Goal: Task Accomplishment & Management: Use online tool/utility

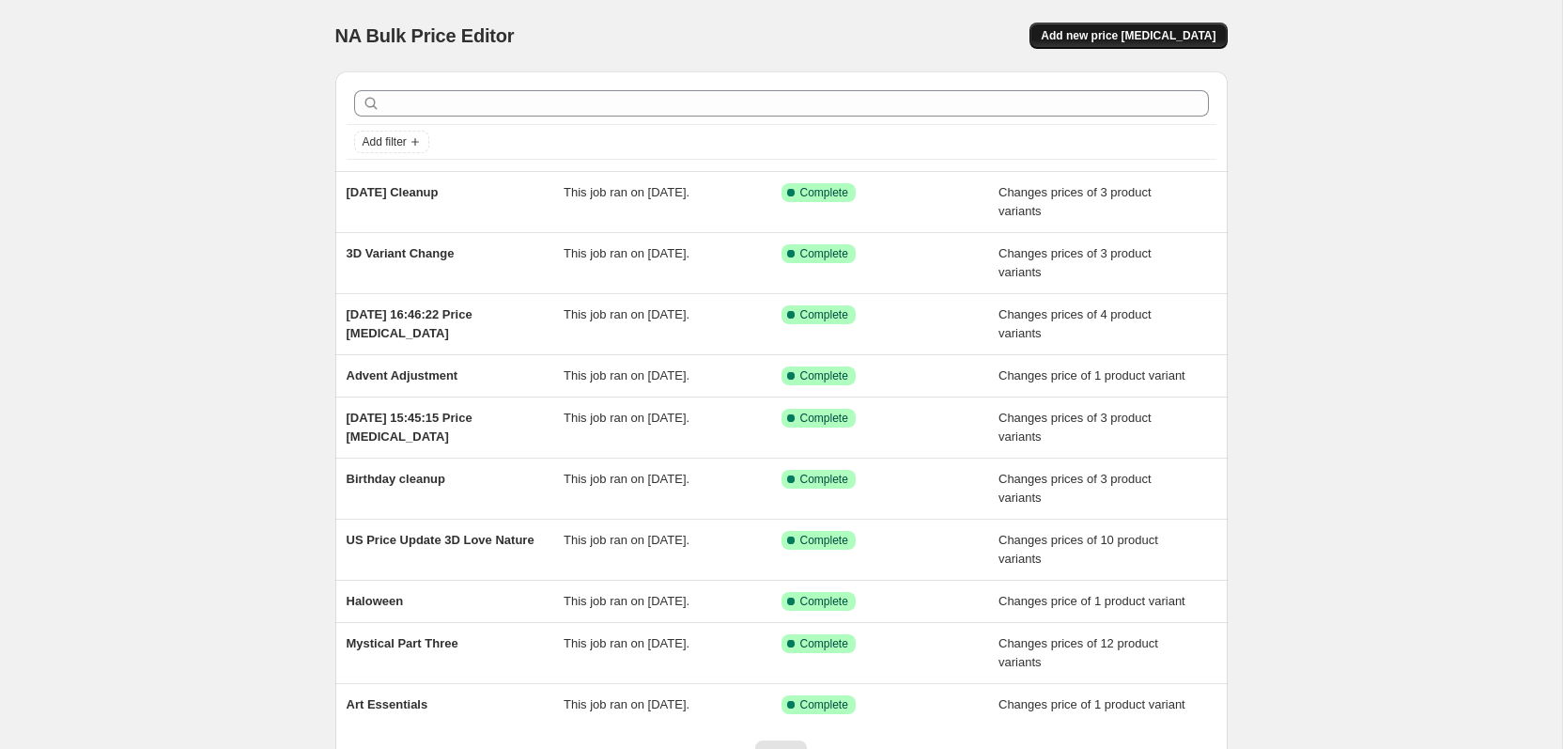
click at [1198, 39] on span "Add new price [MEDICAL_DATA]" at bounding box center [1128, 35] width 175 height 15
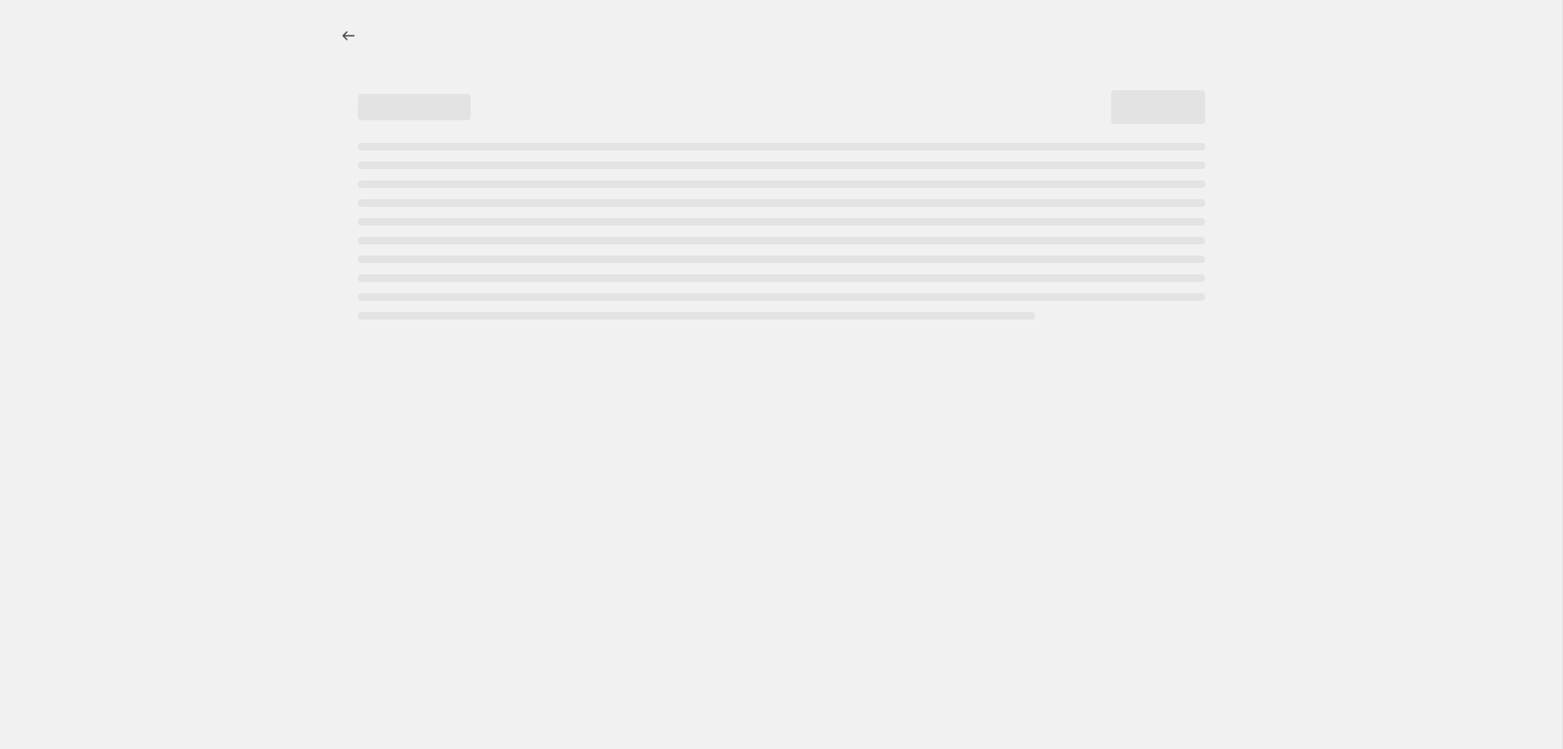
select select "percentage"
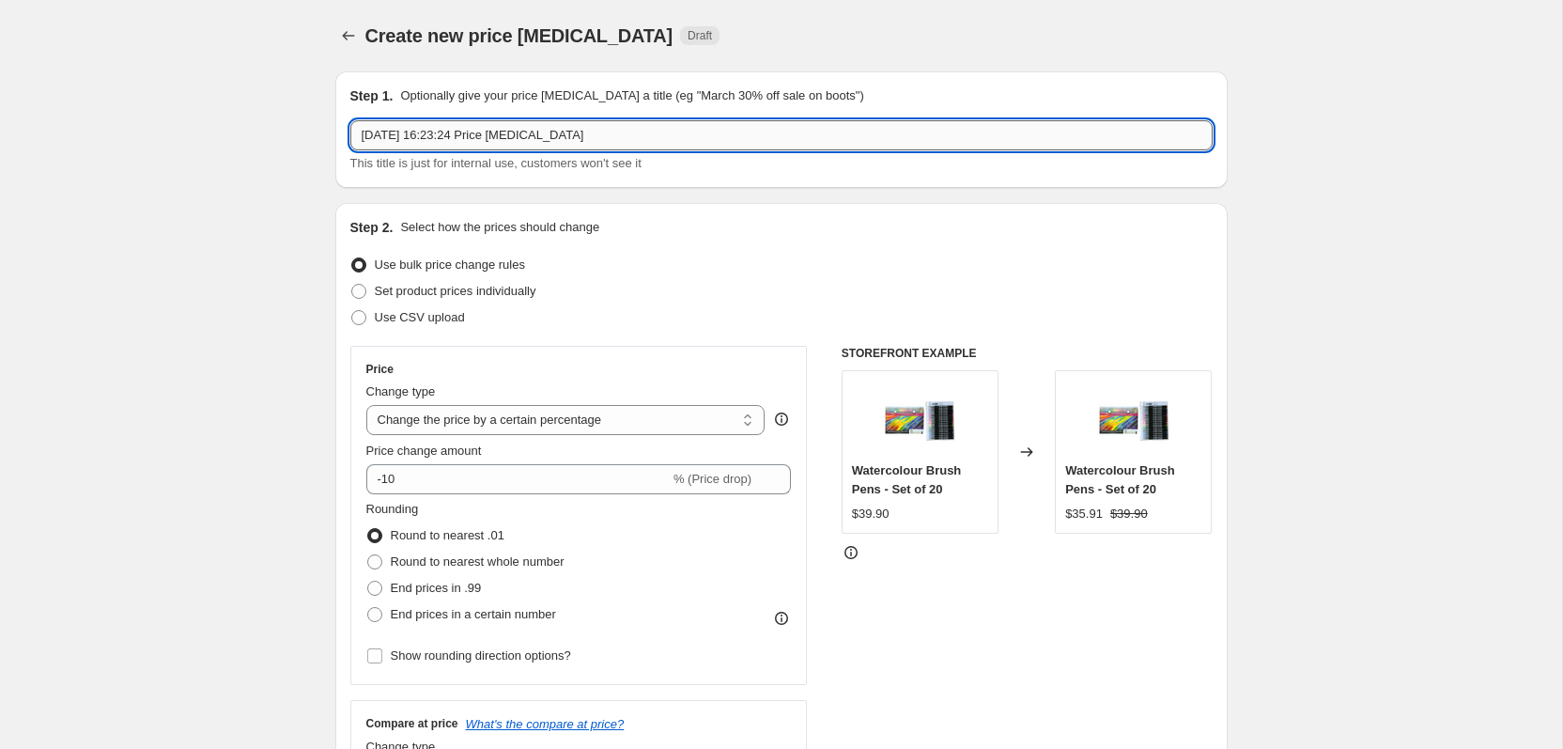
click at [527, 133] on input "[DATE] 16:23:24 Price [MEDICAL_DATA]" at bounding box center [781, 135] width 862 height 30
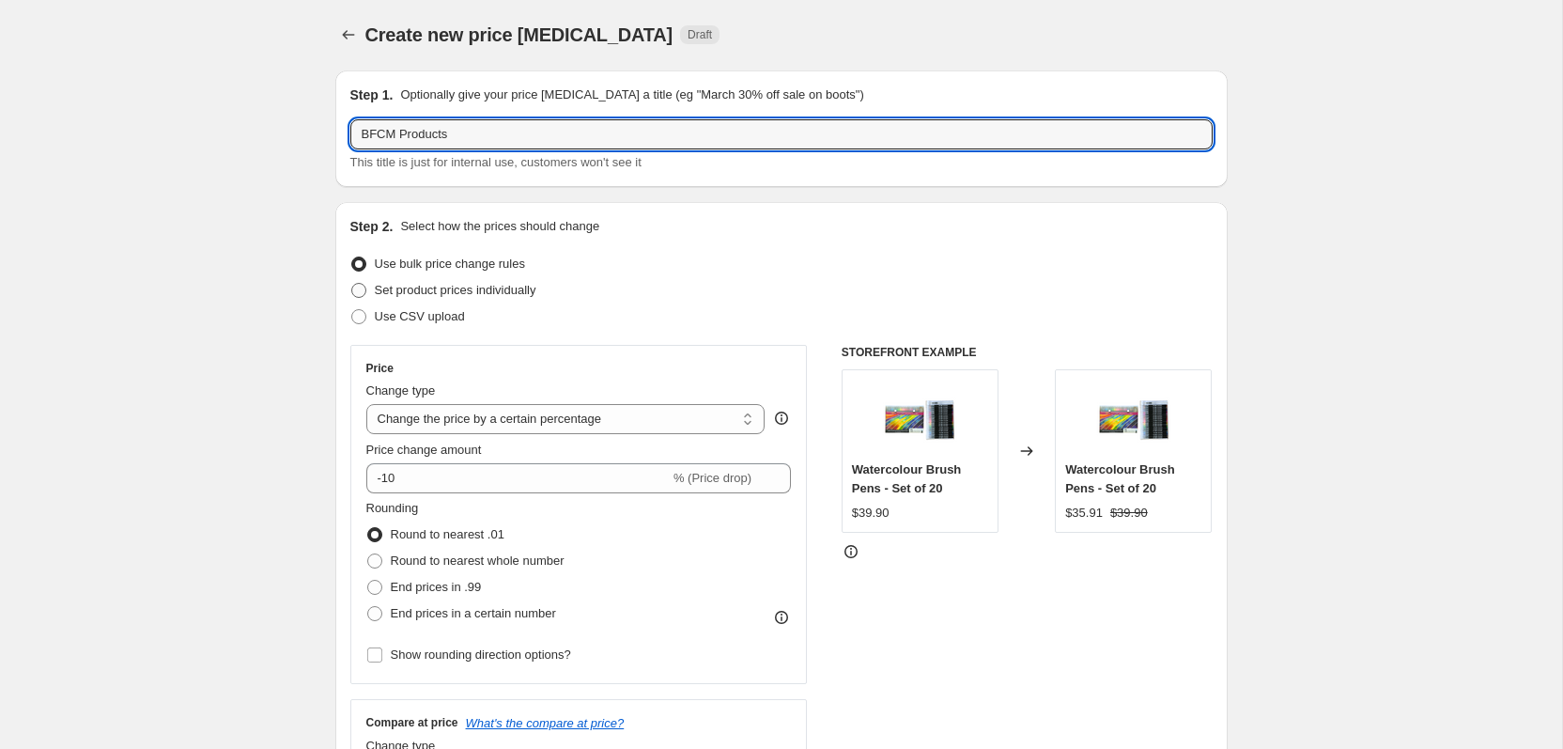
type input "BFCM Products"
click at [514, 281] on span "Set product prices individually" at bounding box center [456, 290] width 162 height 19
click at [352, 283] on input "Set product prices individually" at bounding box center [351, 283] width 1 height 1
radio input "true"
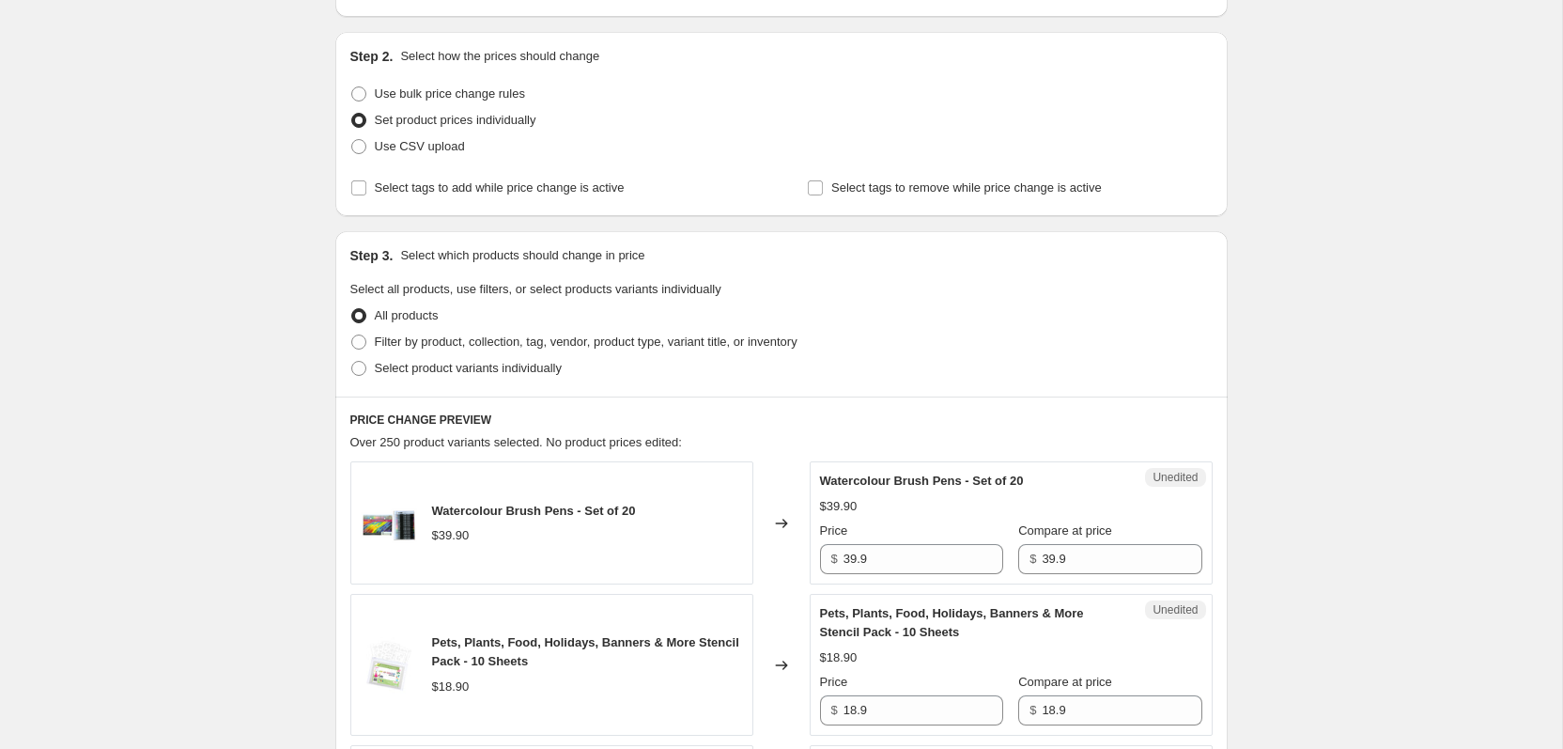
scroll to position [0, 0]
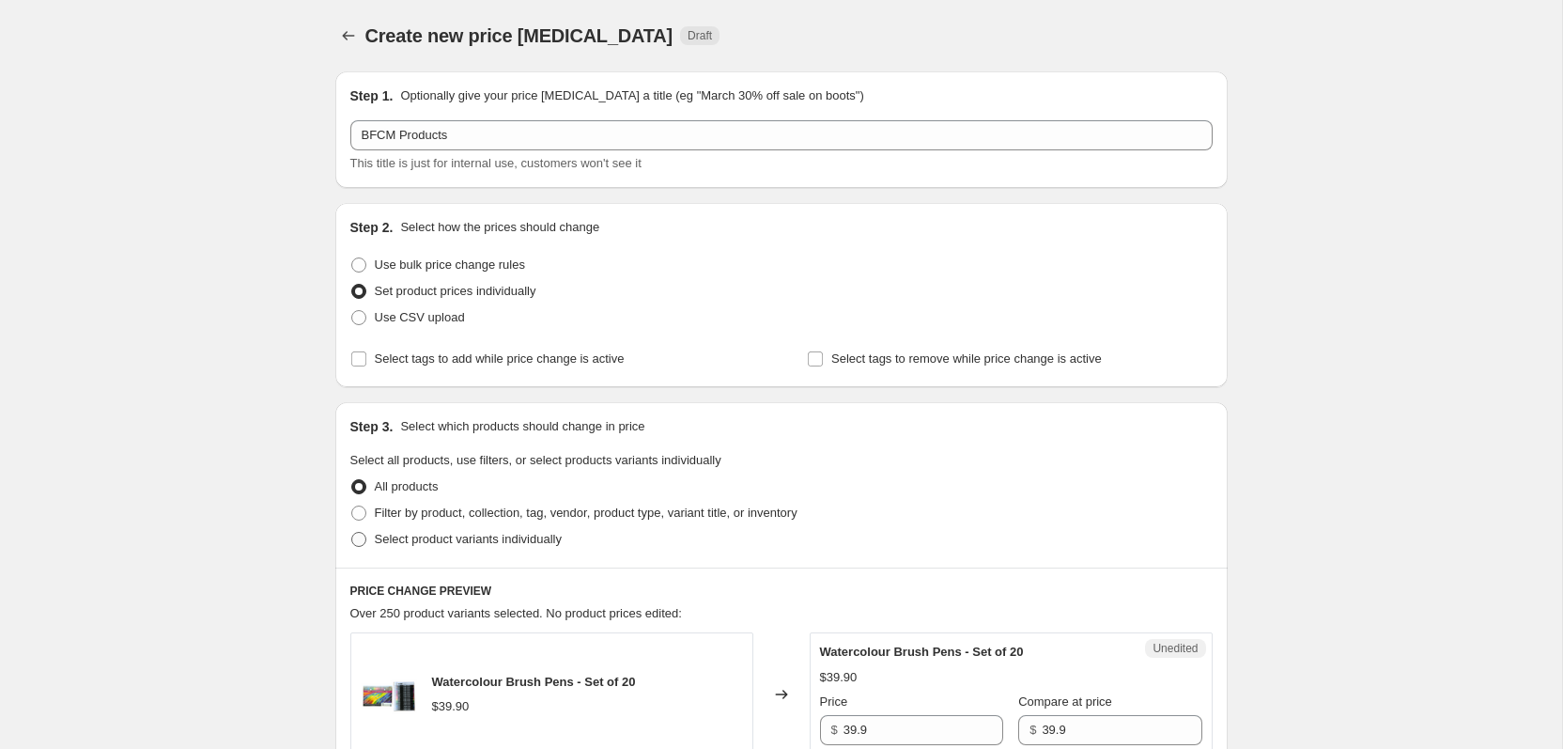
click at [452, 541] on span "Select product variants individually" at bounding box center [468, 539] width 187 height 14
click at [352, 533] on input "Select product variants individually" at bounding box center [351, 532] width 1 height 1
radio input "true"
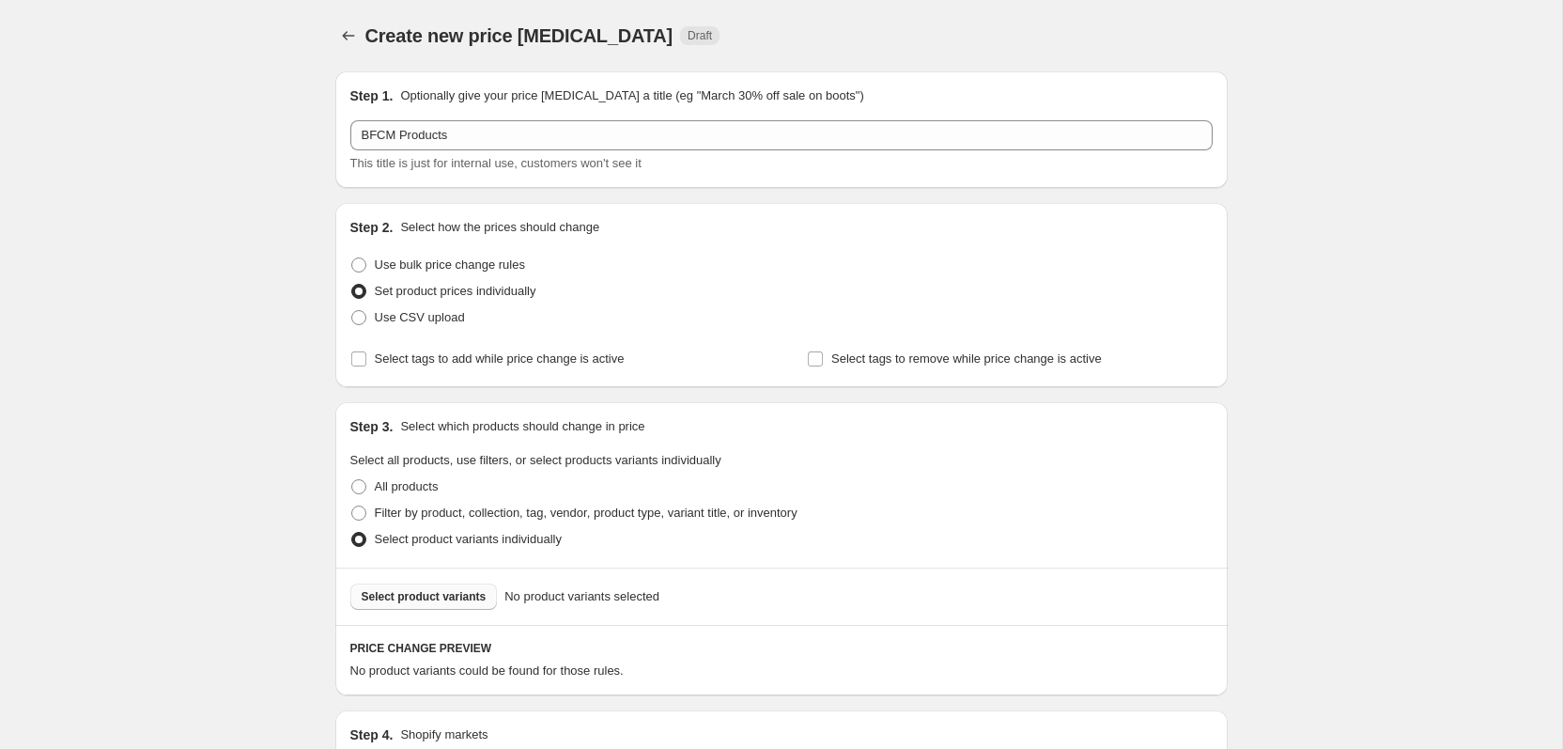
click at [426, 597] on span "Select product variants" at bounding box center [424, 596] width 125 height 15
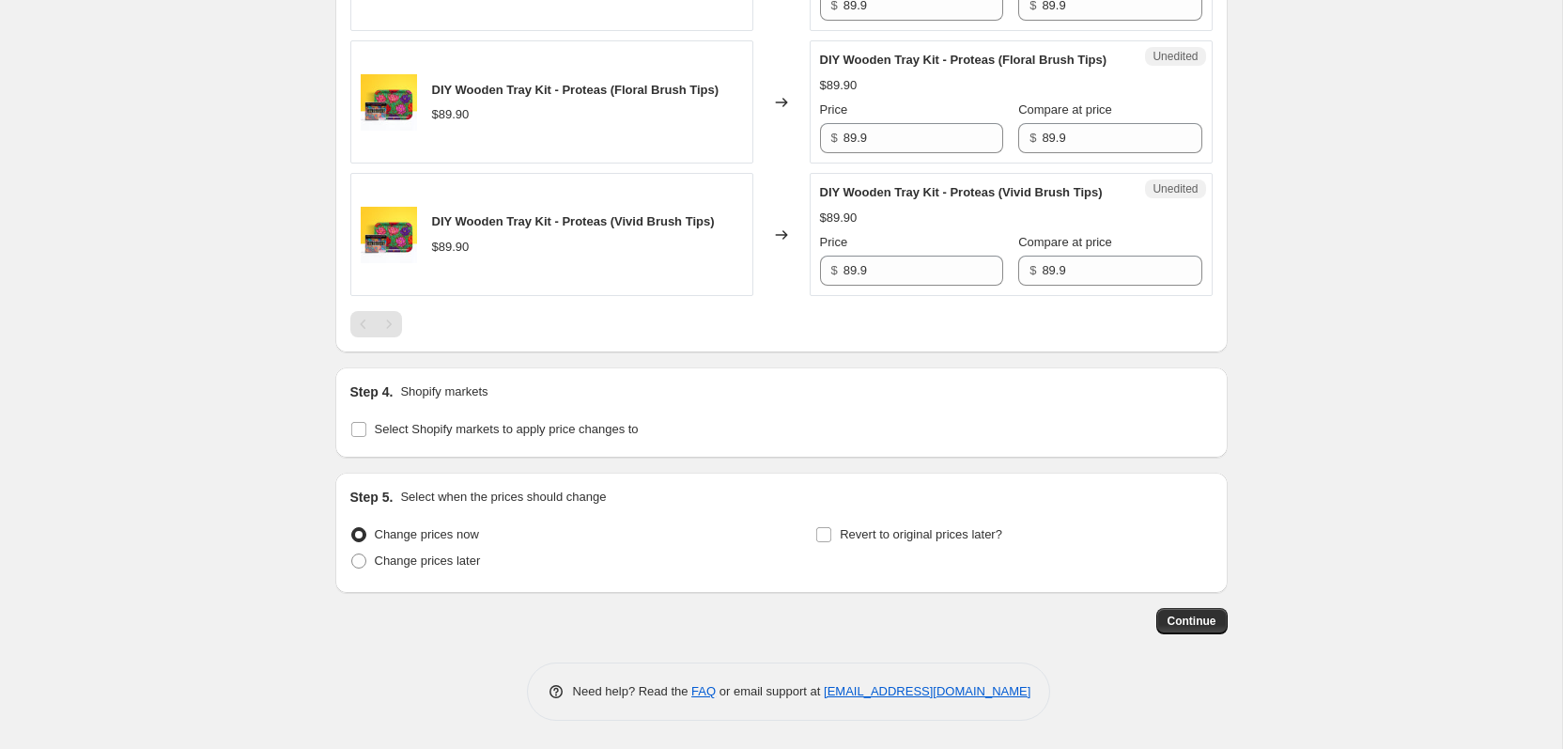
scroll to position [1896, 0]
click at [502, 426] on span "Select Shopify markets to apply price changes to" at bounding box center [507, 429] width 264 height 14
click at [366, 426] on input "Select Shopify markets to apply price changes to" at bounding box center [358, 429] width 15 height 15
checkbox input "true"
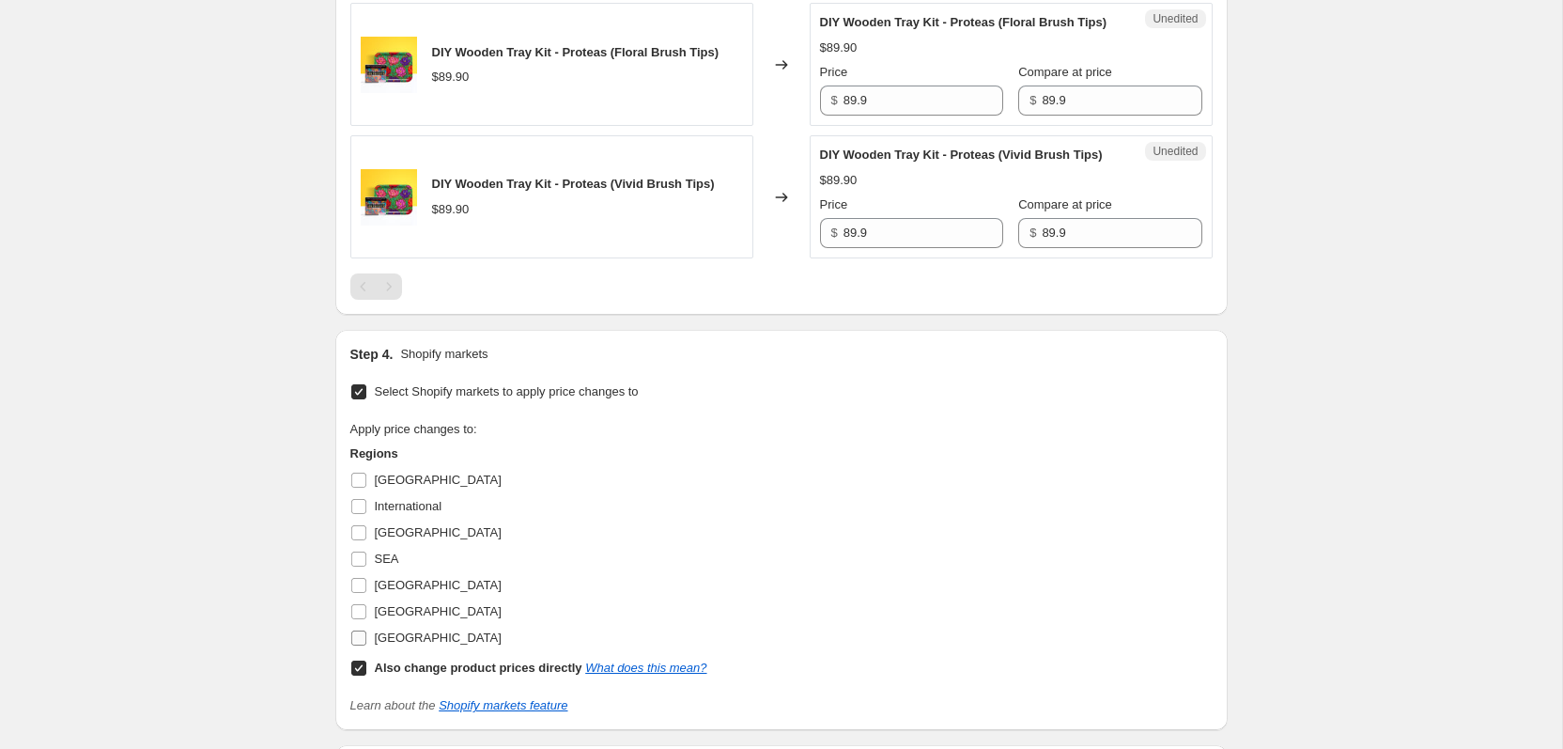
click at [406, 644] on span "[GEOGRAPHIC_DATA]" at bounding box center [438, 637] width 127 height 14
click at [366, 645] on input "[GEOGRAPHIC_DATA]" at bounding box center [358, 637] width 15 height 15
checkbox input "true"
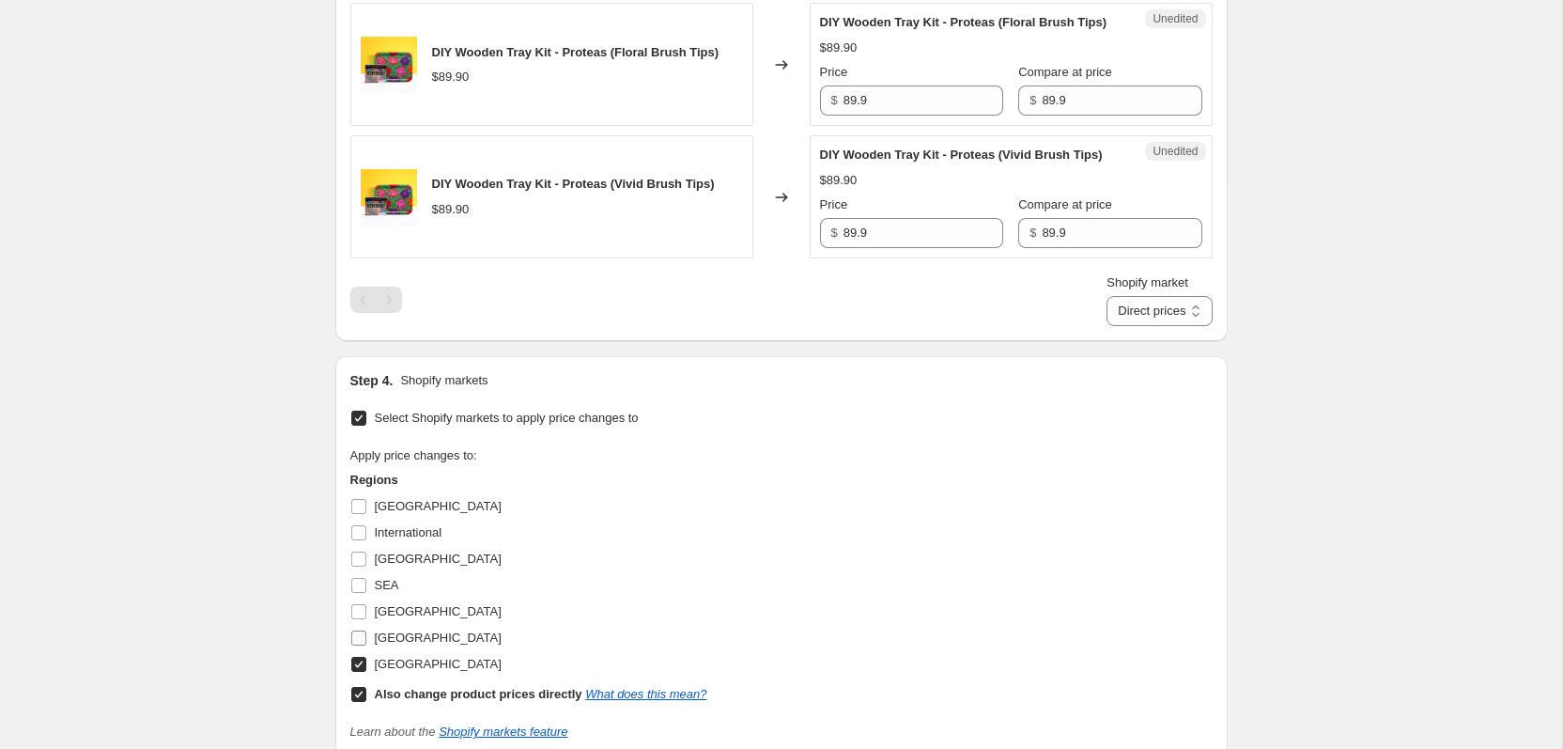
click at [391, 651] on label "[GEOGRAPHIC_DATA]" at bounding box center [425, 638] width 151 height 26
click at [366, 645] on input "[GEOGRAPHIC_DATA]" at bounding box center [358, 637] width 15 height 15
checkbox input "true"
click at [396, 566] on span "[GEOGRAPHIC_DATA]" at bounding box center [438, 558] width 127 height 14
click at [366, 566] on input "[GEOGRAPHIC_DATA]" at bounding box center [358, 558] width 15 height 15
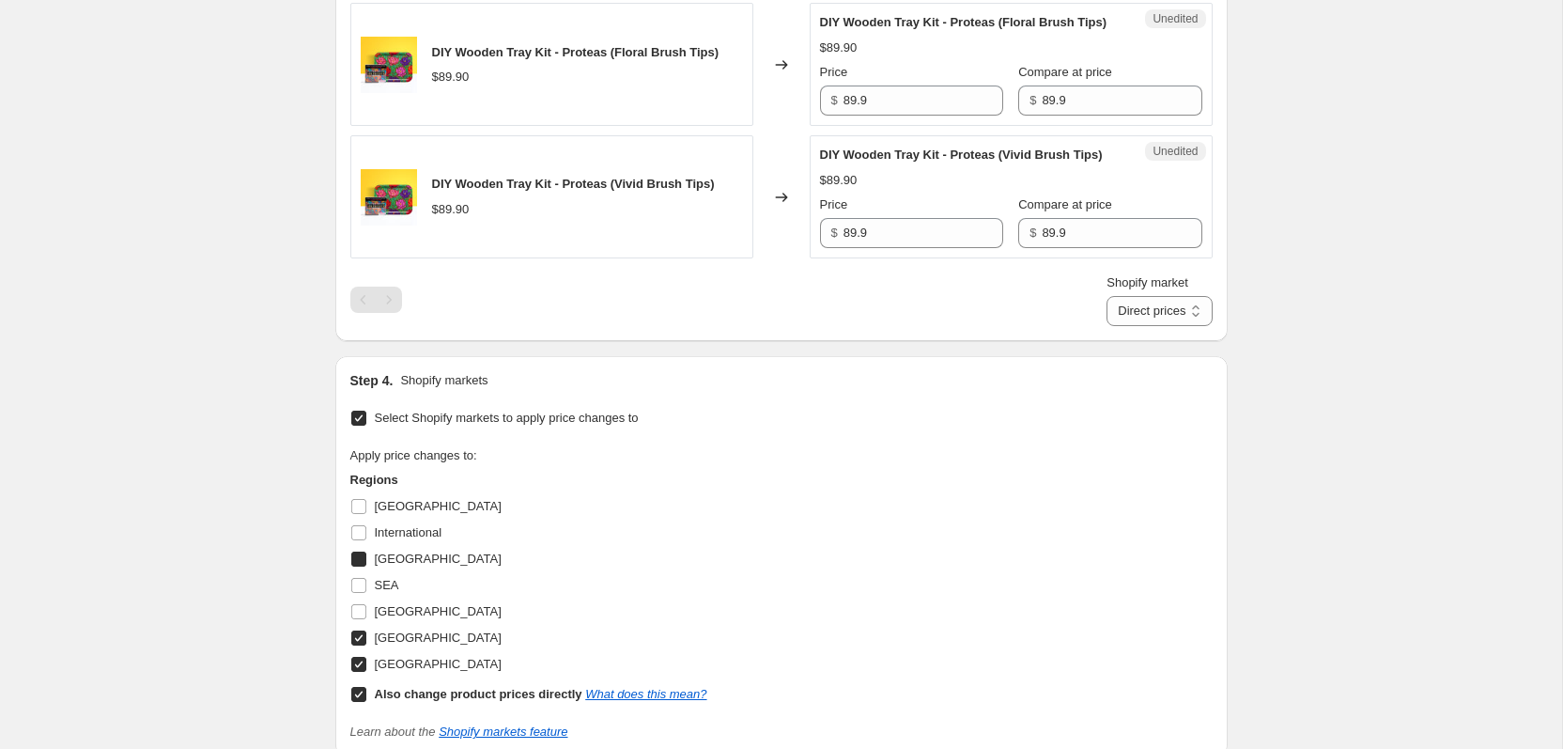
checkbox input "true"
click at [382, 701] on b "Also change product prices directly" at bounding box center [479, 694] width 208 height 14
click at [366, 702] on input "Also change product prices directly What does this mean?" at bounding box center [358, 694] width 15 height 15
checkbox input "false"
select select "8419737818"
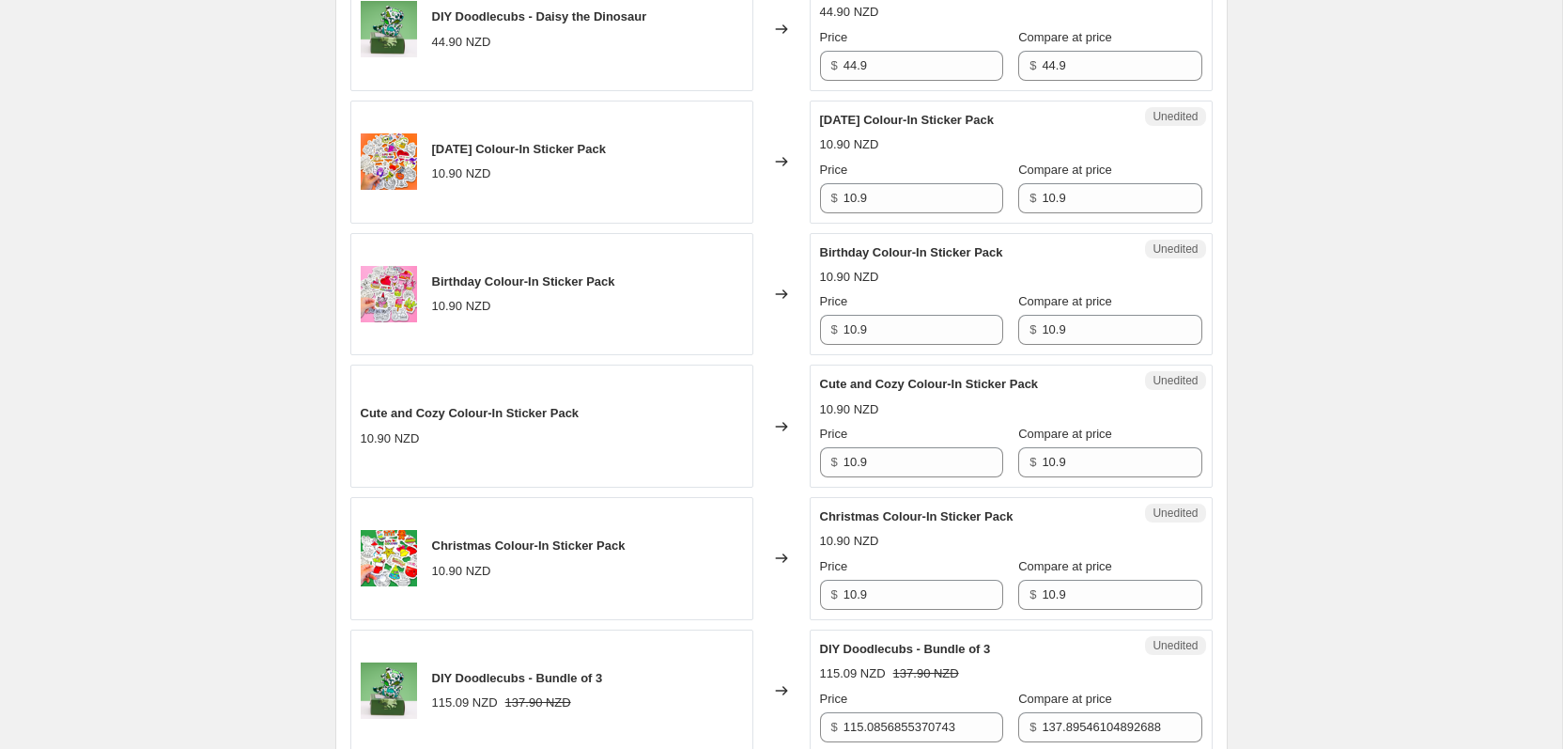
scroll to position [1190, 0]
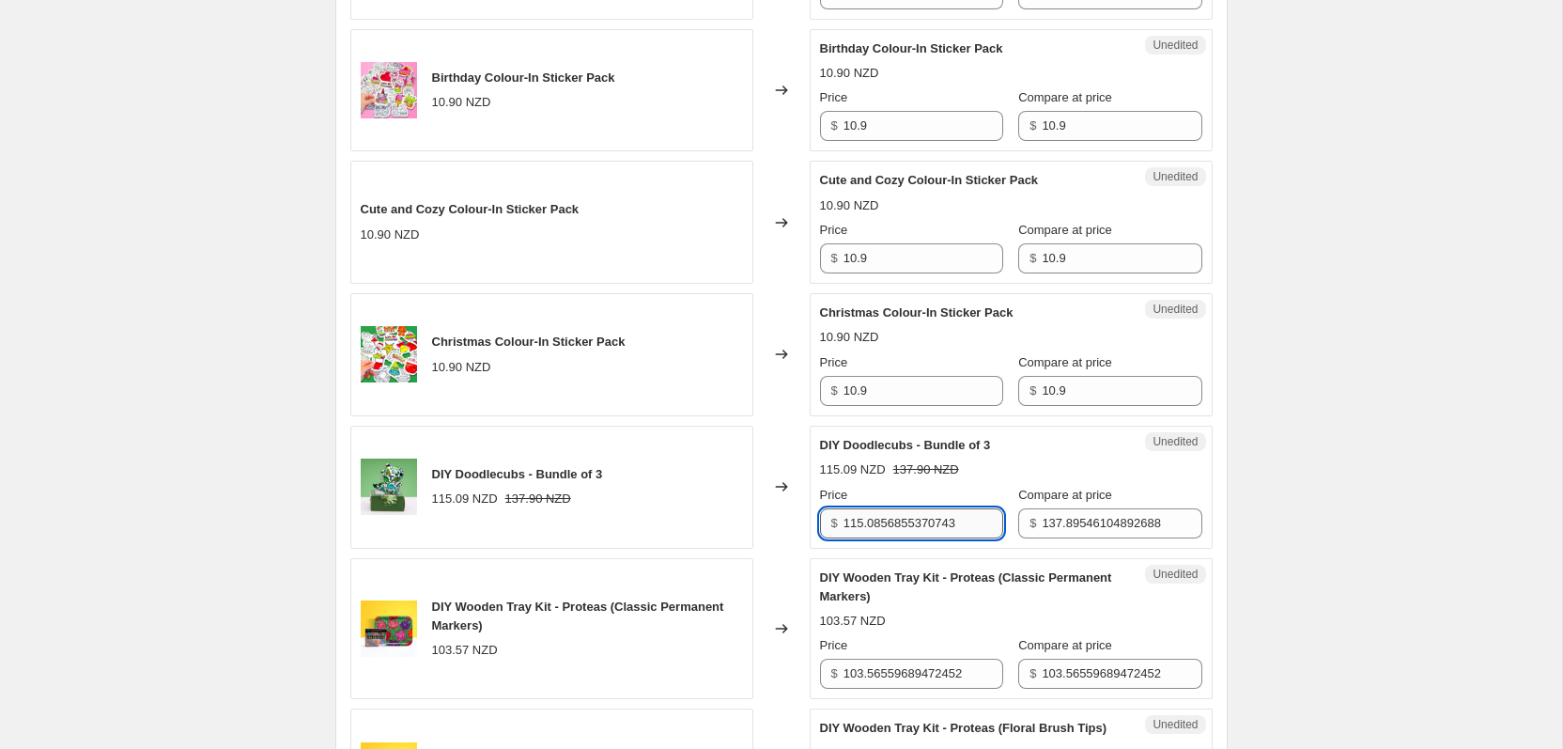
click at [879, 521] on input "115.0856855370743" at bounding box center [924, 523] width 160 height 30
type input "114.90"
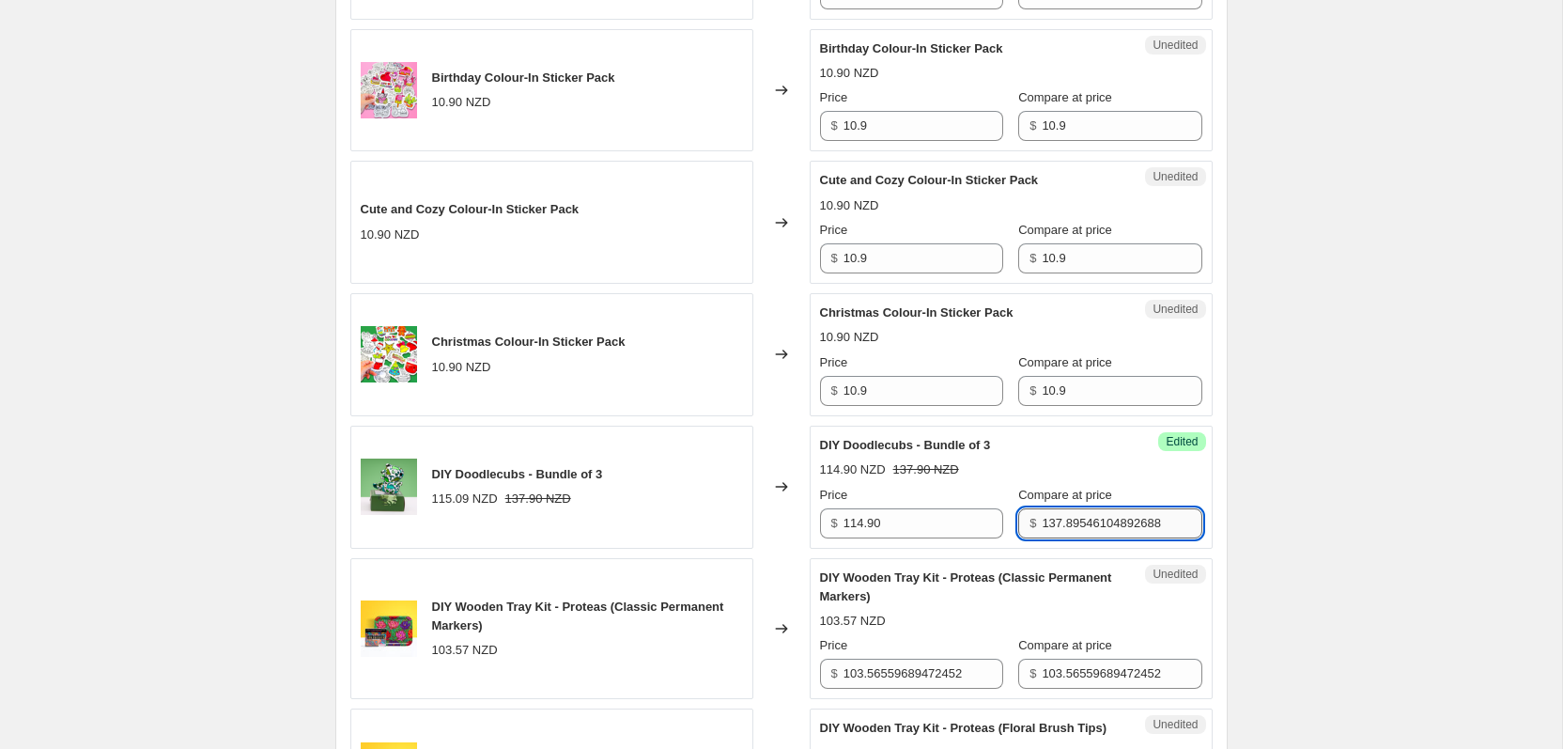
click at [1046, 525] on input "137.89546104892688" at bounding box center [1122, 523] width 160 height 30
type input "137.9"
click at [1331, 518] on div "Create new price [MEDICAL_DATA]. This page is ready Create new price [MEDICAL_D…" at bounding box center [781, 281] width 1562 height 2943
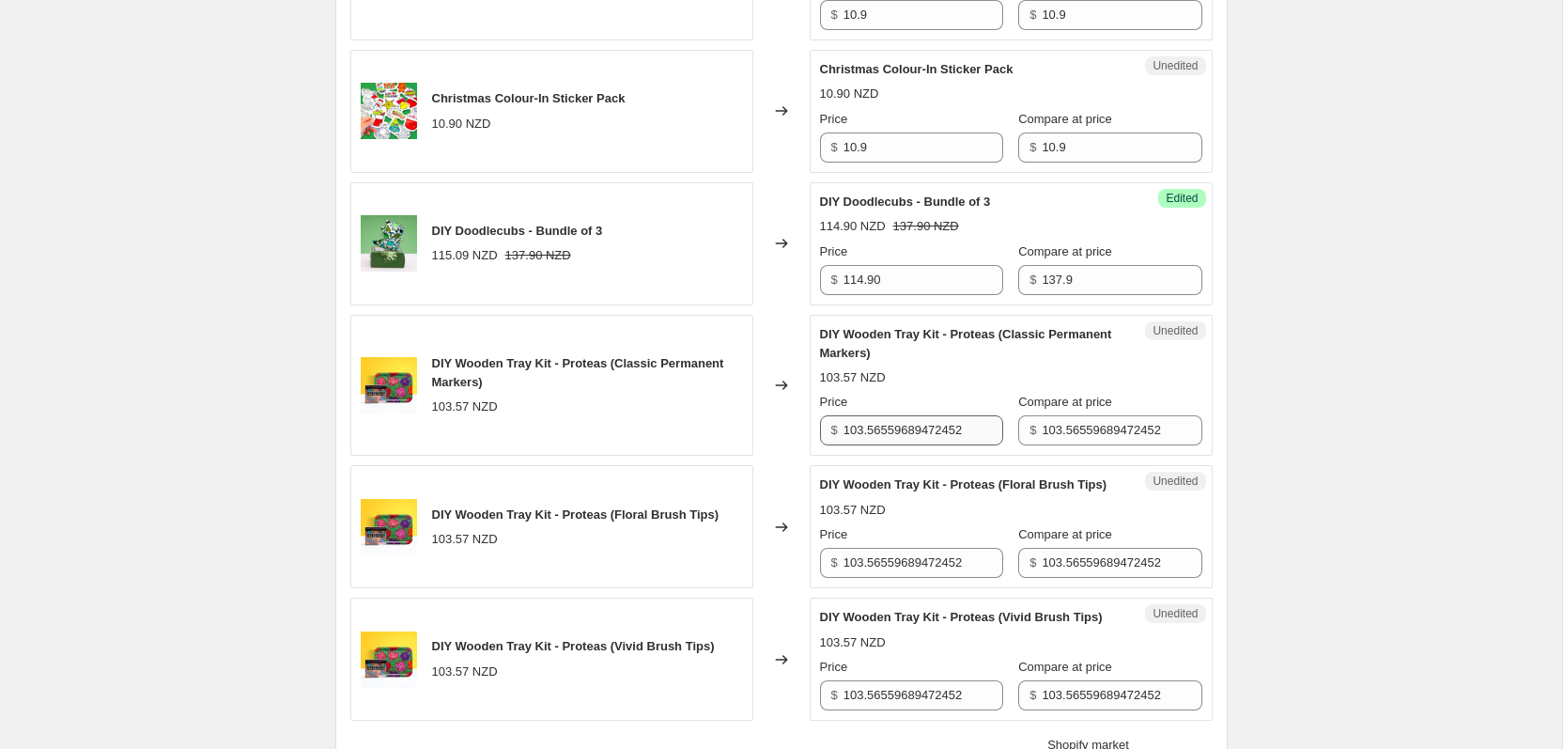
scroll to position [1459, 0]
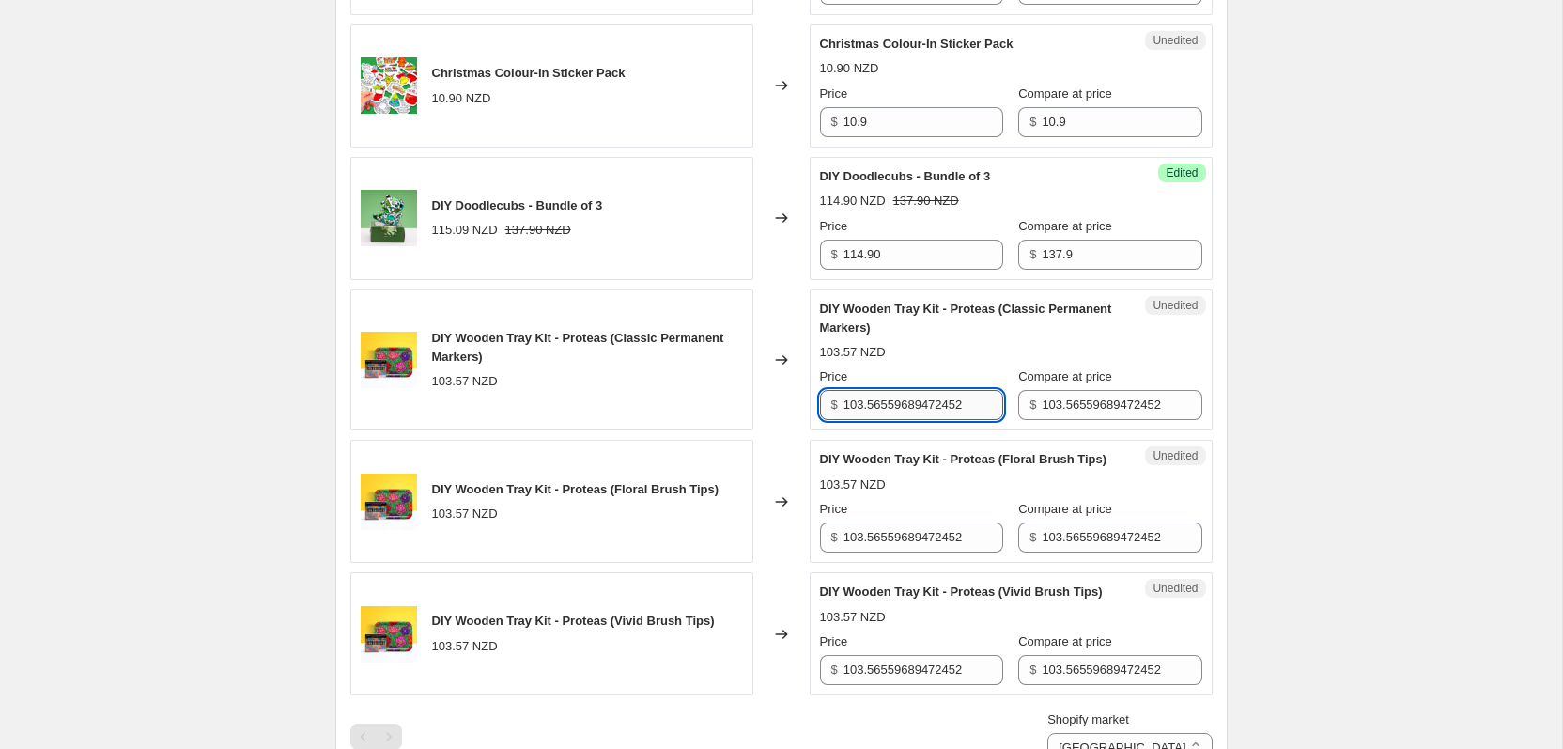
click at [906, 411] on input "103.56559689472452" at bounding box center [924, 405] width 160 height 30
type input "0"
type input "99.9"
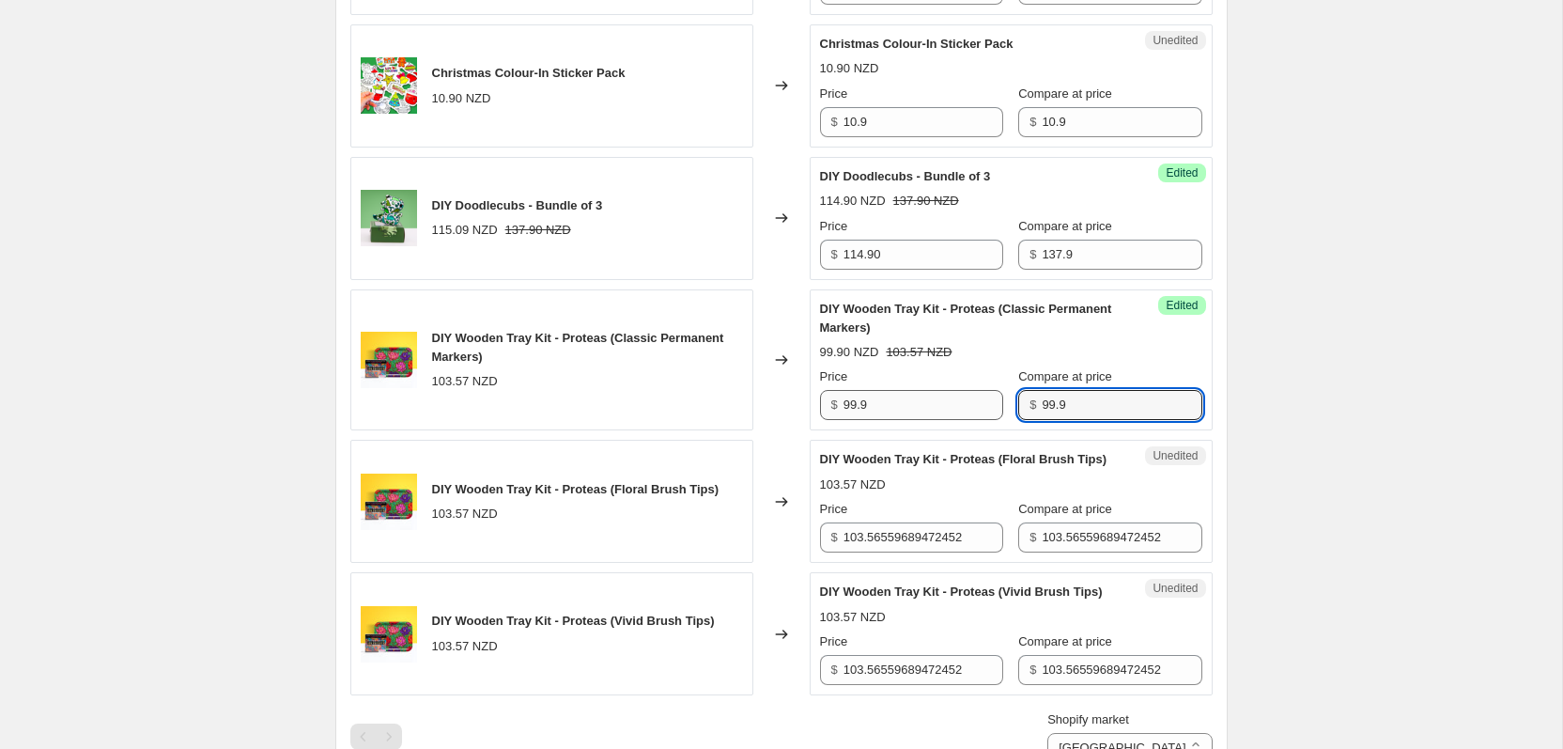
type input "99.9"
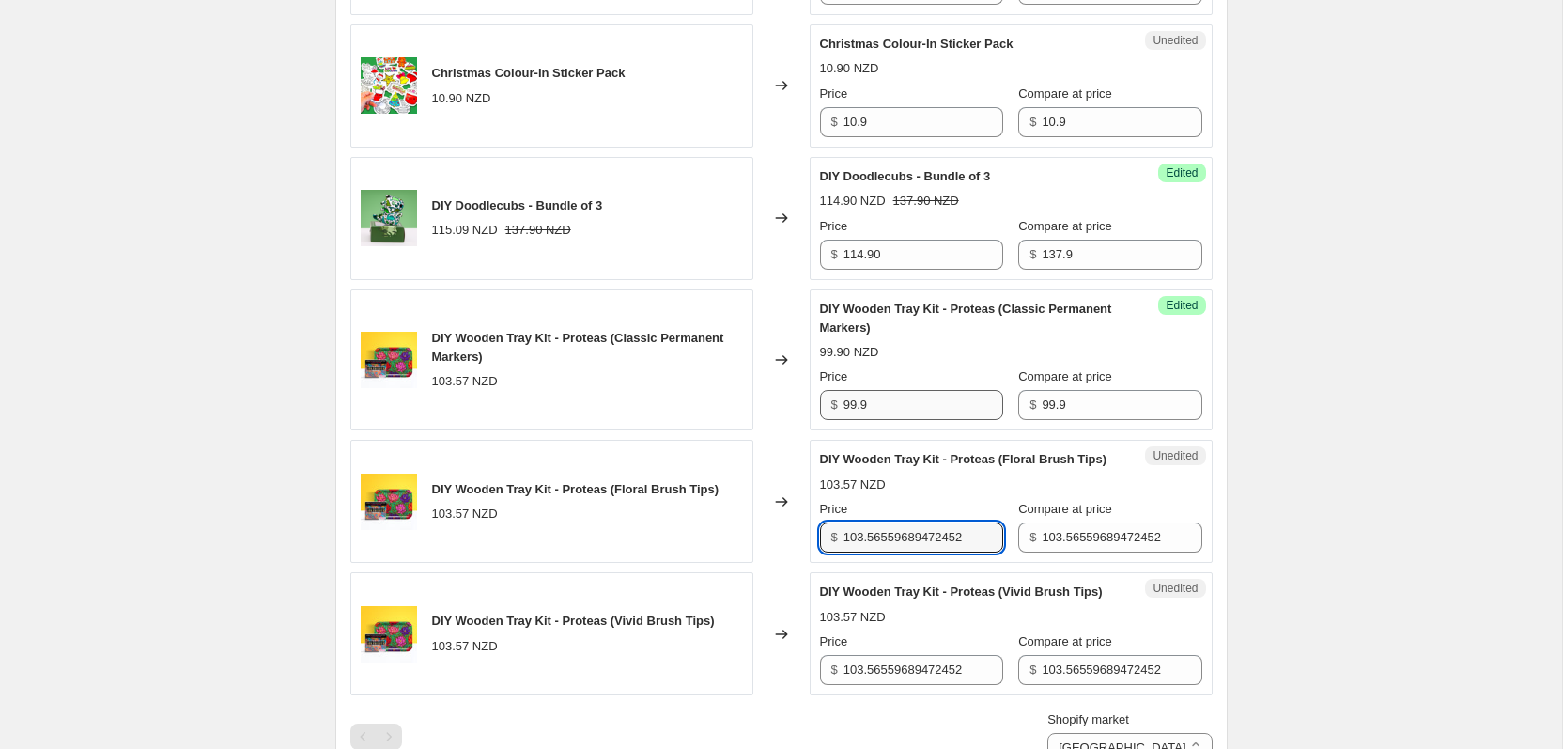
paste input "99.9"
type input "99.9"
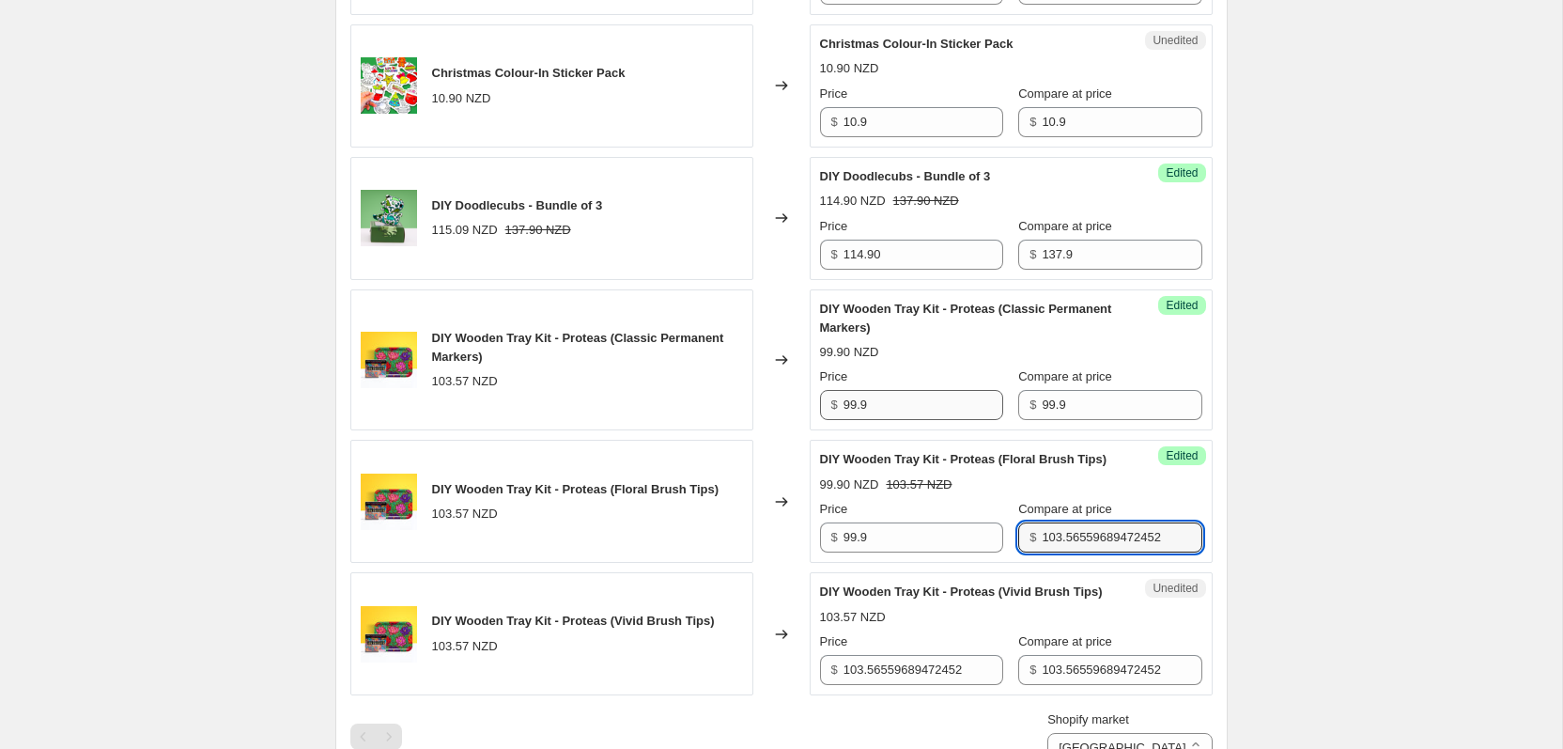
paste input "99.9"
type input "99.9"
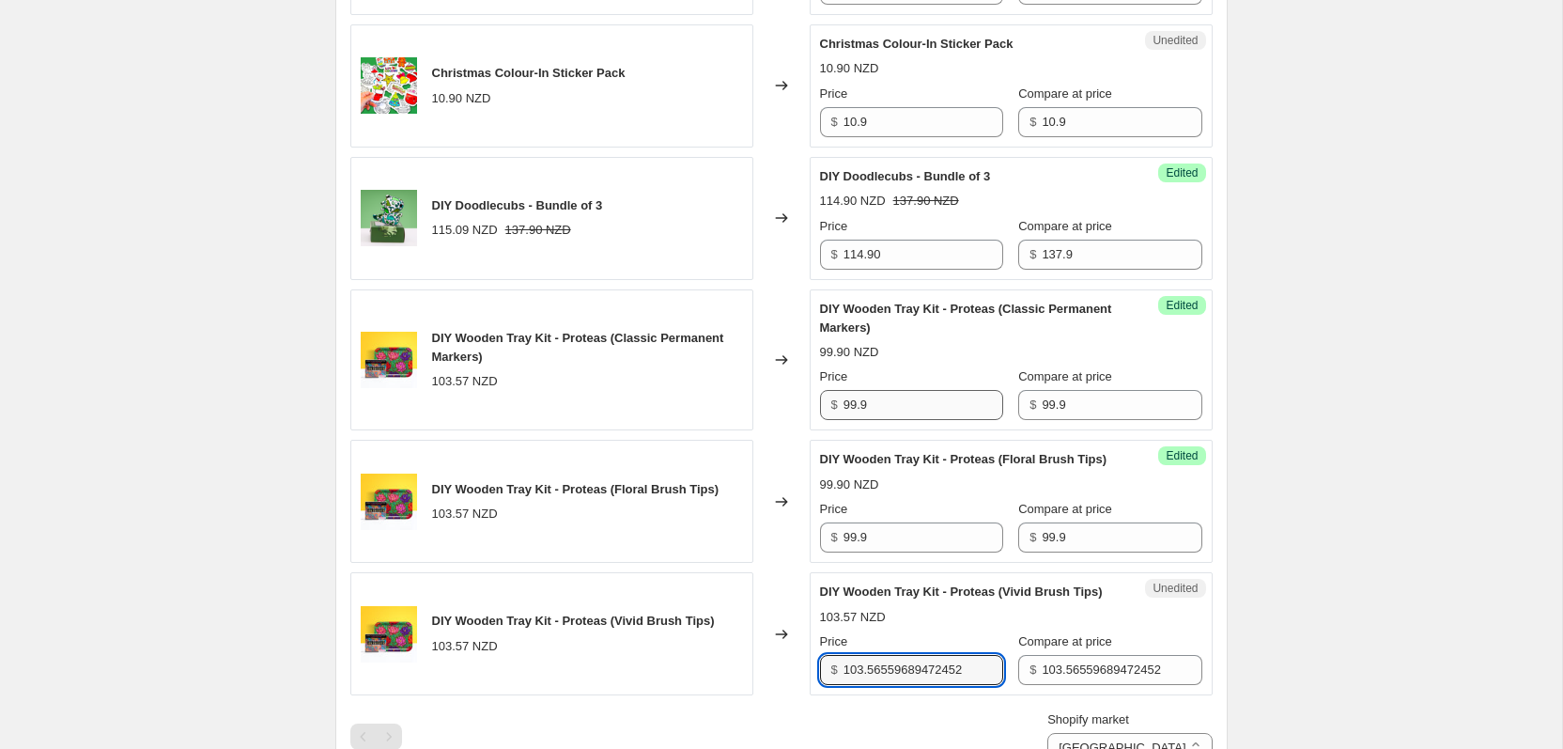
paste input "99.9"
type input "99.9"
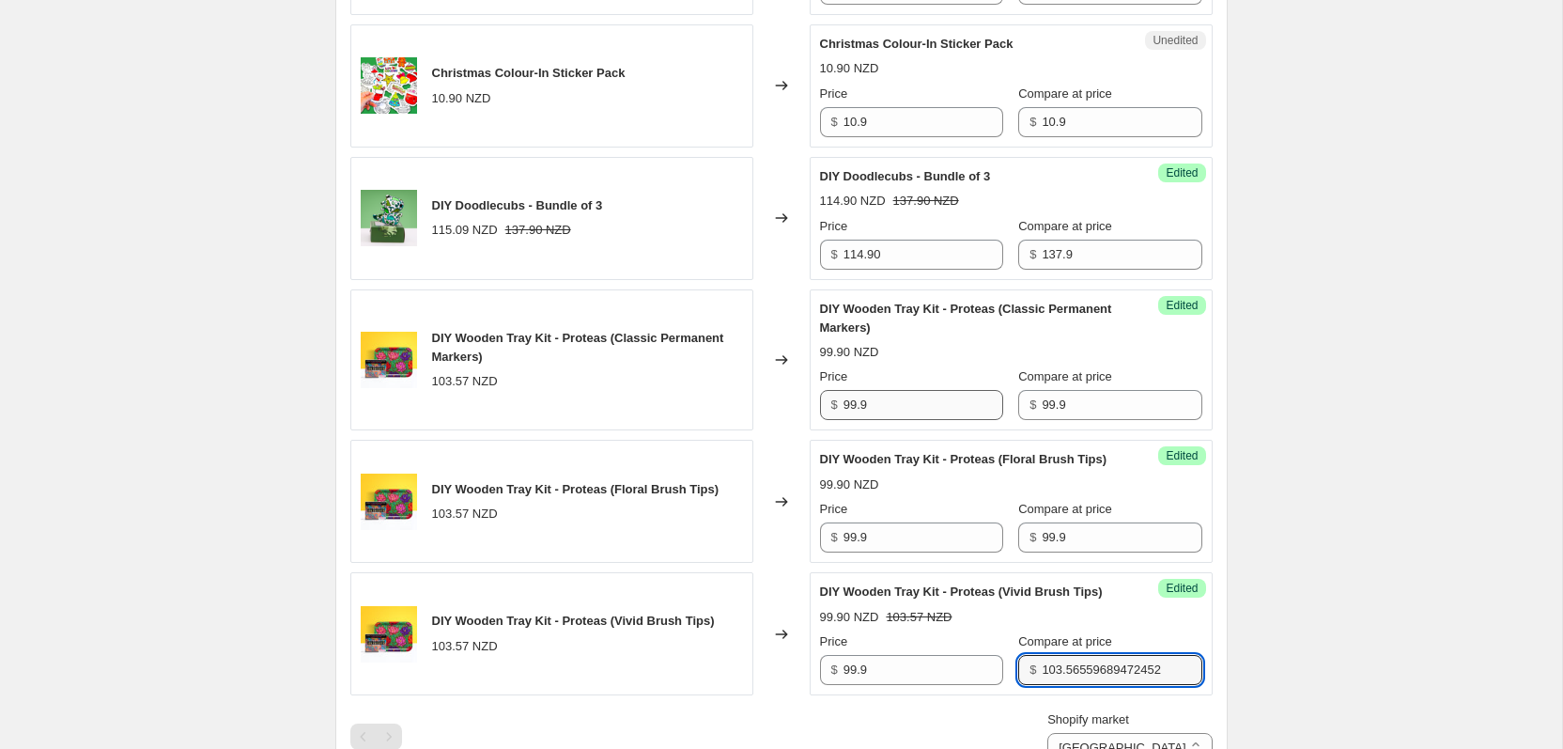
paste input "99.9"
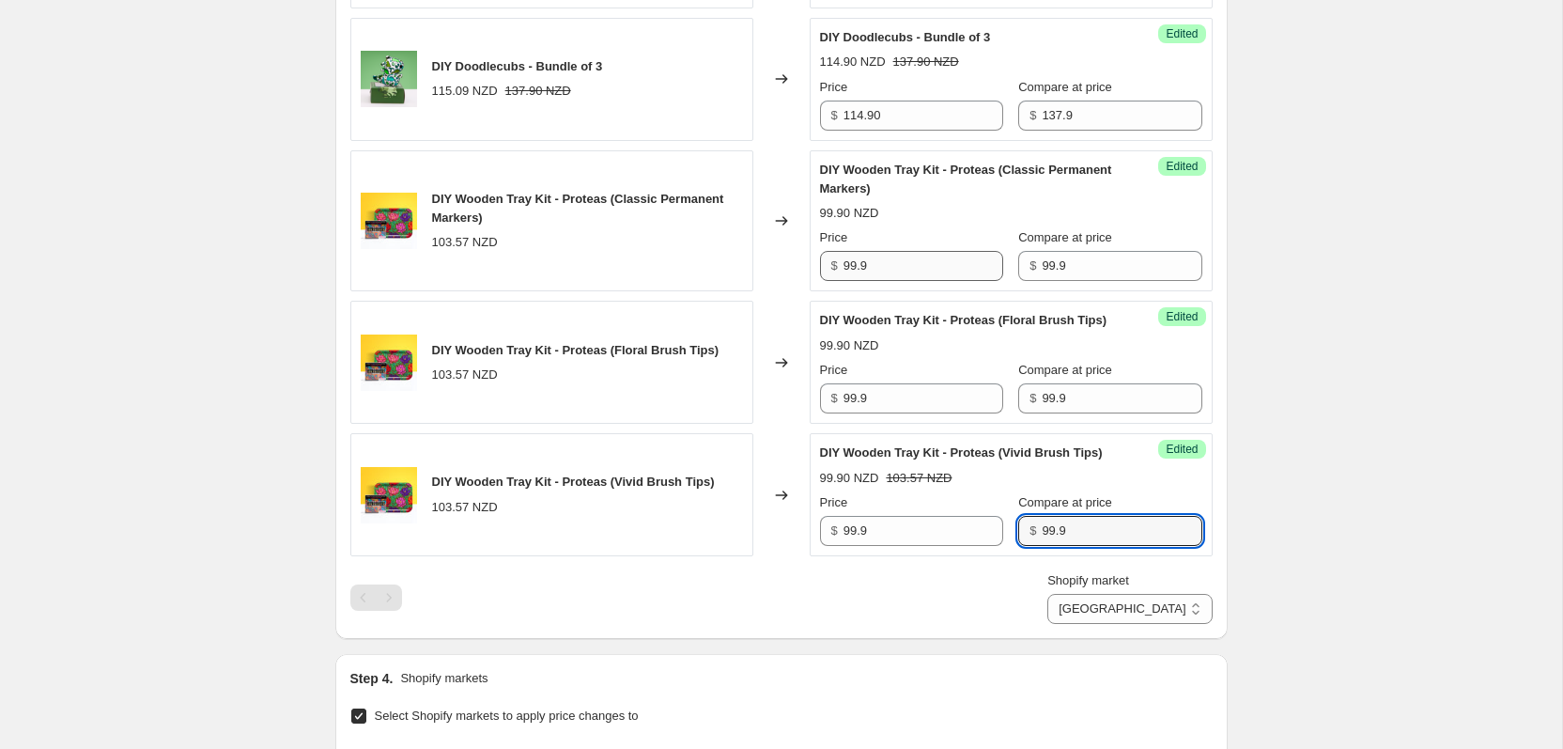
scroll to position [1644, 0]
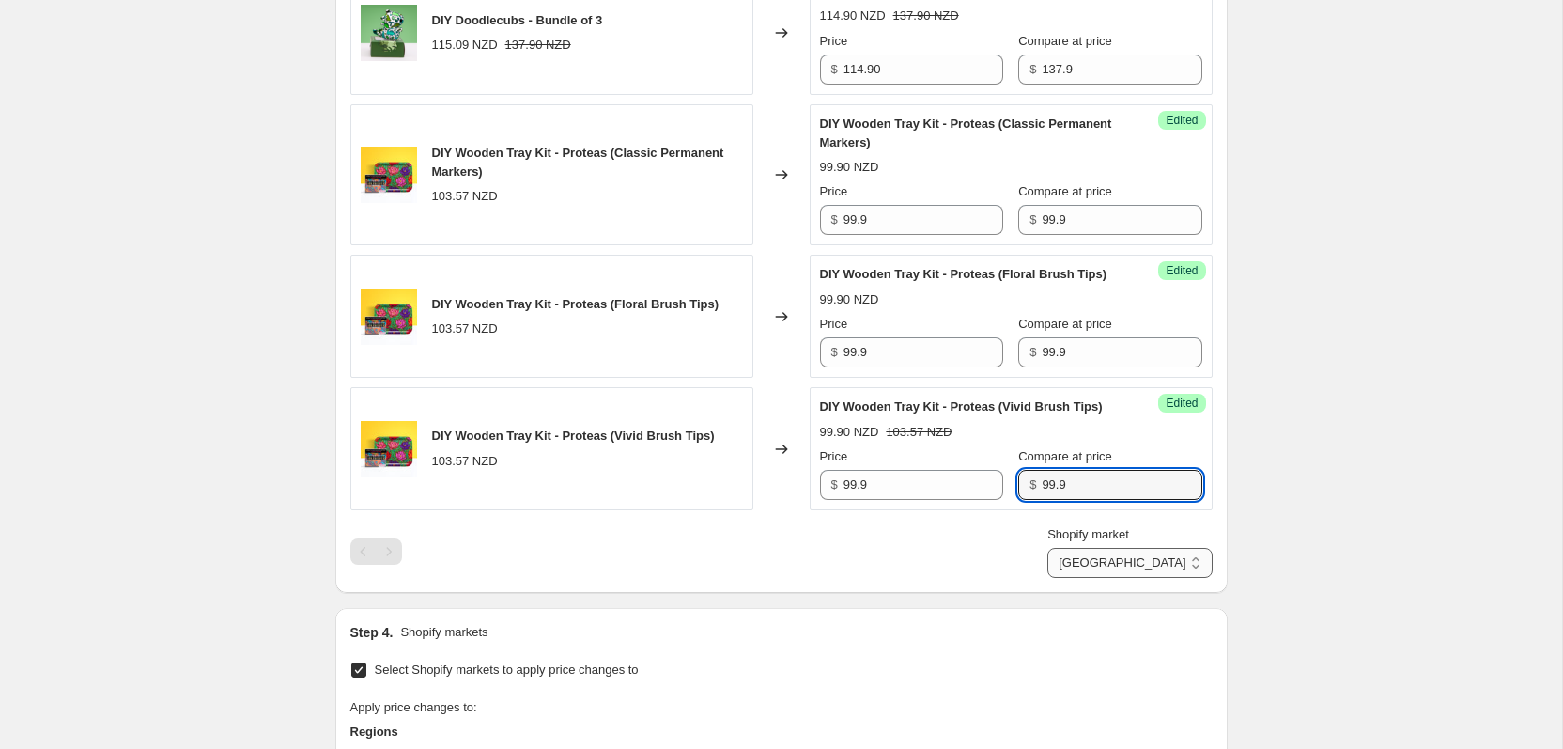
type input "99.9"
click at [1193, 578] on select "[GEOGRAPHIC_DATA] [GEOGRAPHIC_DATA] [GEOGRAPHIC_DATA]" at bounding box center [1129, 563] width 164 height 30
select select "18472075482"
click at [1124, 578] on select "[GEOGRAPHIC_DATA] [GEOGRAPHIC_DATA] [GEOGRAPHIC_DATA]" at bounding box center [1129, 563] width 164 height 30
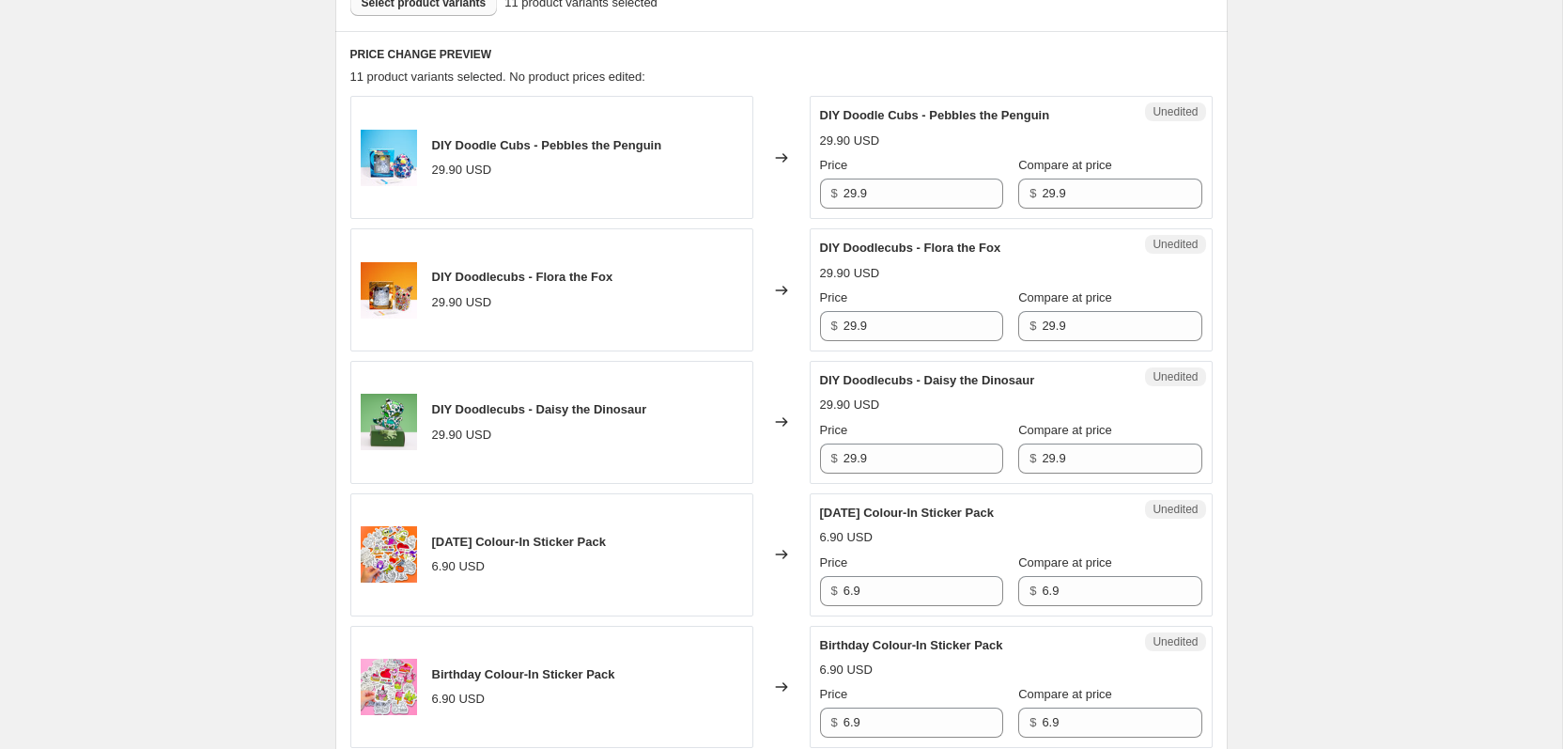
scroll to position [576, 0]
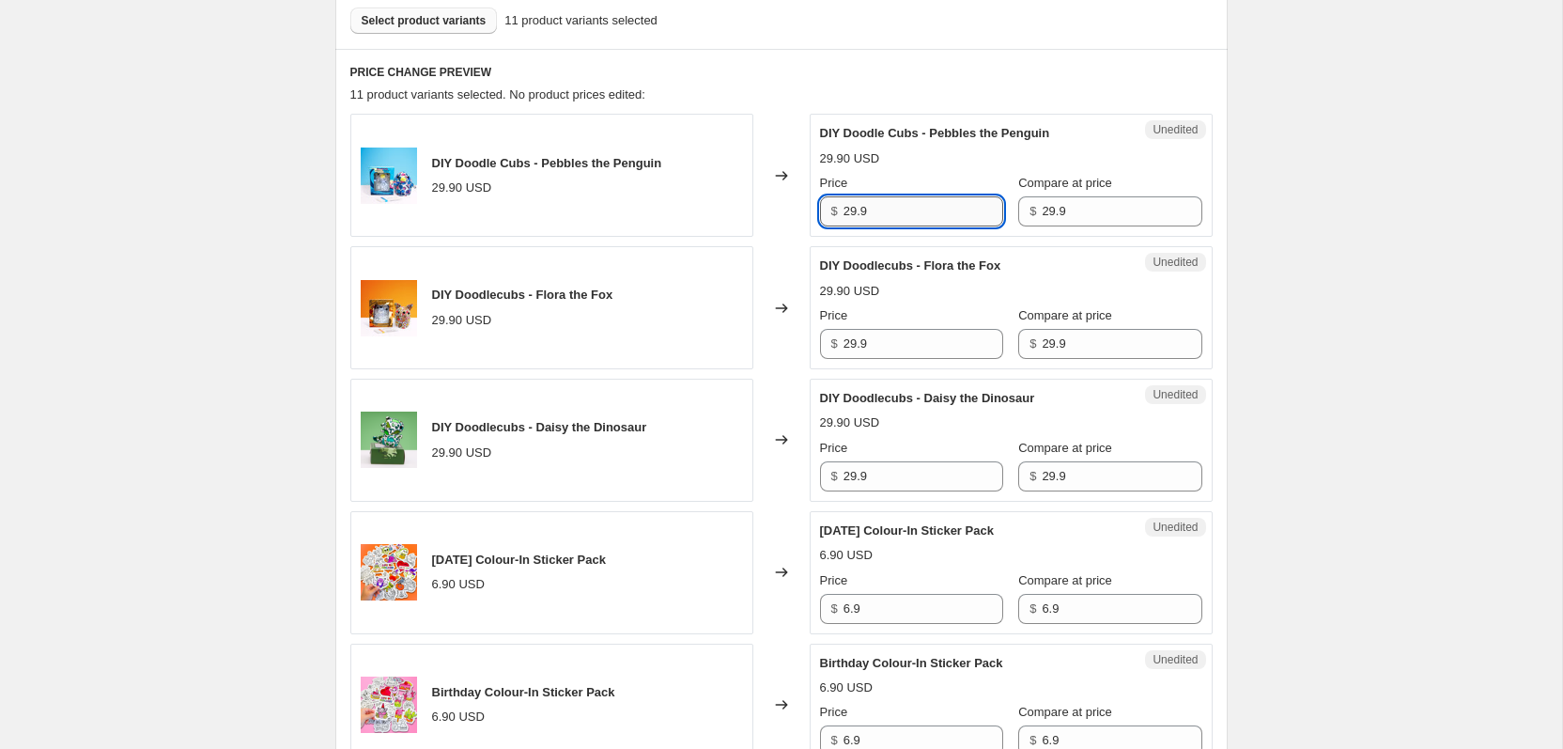
click at [934, 219] on input "29.9" at bounding box center [924, 211] width 160 height 30
click at [873, 609] on input "6.9" at bounding box center [924, 609] width 160 height 30
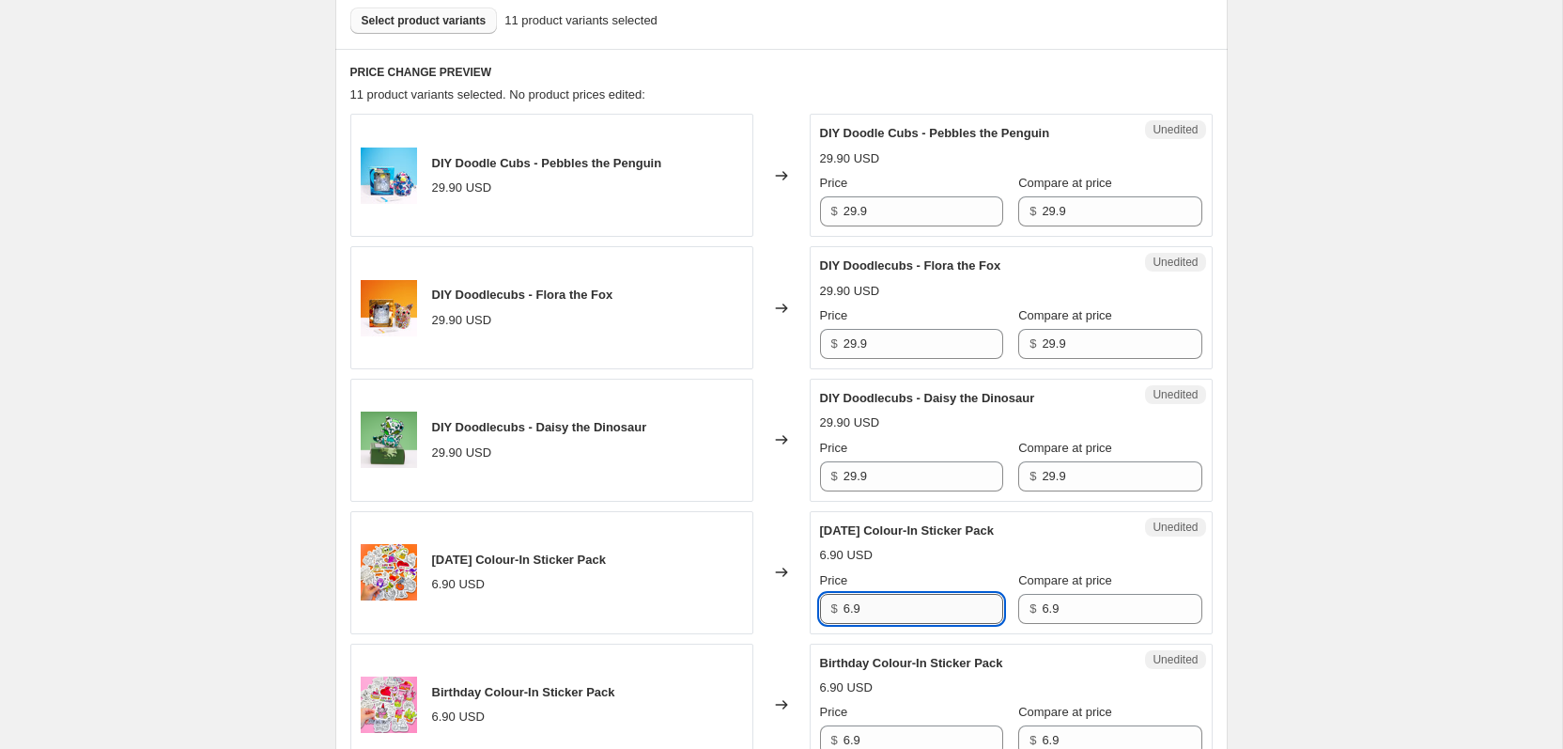
click at [873, 609] on input "6.9" at bounding box center [924, 609] width 160 height 30
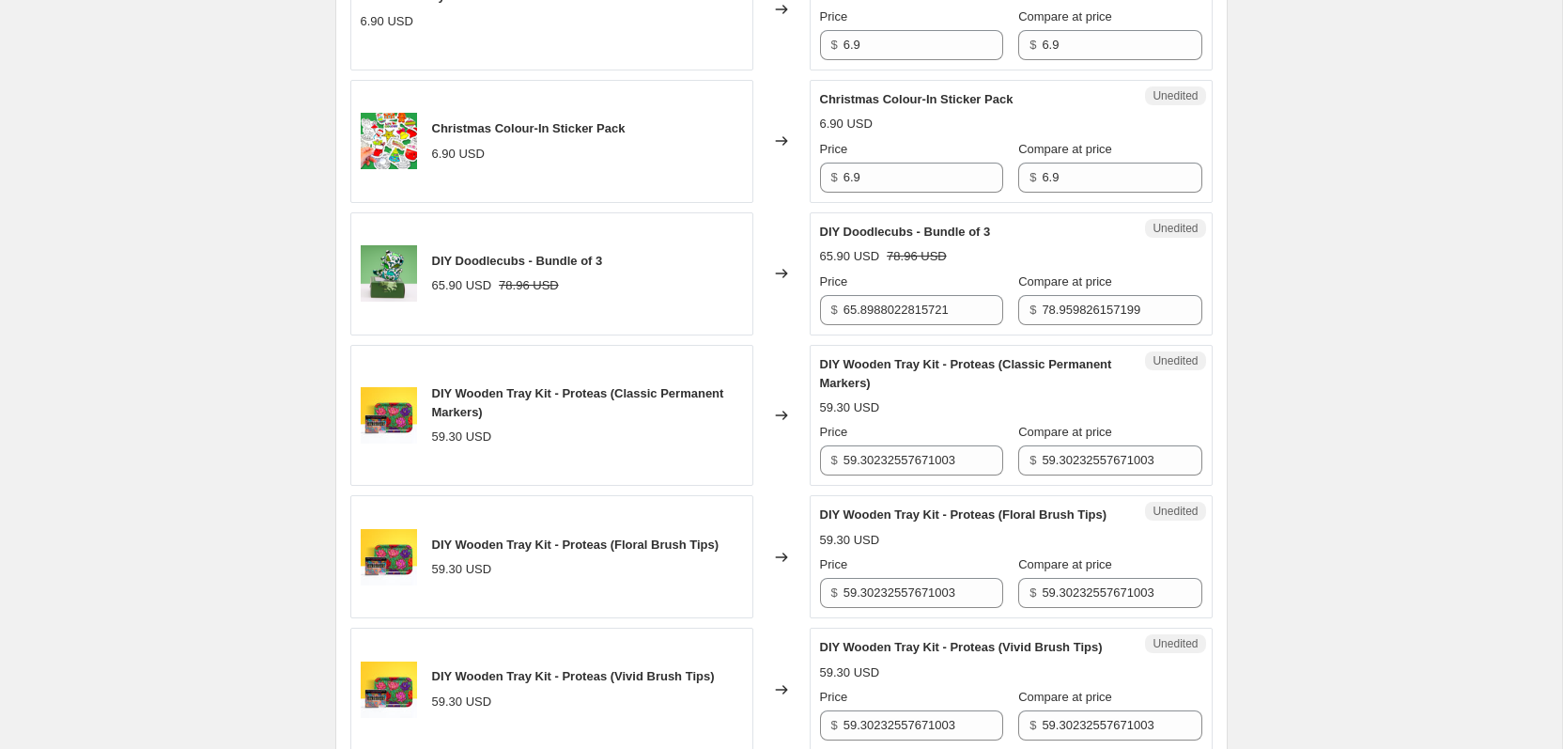
scroll to position [1459, 0]
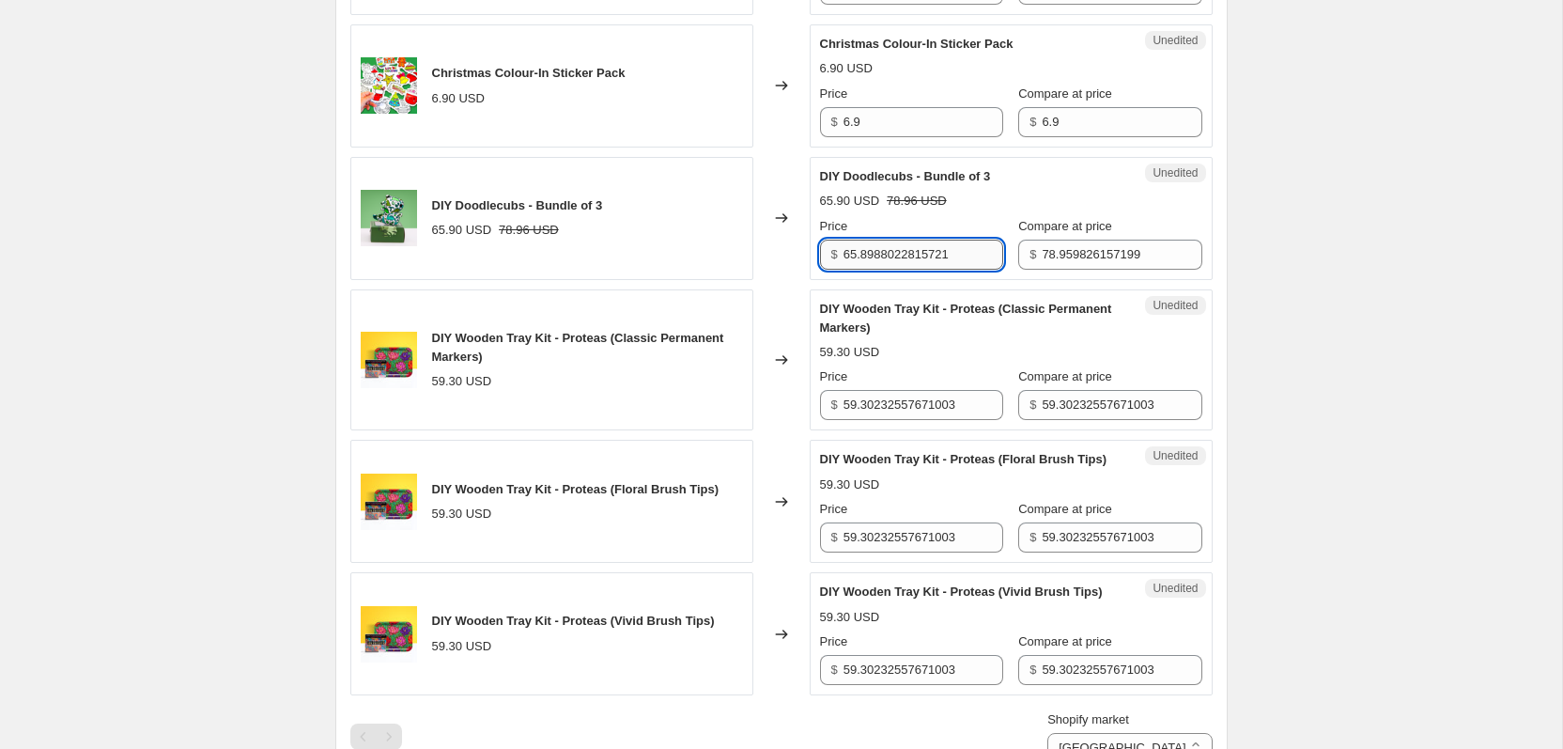
click at [902, 260] on input "65.8988022815721" at bounding box center [924, 255] width 160 height 30
type input "69.9"
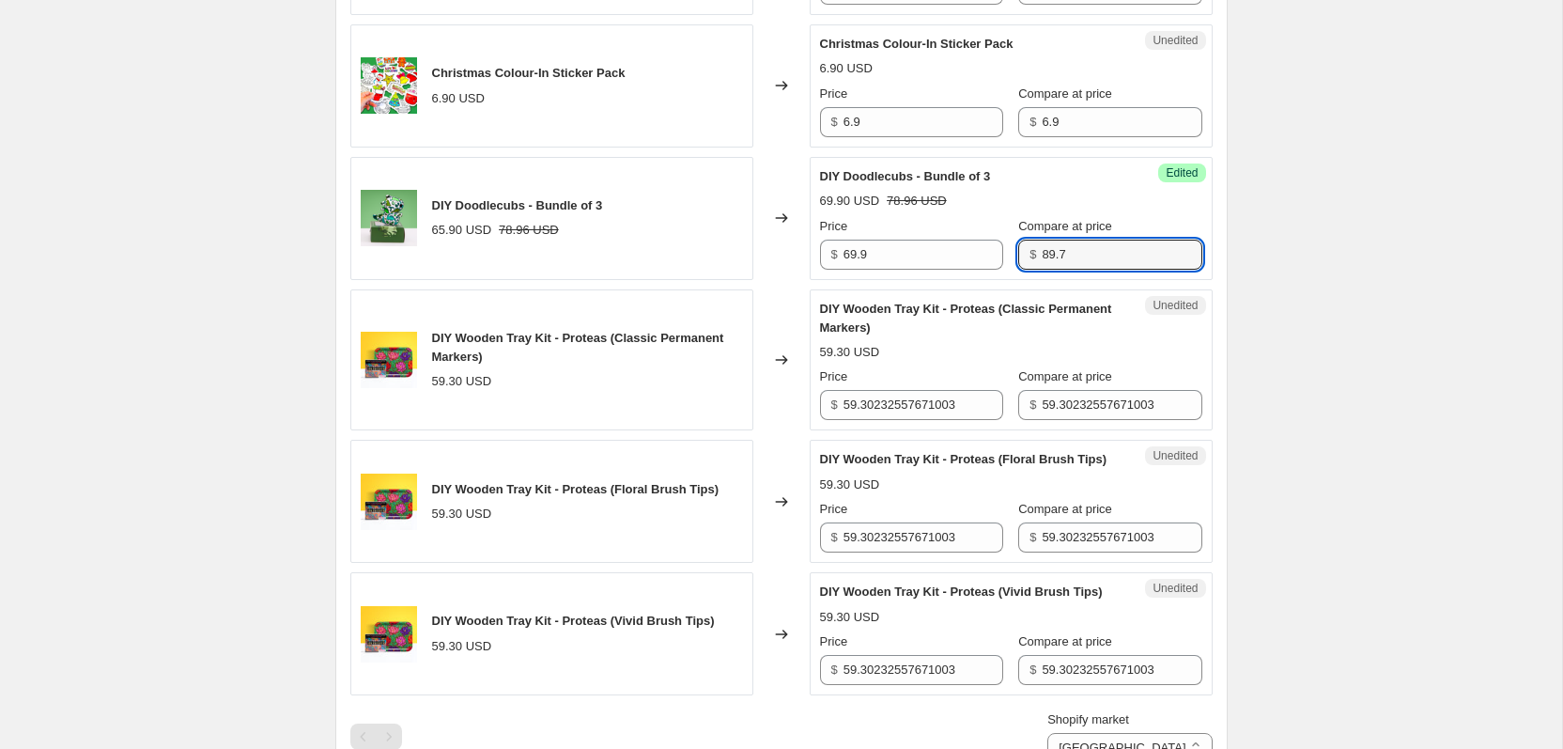
type input "89.7"
click at [1142, 188] on div "DIY Doodlecubs - Bundle of 3 69.90 USD 78.96 USD Price $ 69.9 Compare at price …" at bounding box center [1011, 218] width 382 height 102
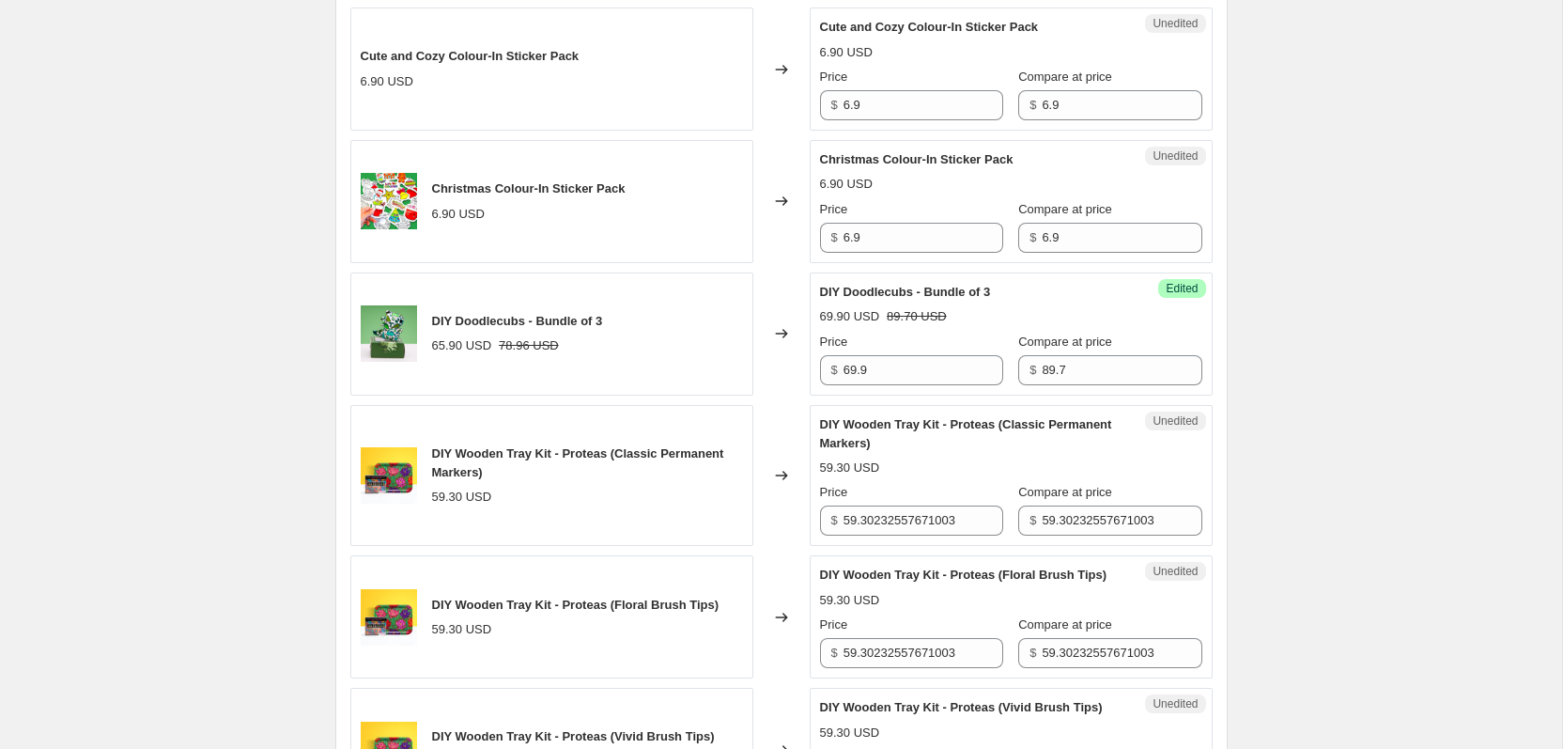
scroll to position [1348, 0]
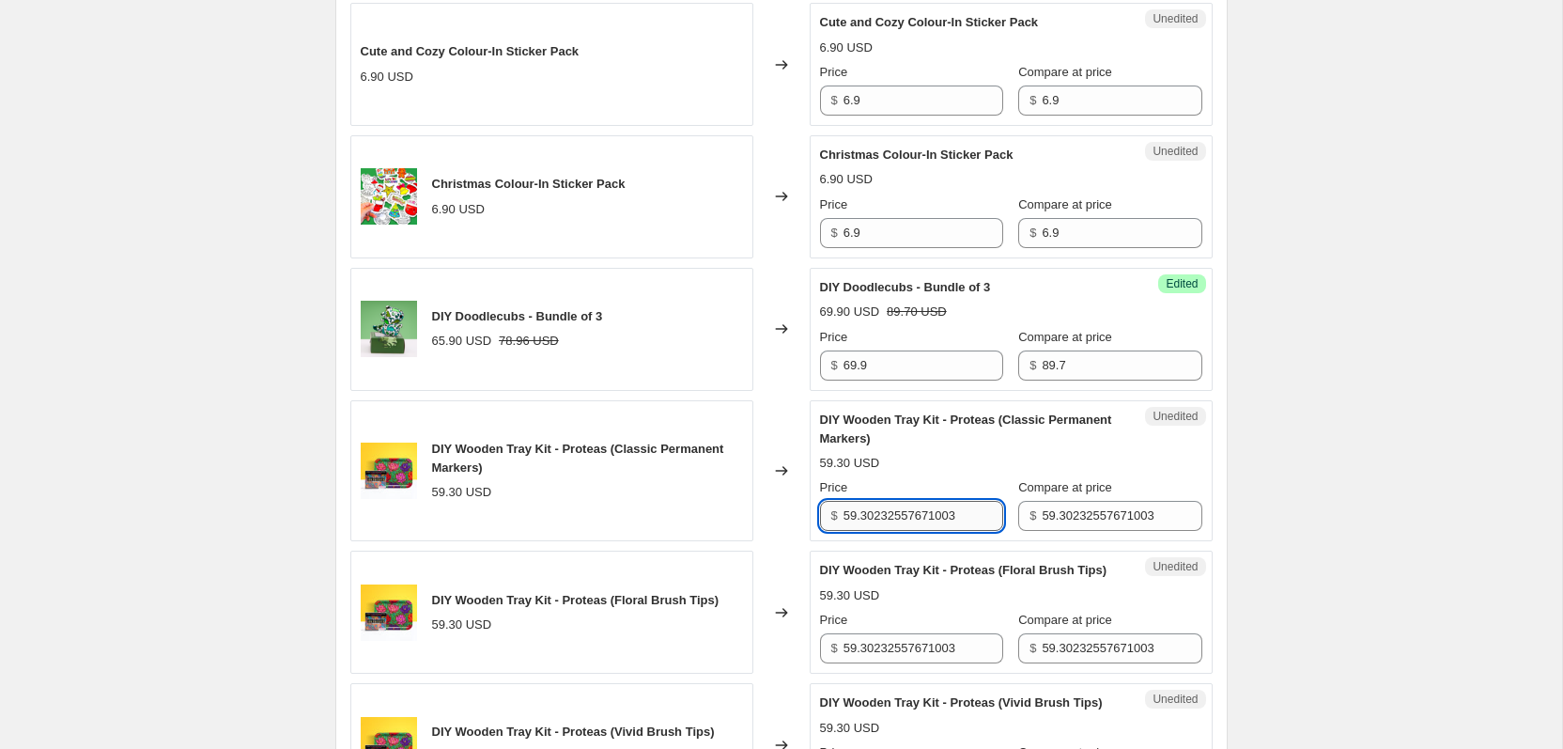
click at [907, 519] on input "59.30232557671003" at bounding box center [924, 516] width 160 height 30
type input "54.9"
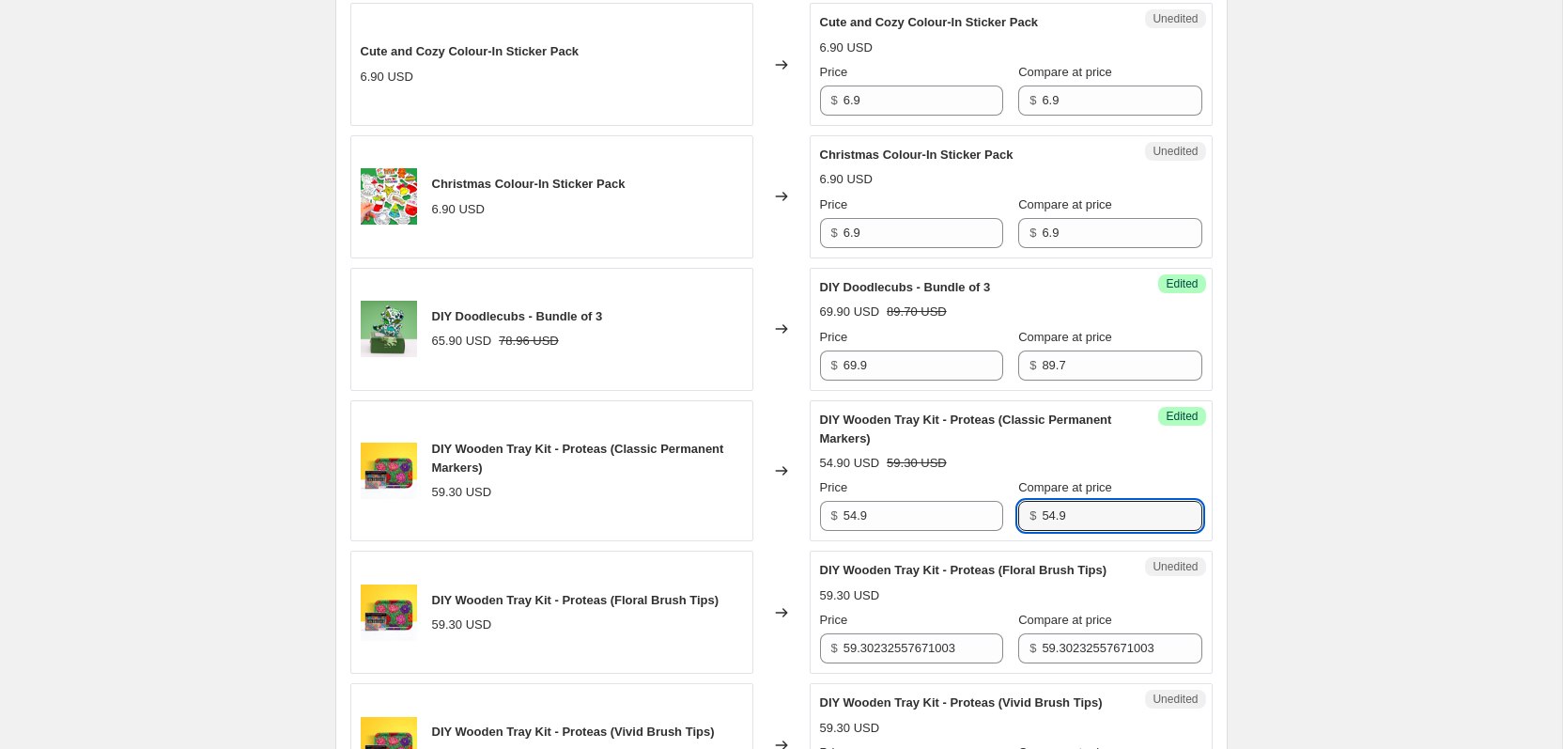
type input "54.9"
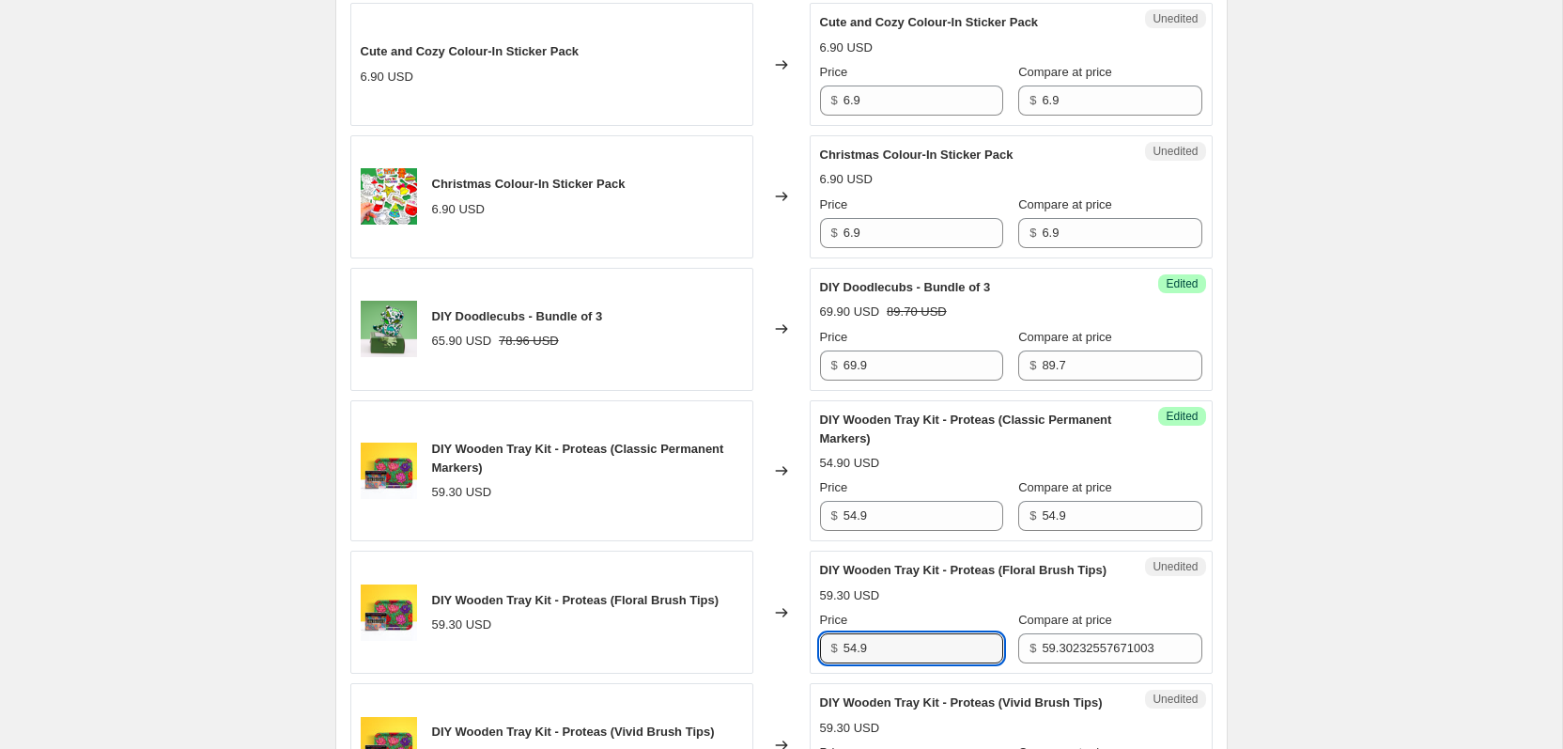
type input "54.9"
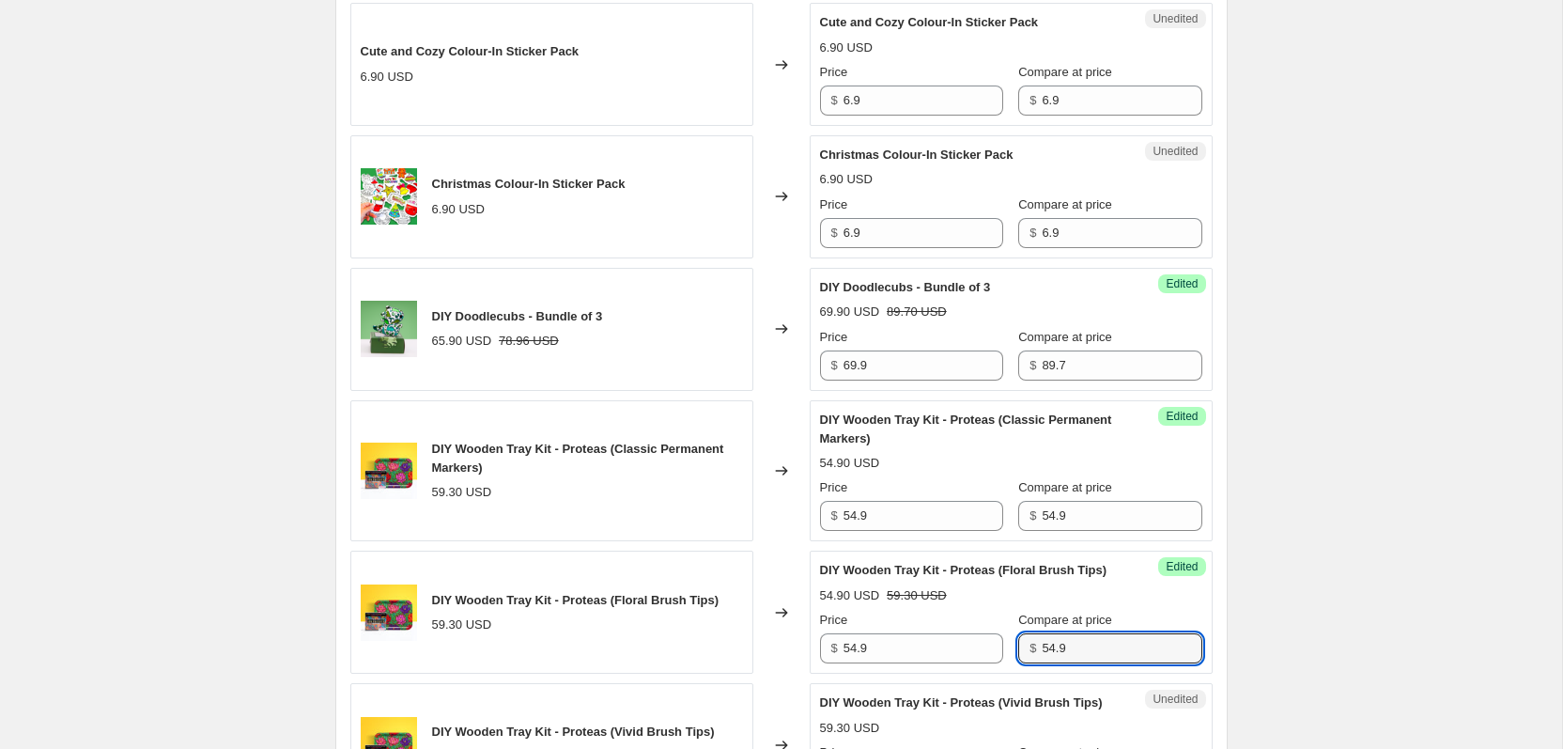
type input "54.9"
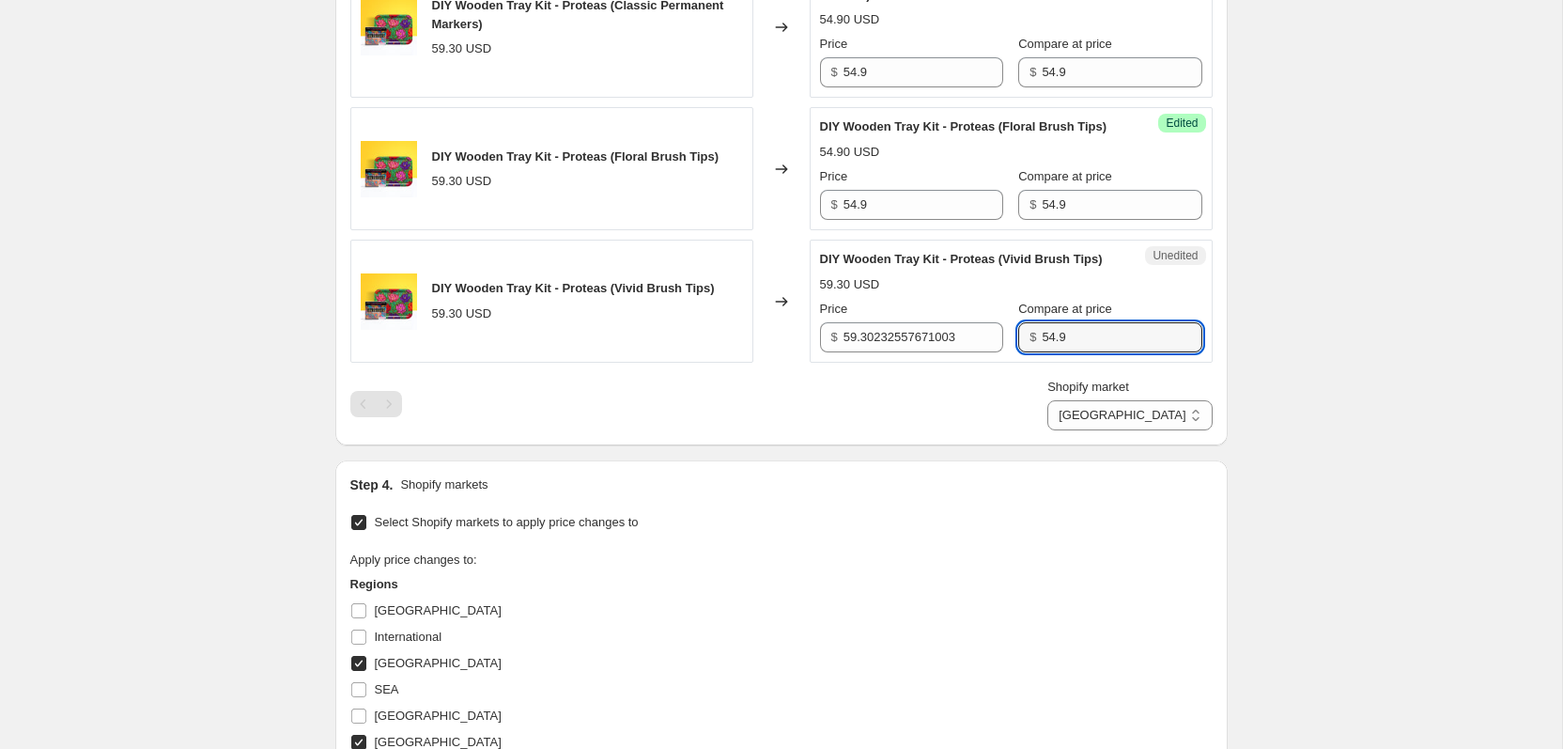
type input "54.9"
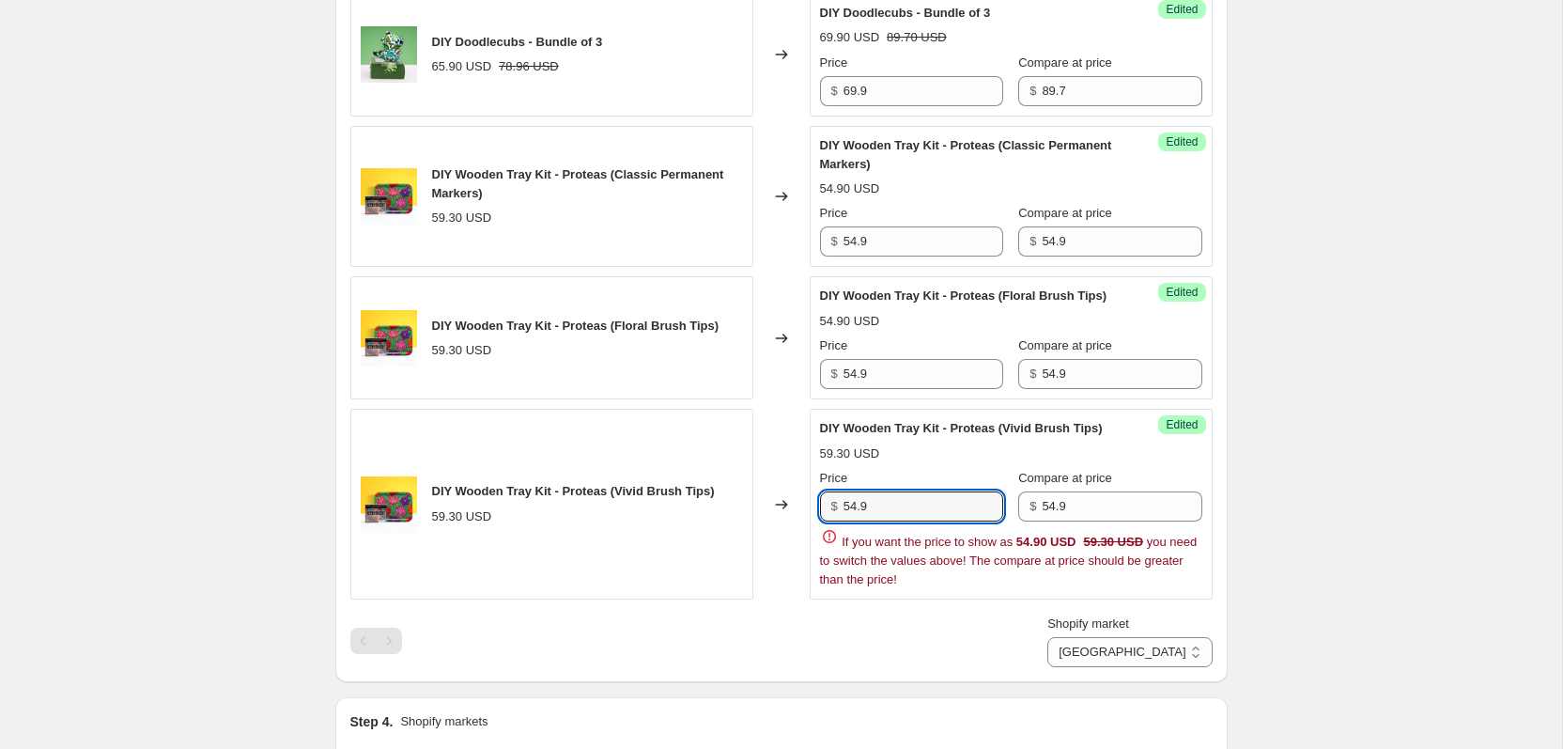
scroll to position [1650, 0]
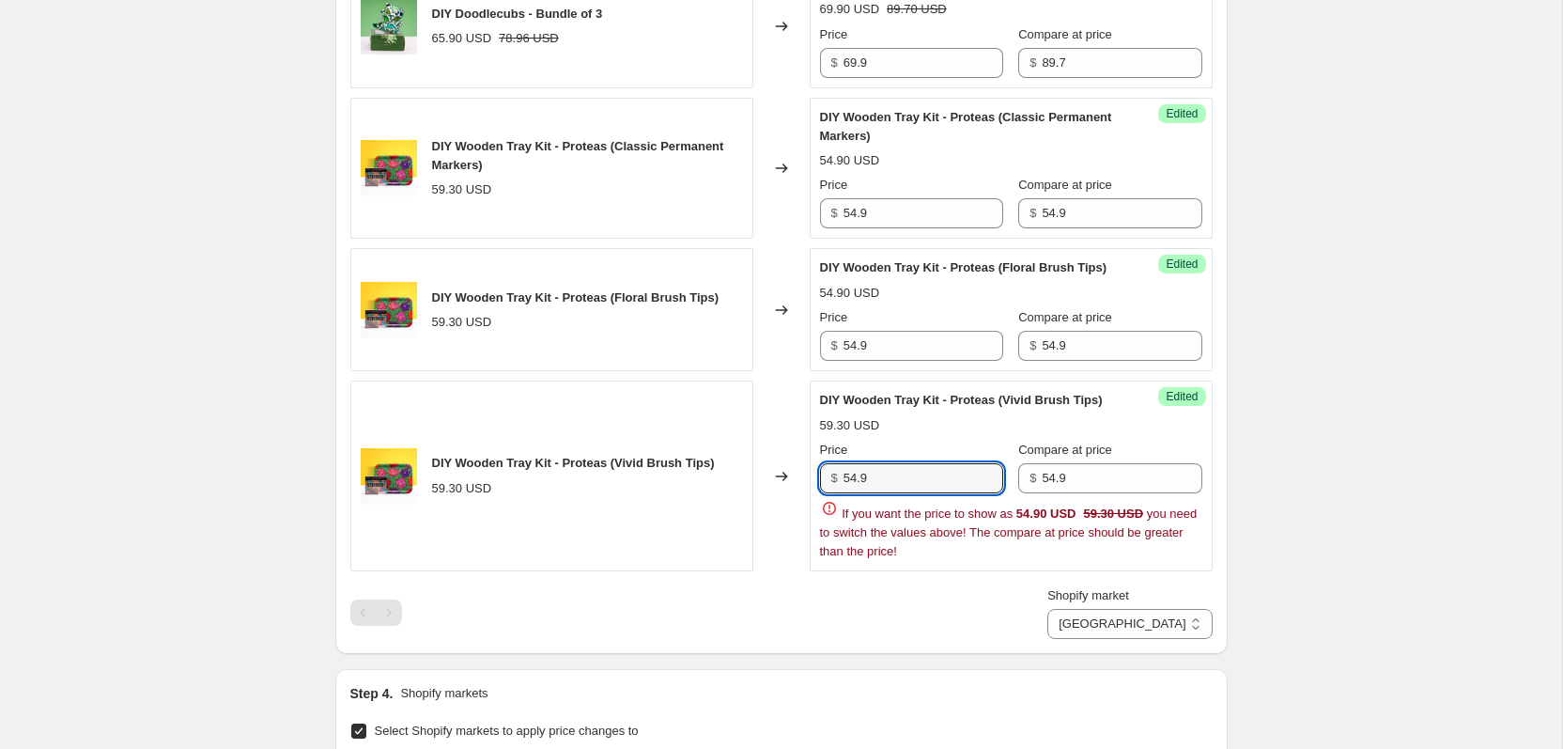
type input "54.9"
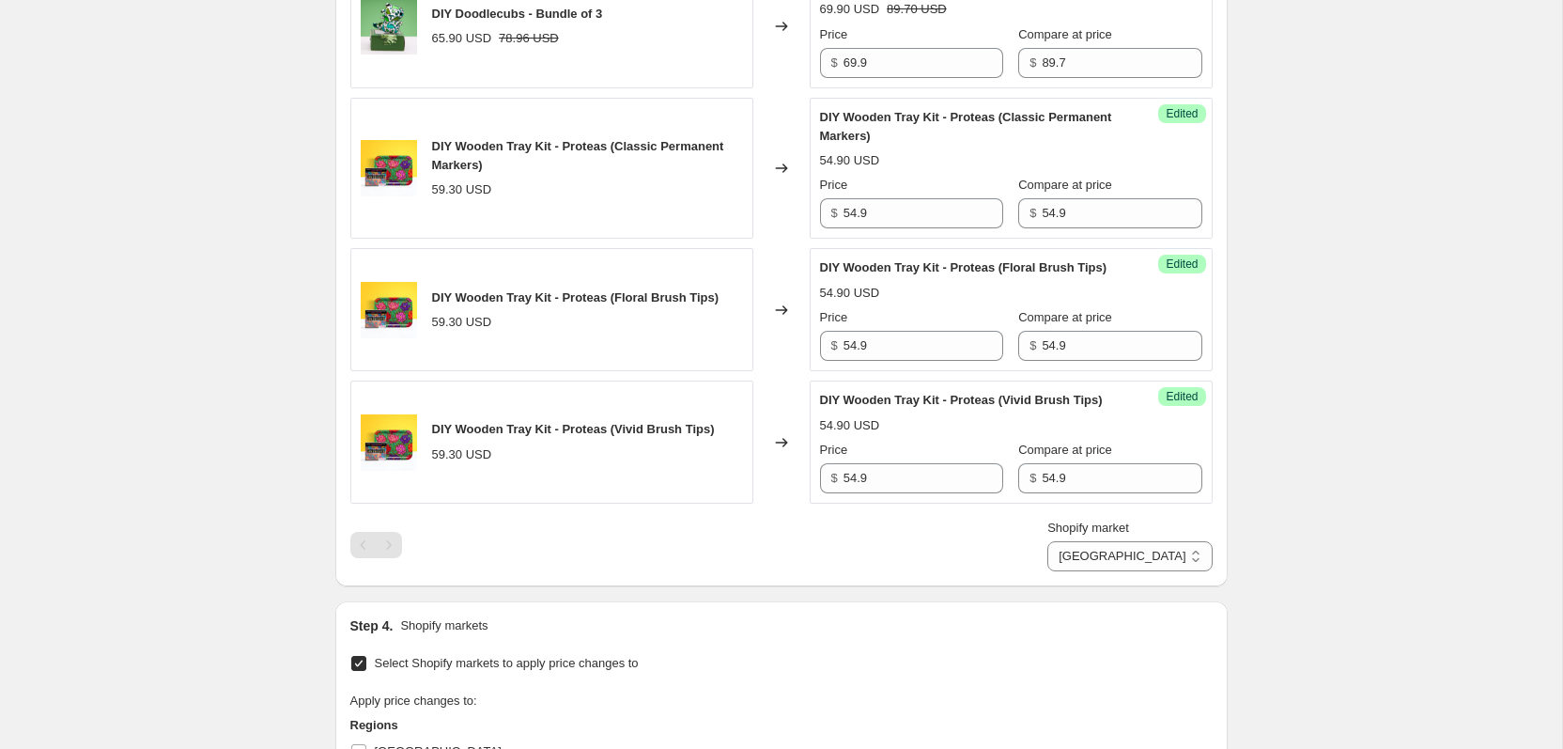
select select "28938535130"
click at [1082, 571] on select "[GEOGRAPHIC_DATA] [GEOGRAPHIC_DATA] [GEOGRAPHIC_DATA]" at bounding box center [1129, 556] width 164 height 30
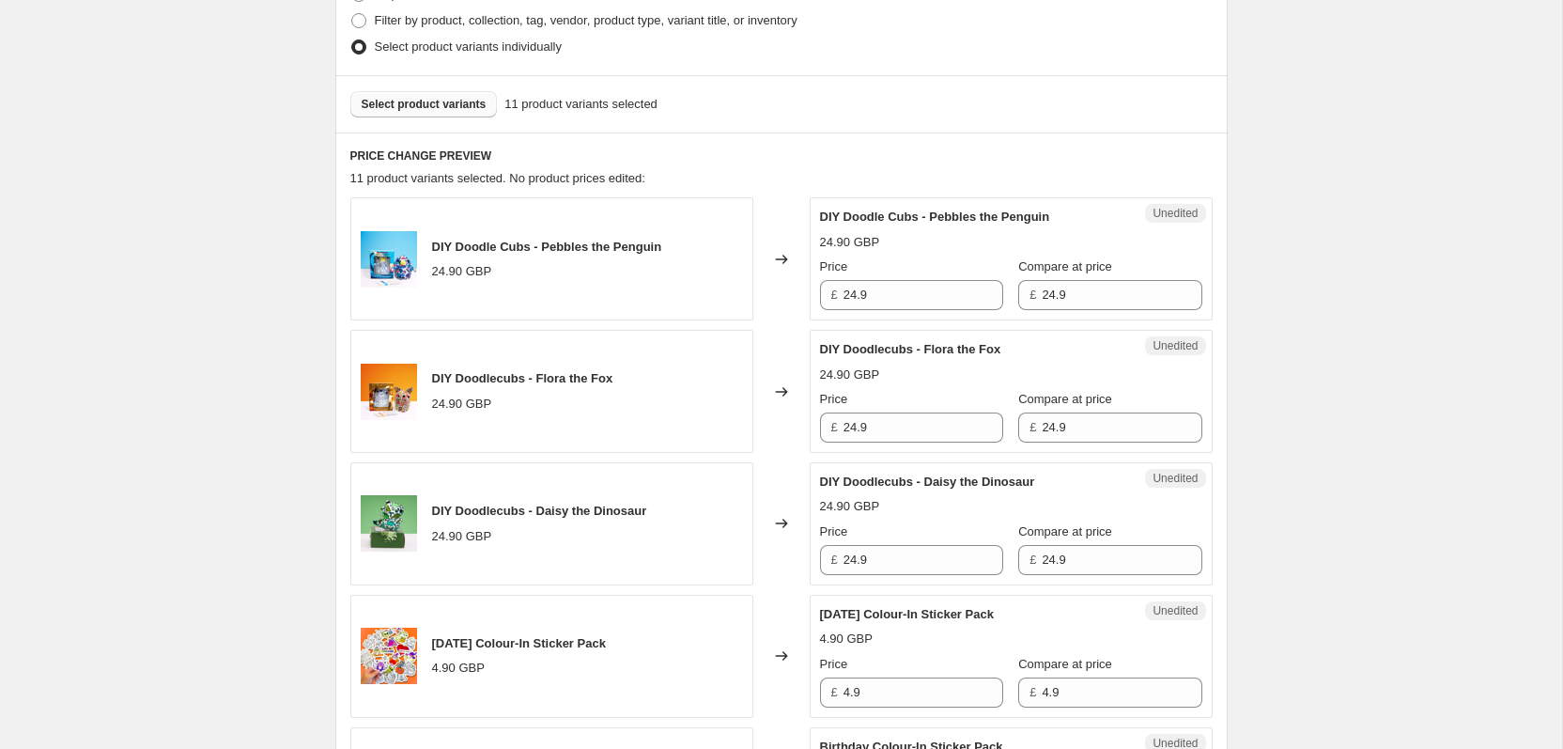
scroll to position [390, 0]
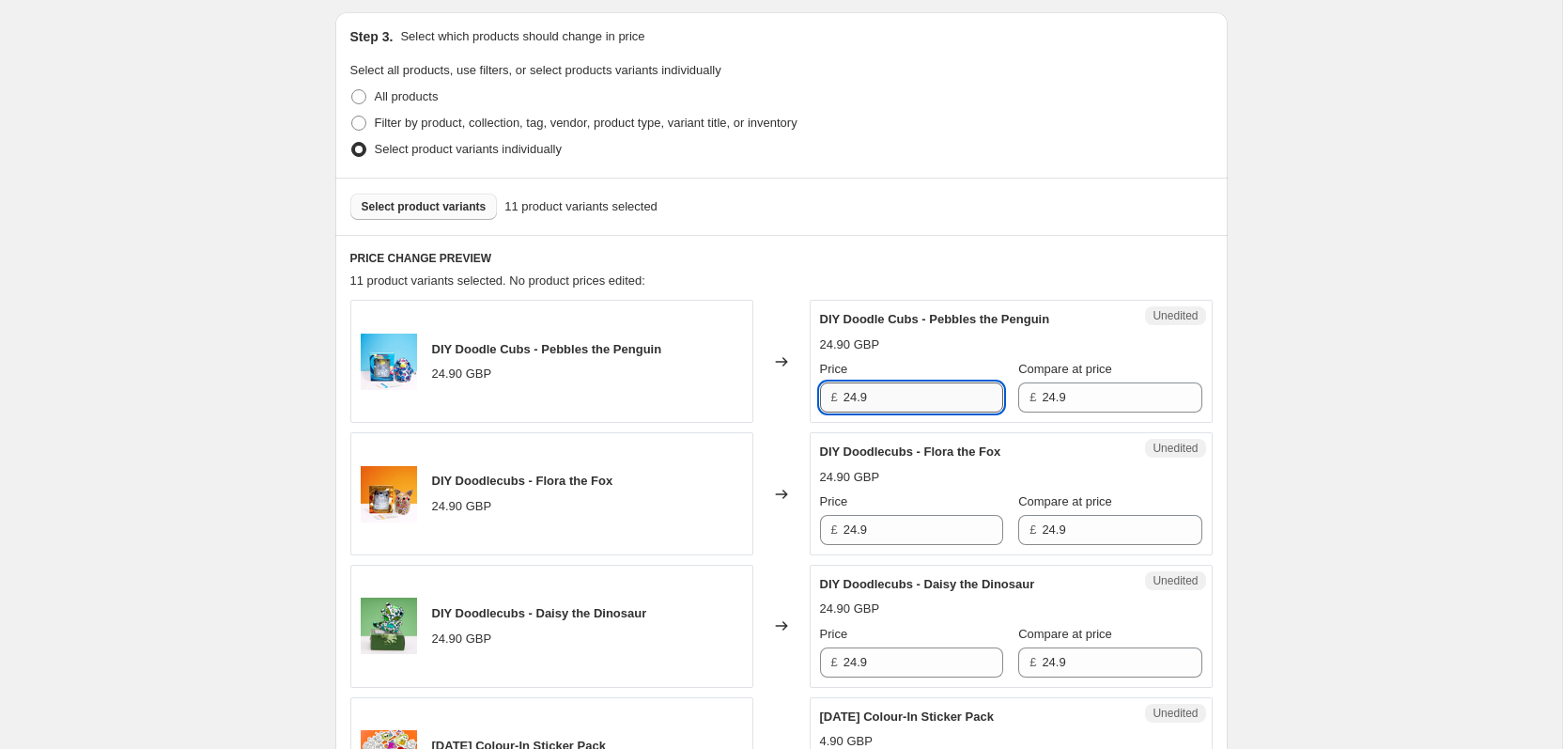
click at [889, 398] on input "24.9" at bounding box center [924, 397] width 160 height 30
type input "19.9"
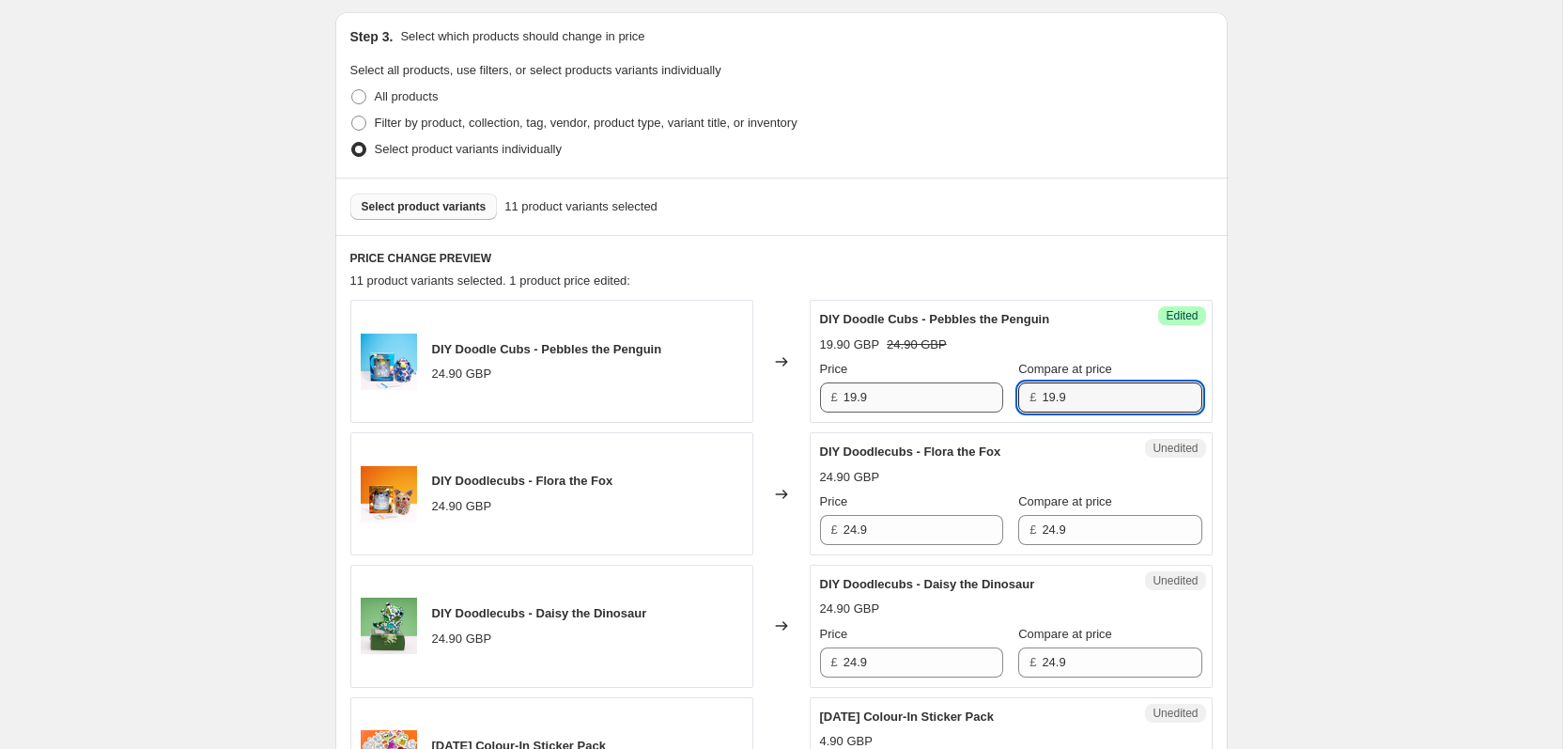
type input "19.9"
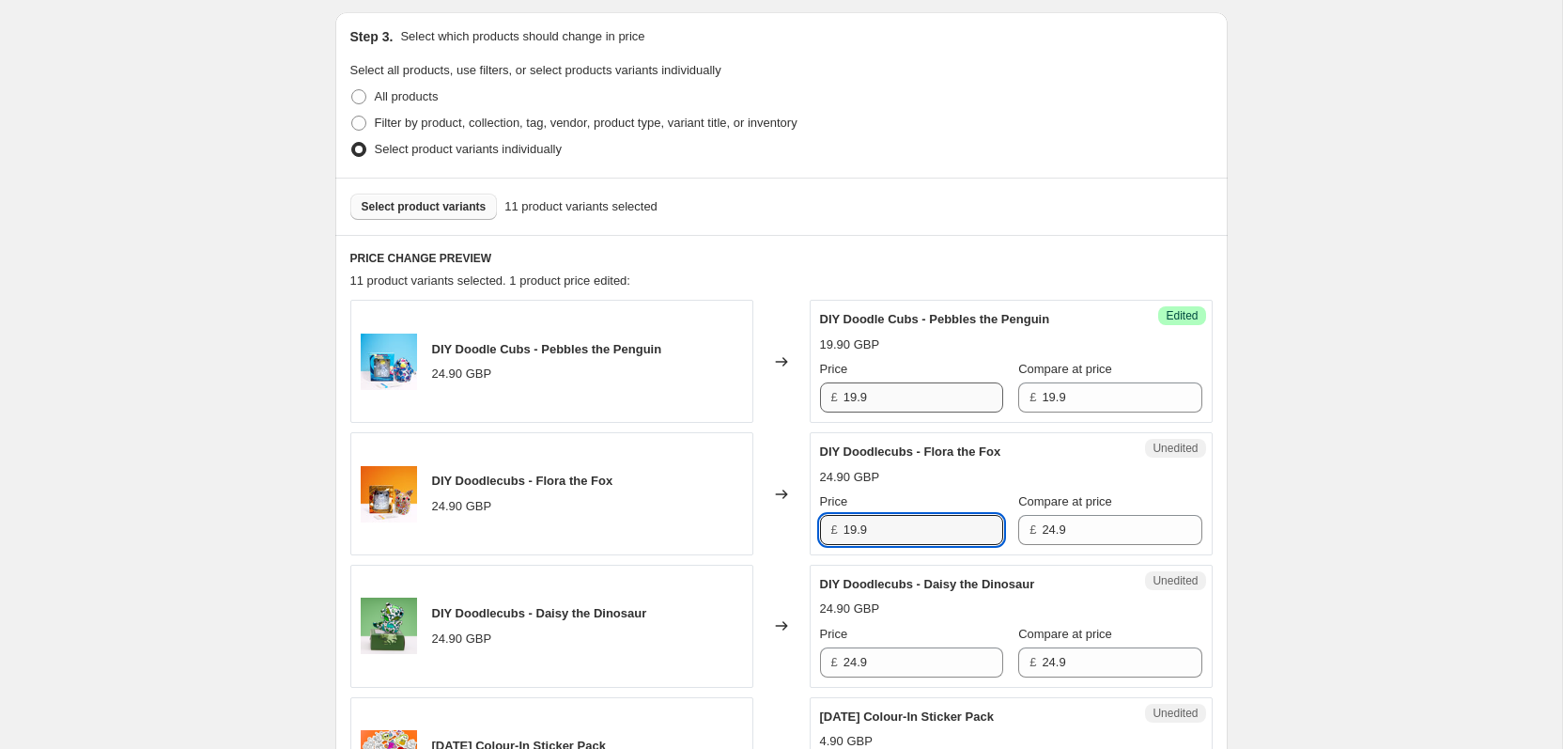
type input "19.9"
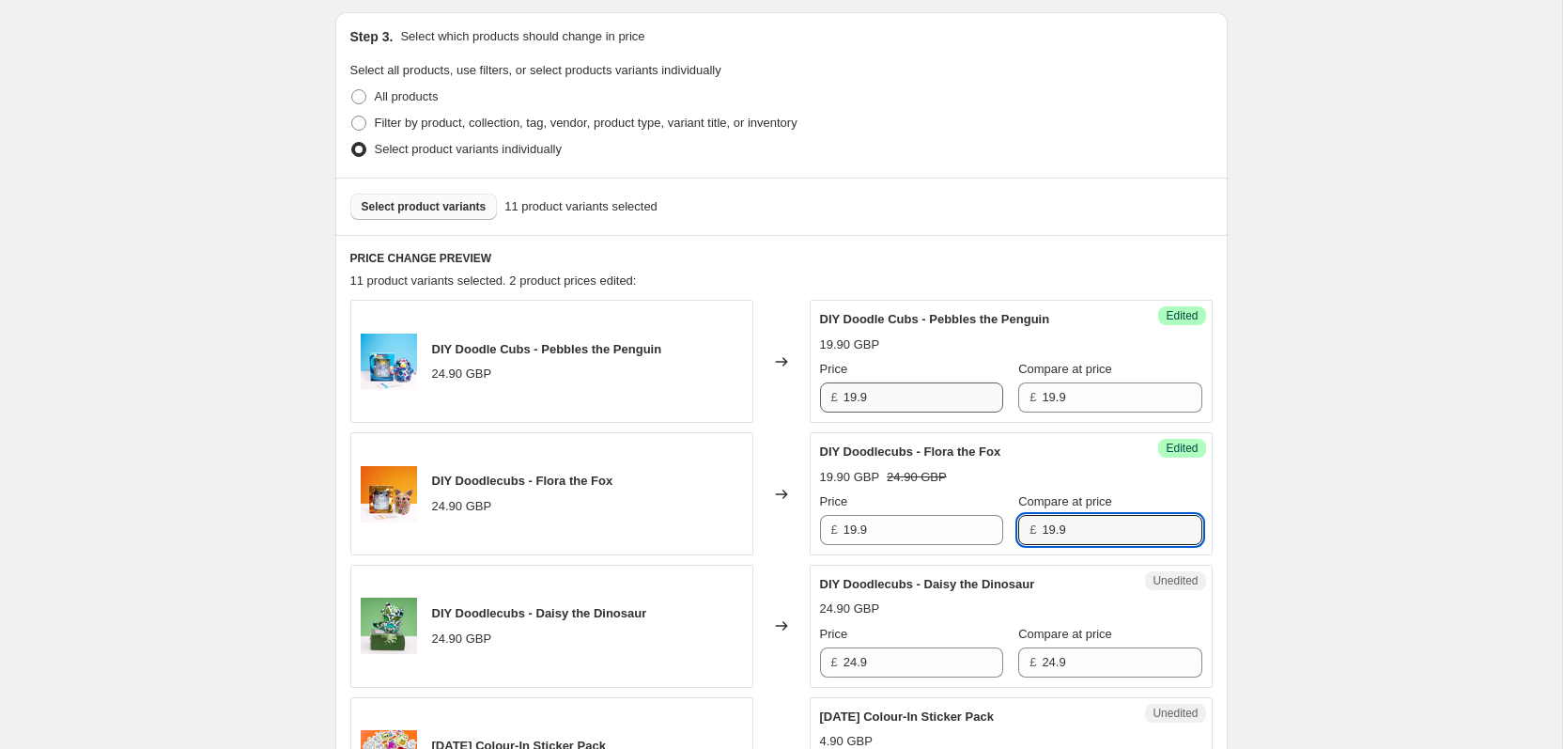
type input "19.9"
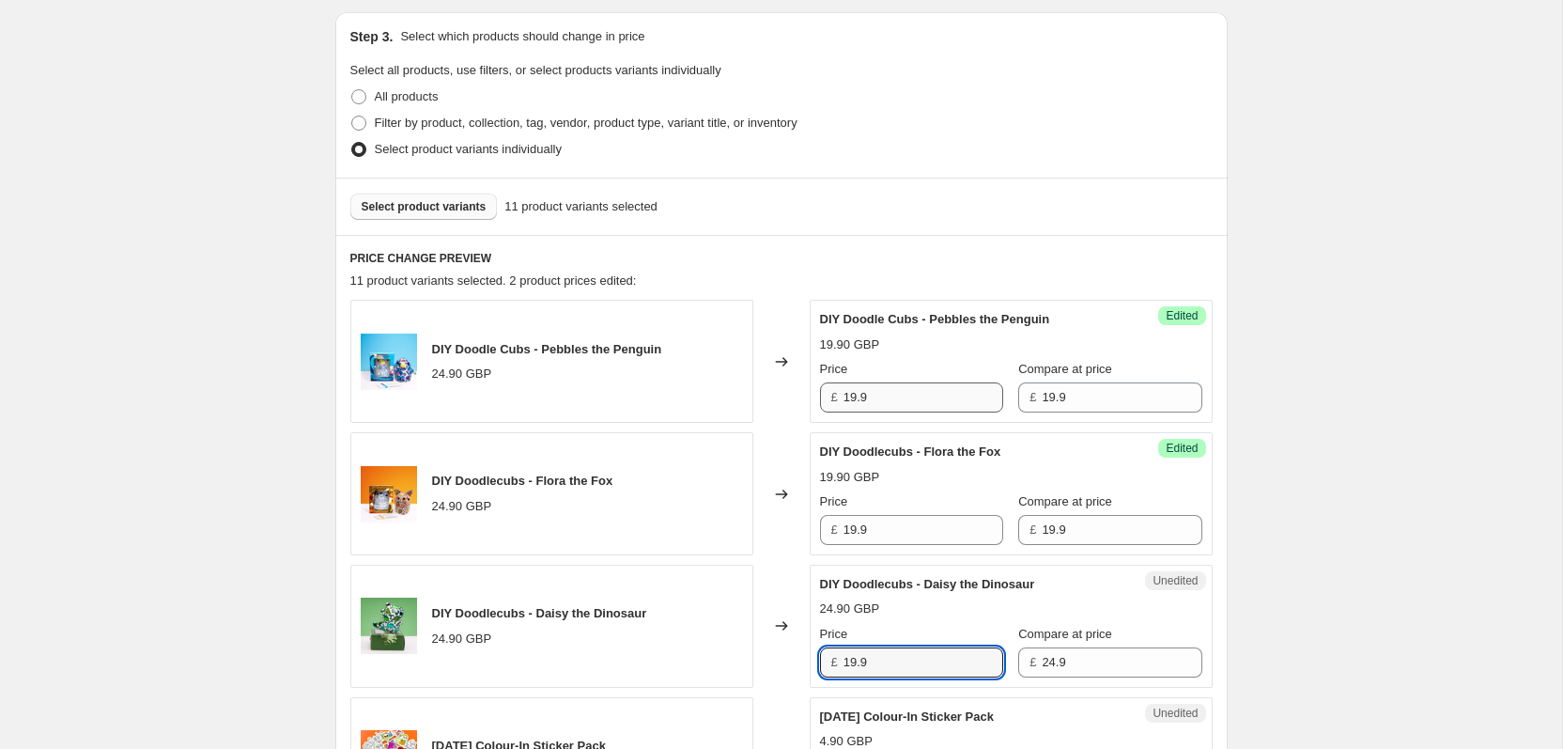
type input "19.9"
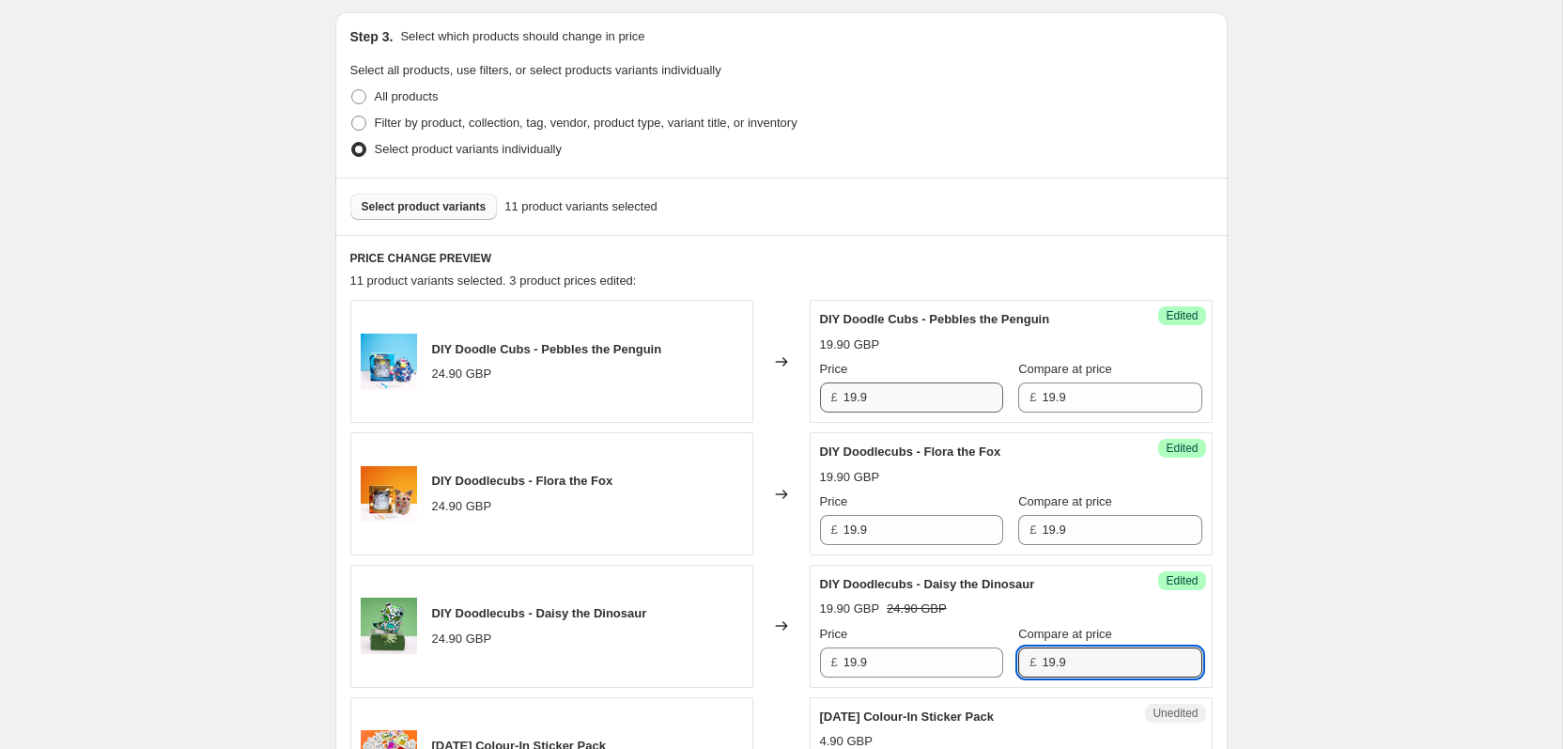
type input "19.9"
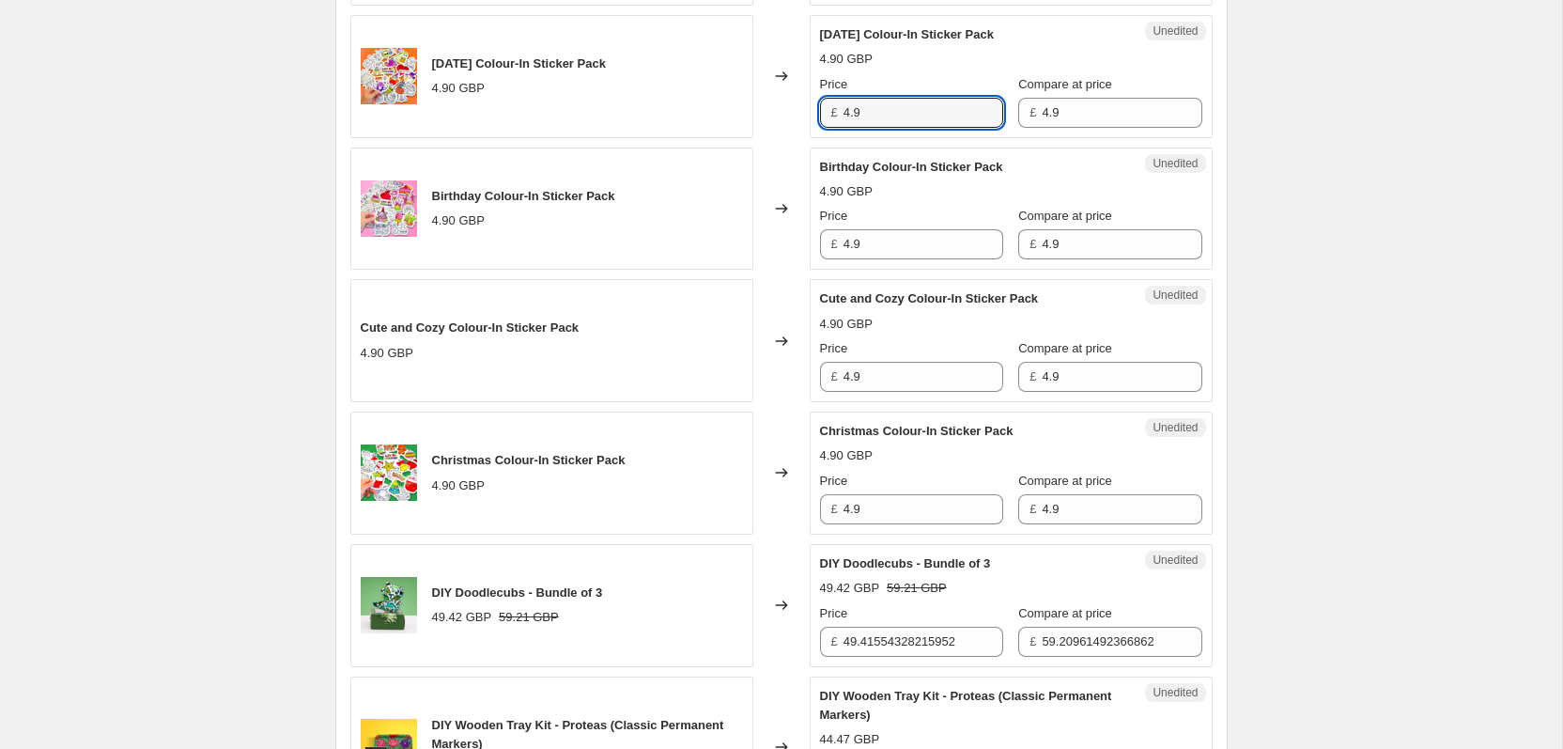
scroll to position [1248, 0]
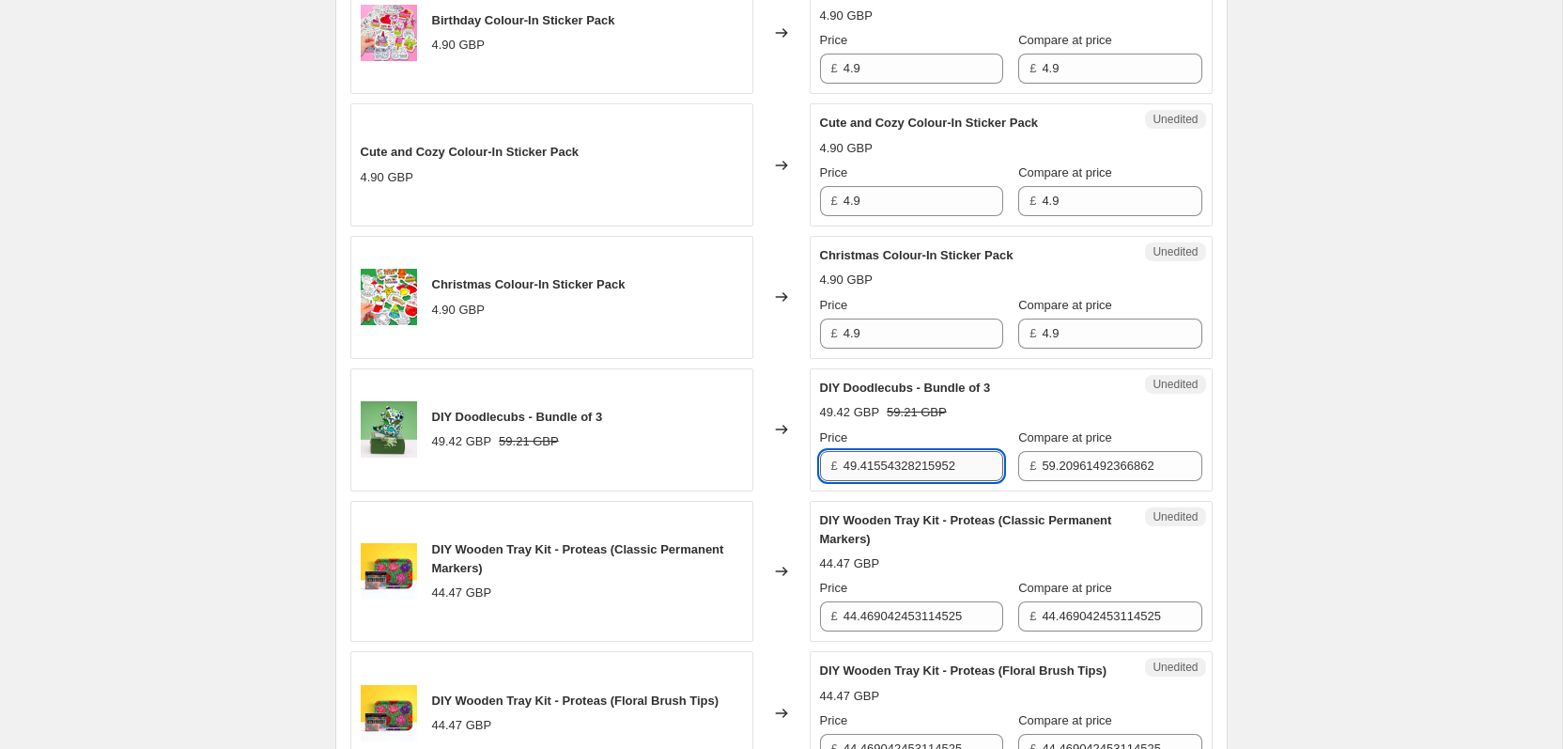
click at [915, 461] on input "49.41554328215952" at bounding box center [924, 466] width 160 height 30
type input "59.9"
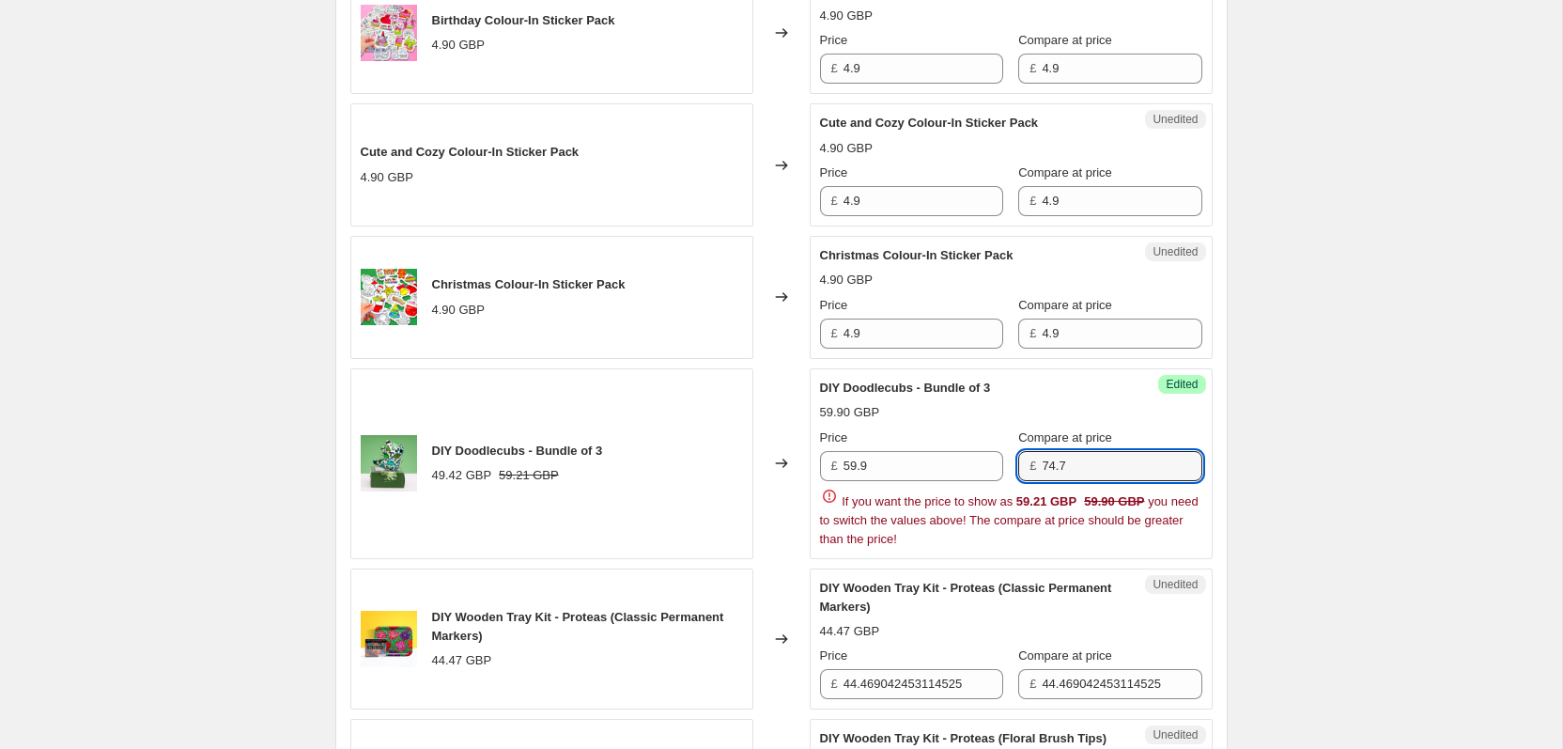
type input "74.7"
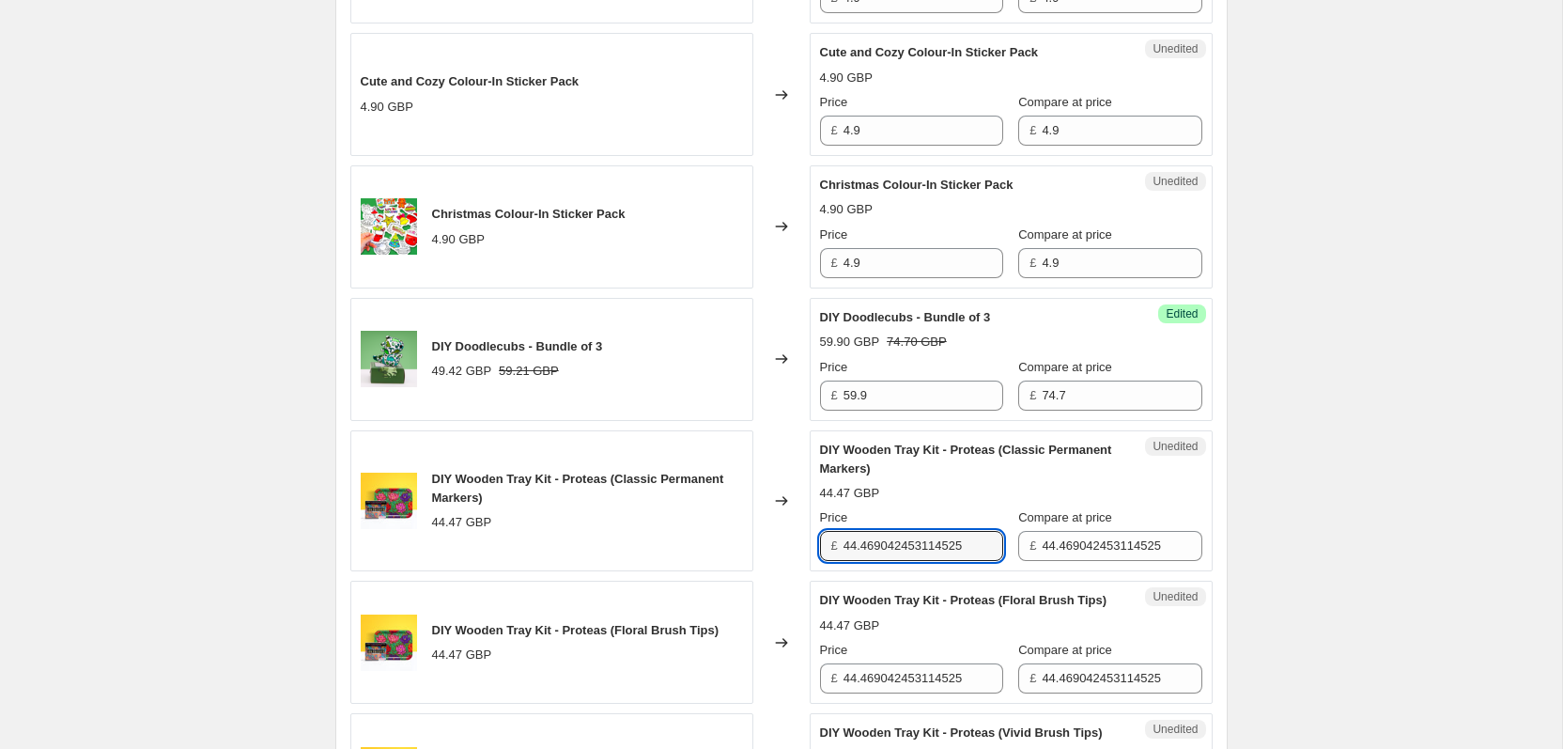
scroll to position [1327, 0]
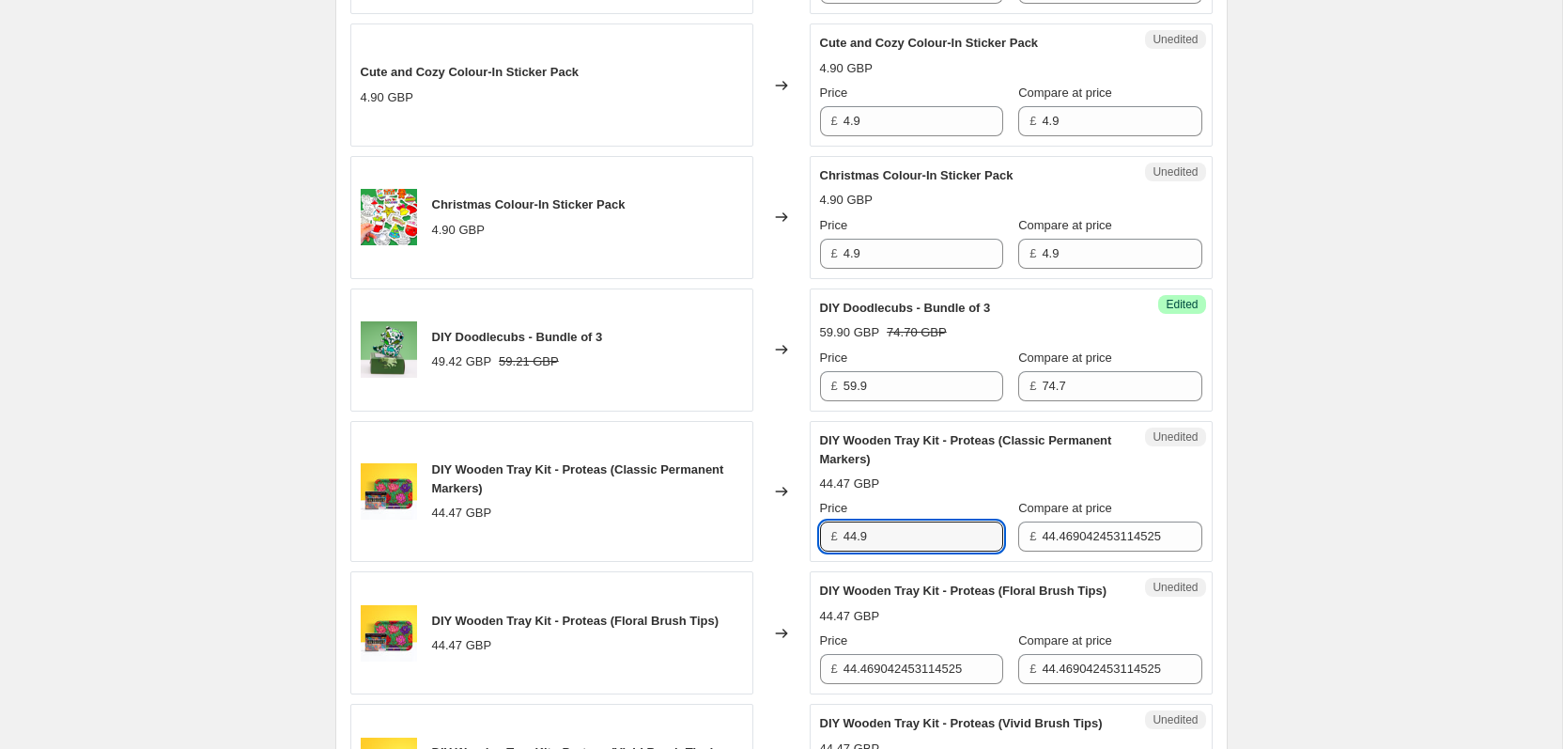
type input "44.9"
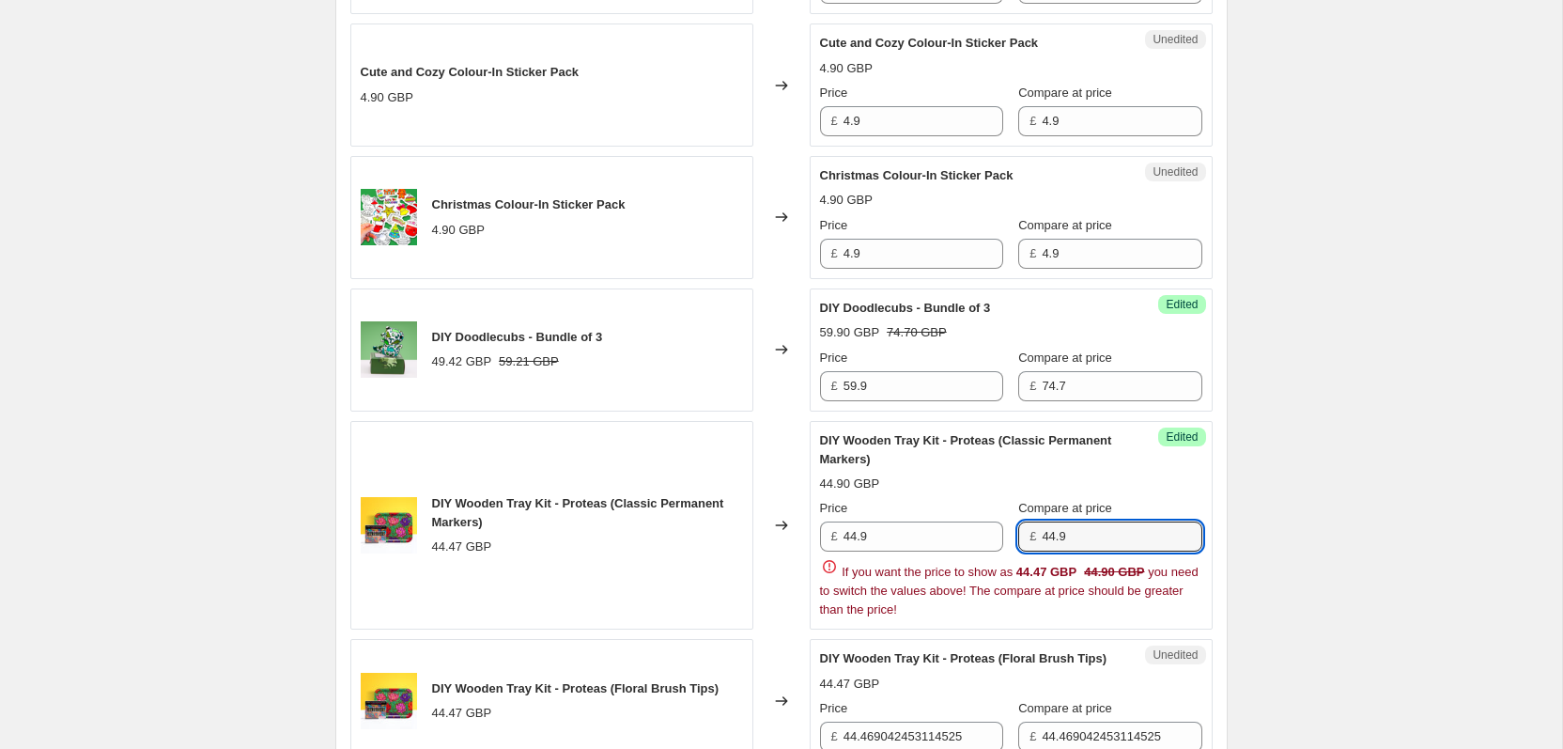
type input "44.9"
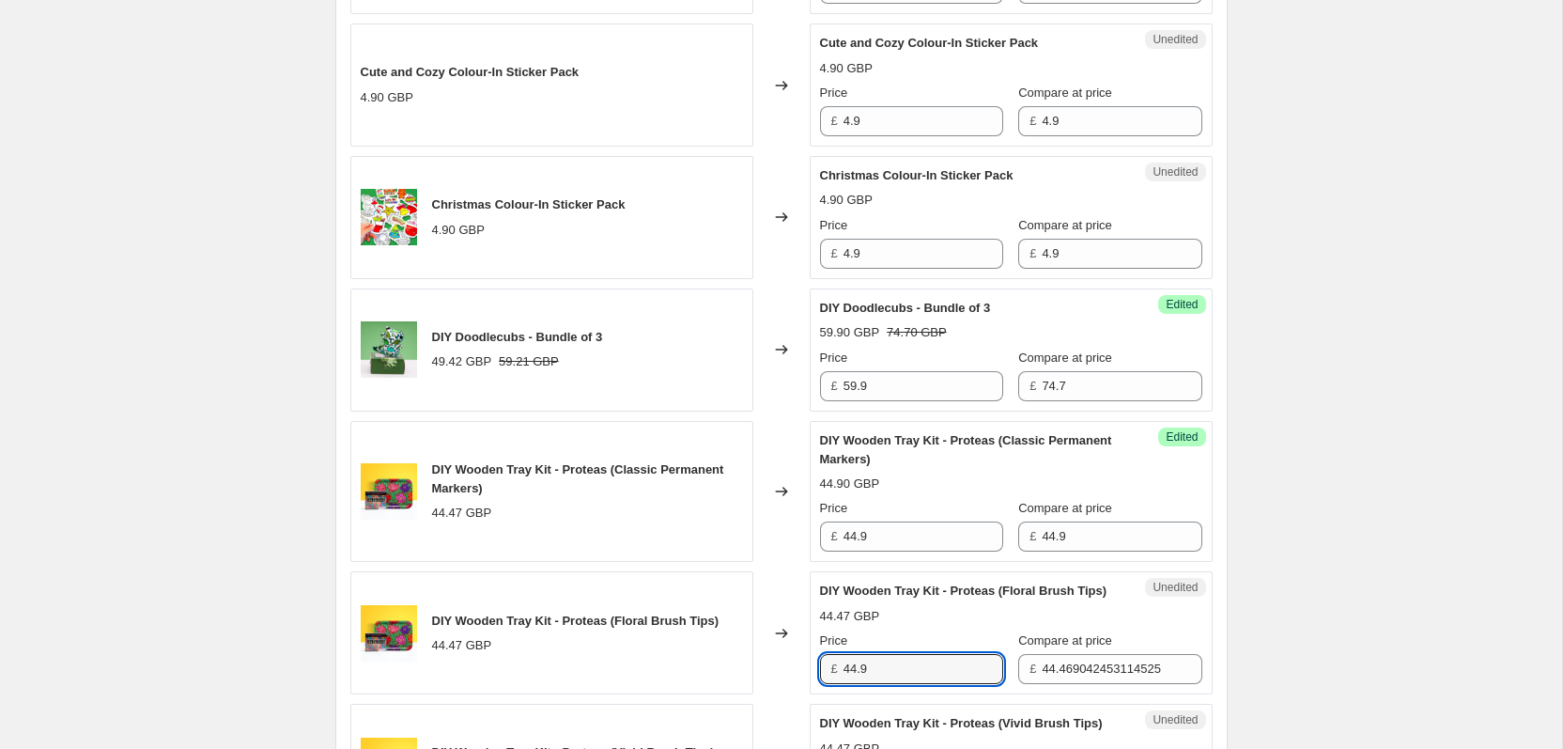
type input "44.9"
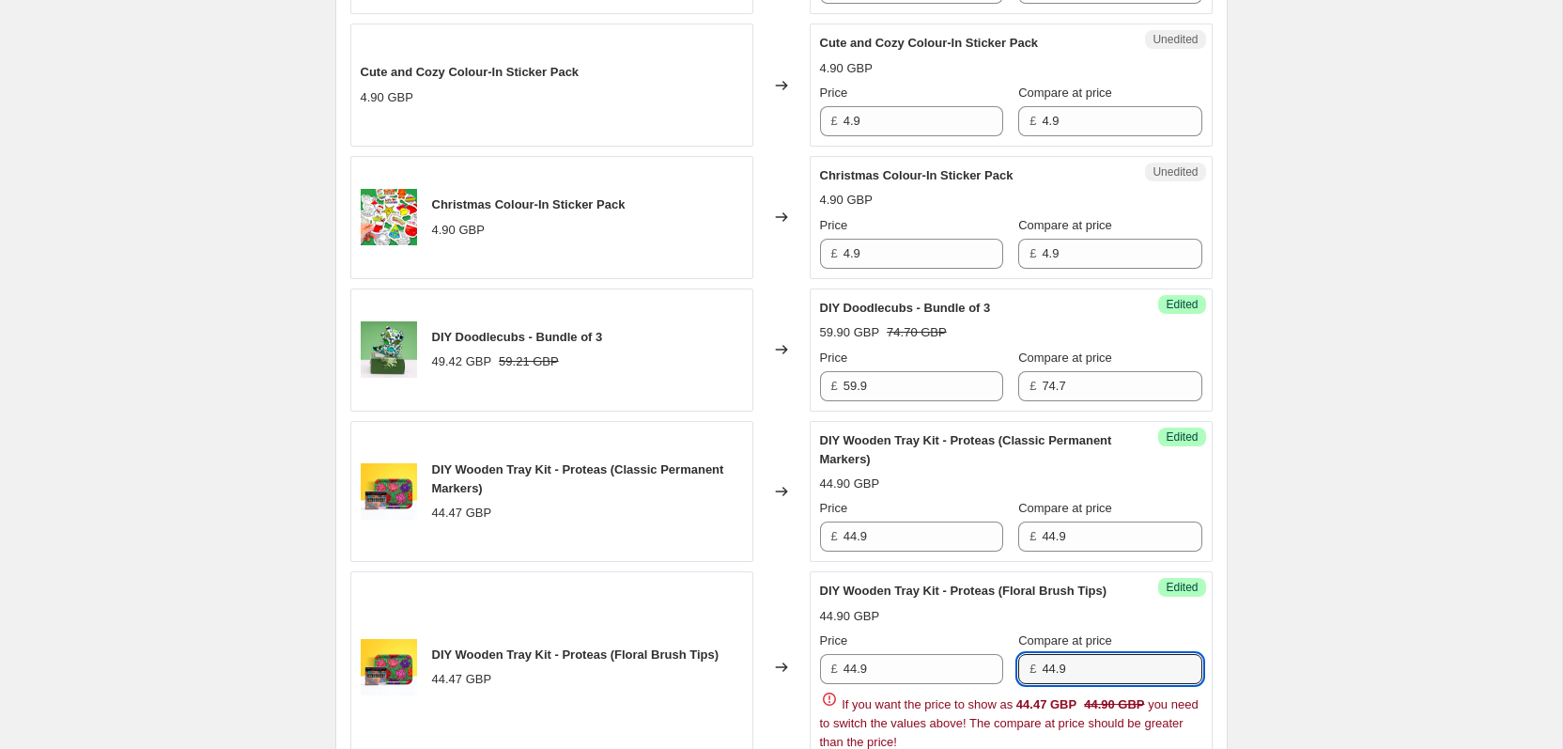
type input "44.9"
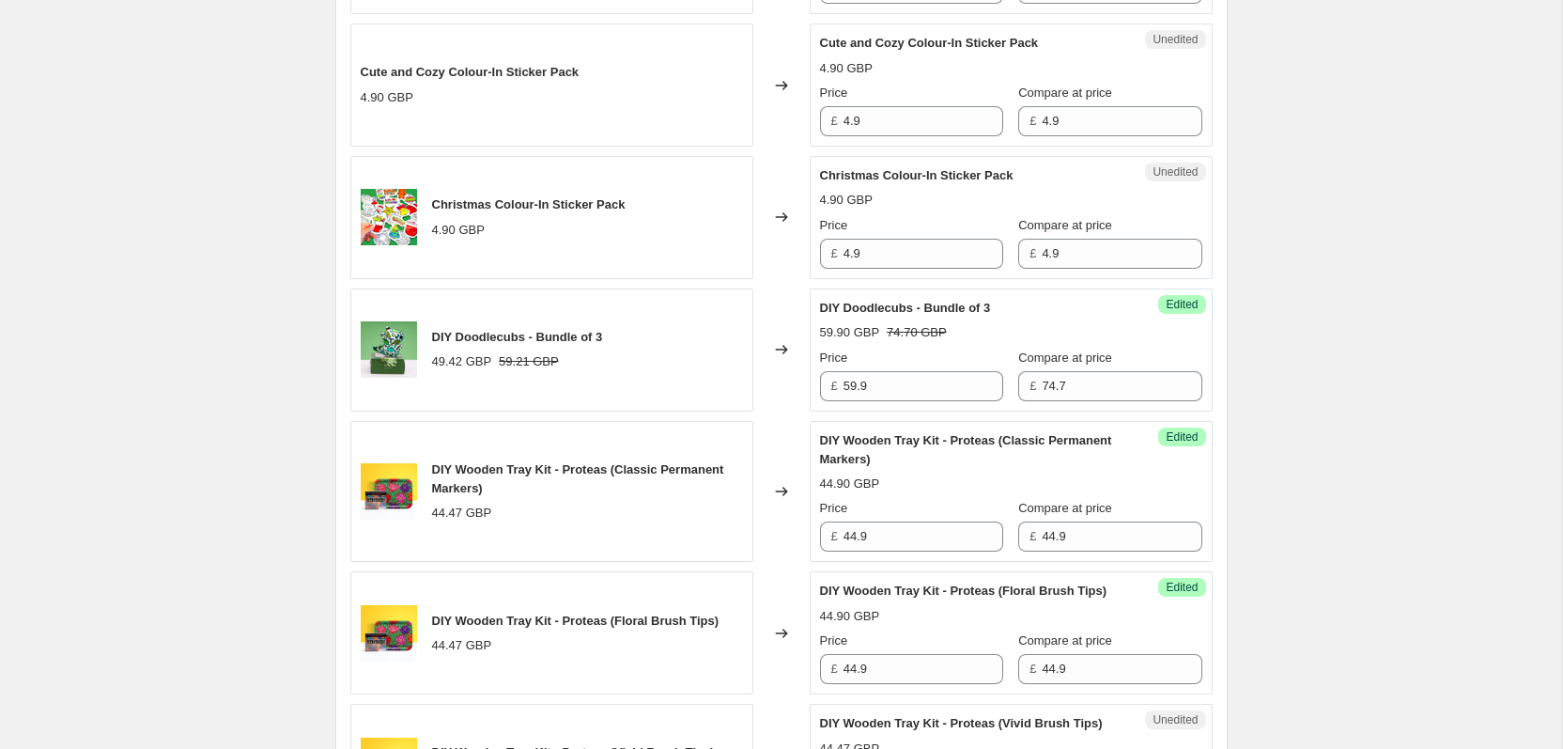
scroll to position [1791, 0]
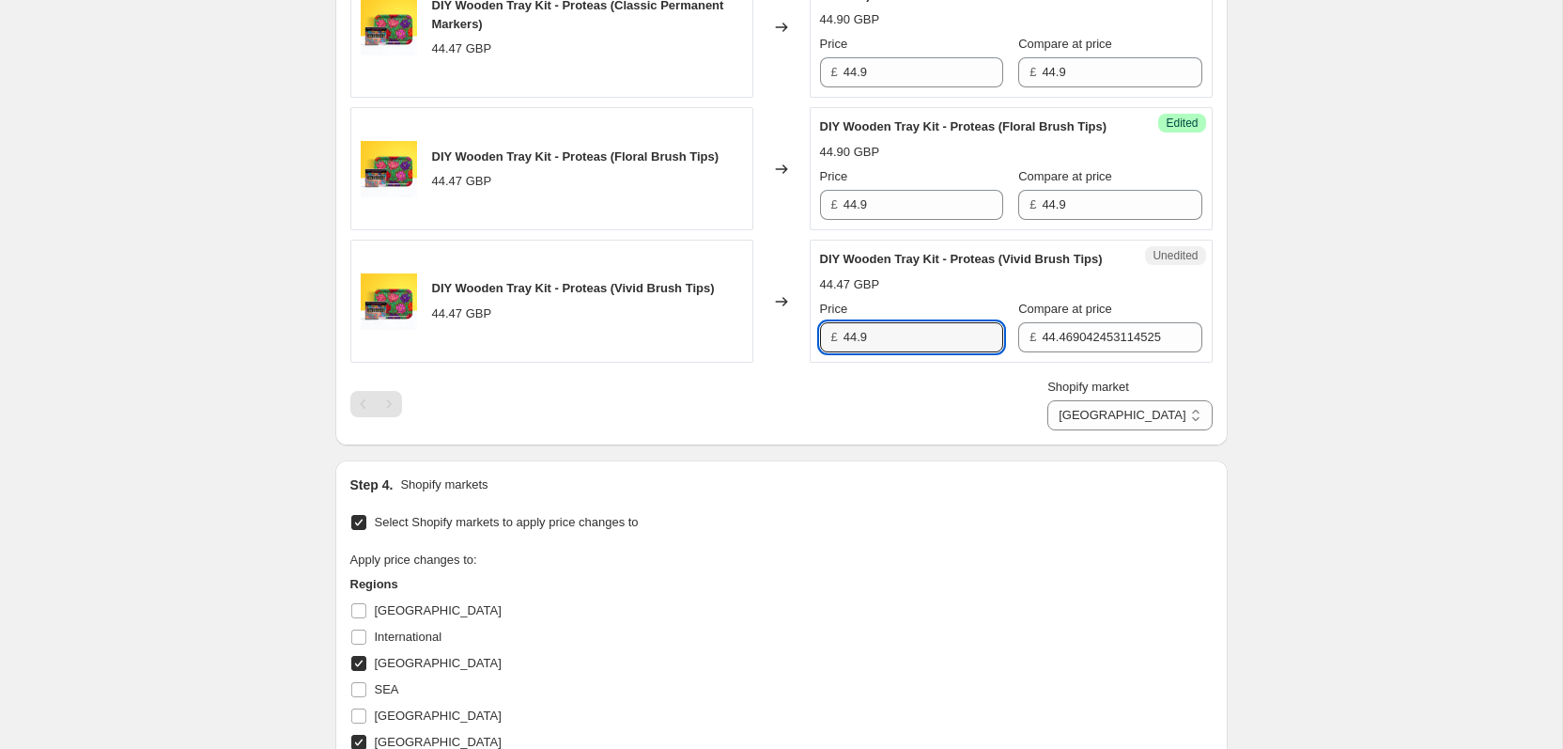
type input "44.9"
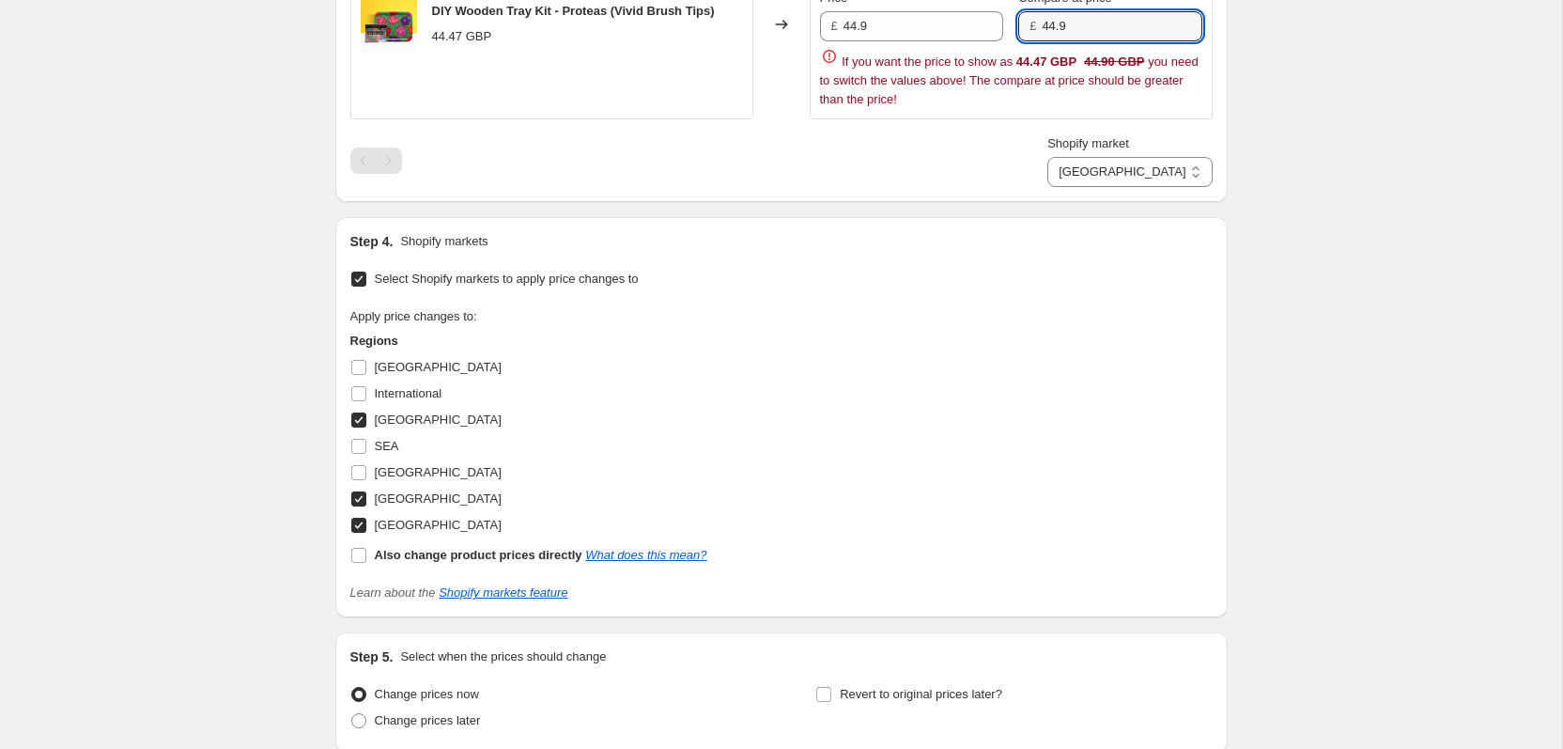
scroll to position [2232, 0]
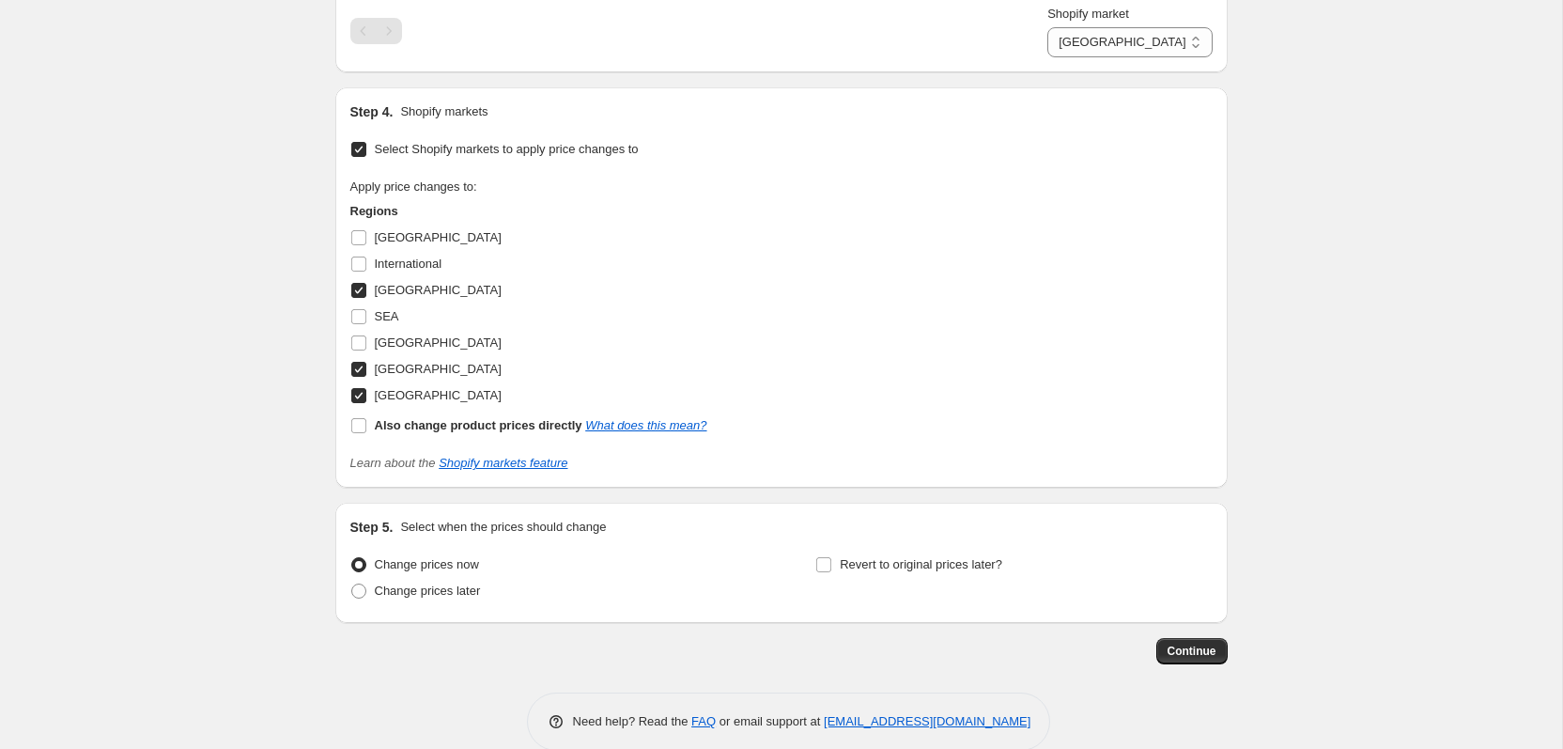
type input "44.9"
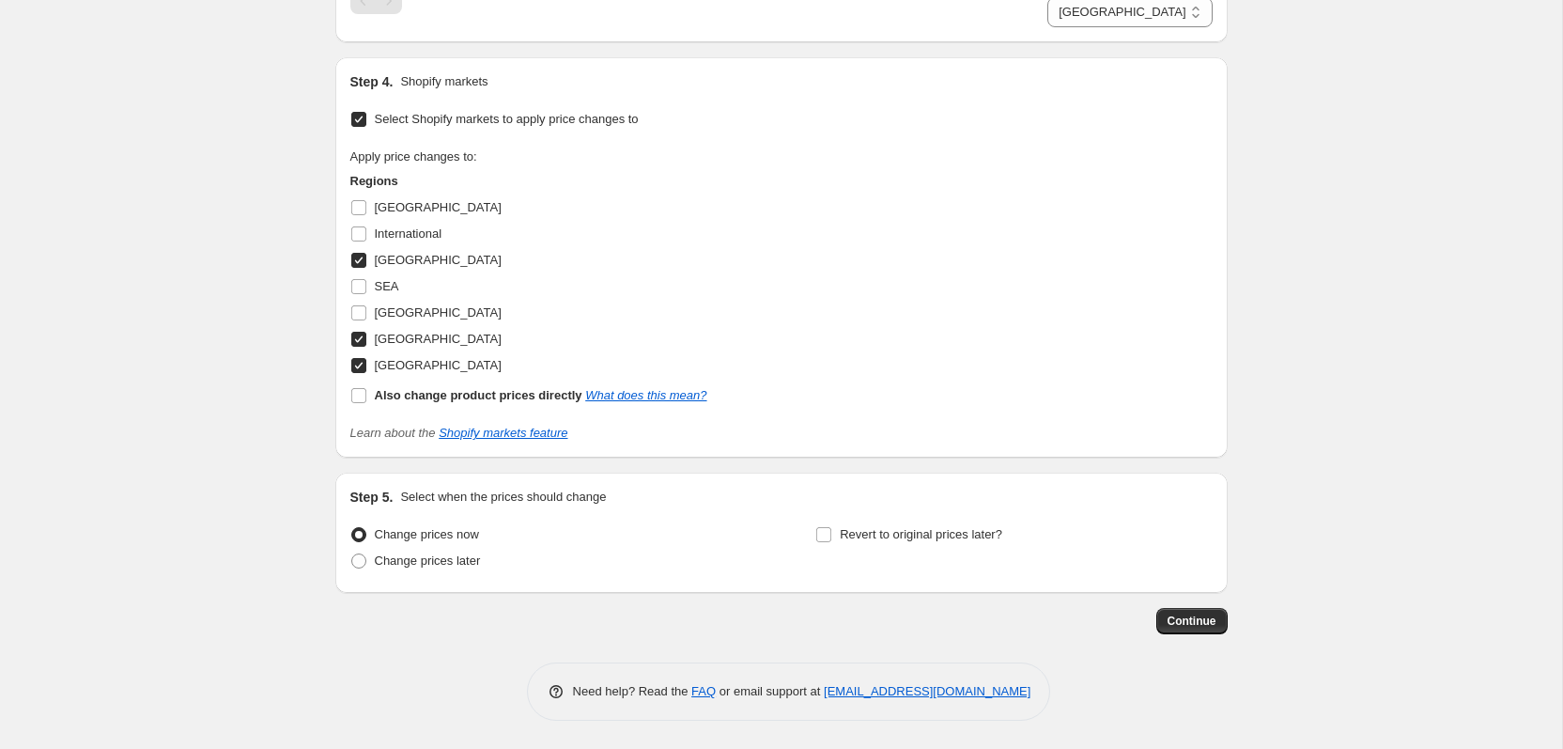
click at [1186, 609] on button "Continue" at bounding box center [1191, 621] width 71 height 26
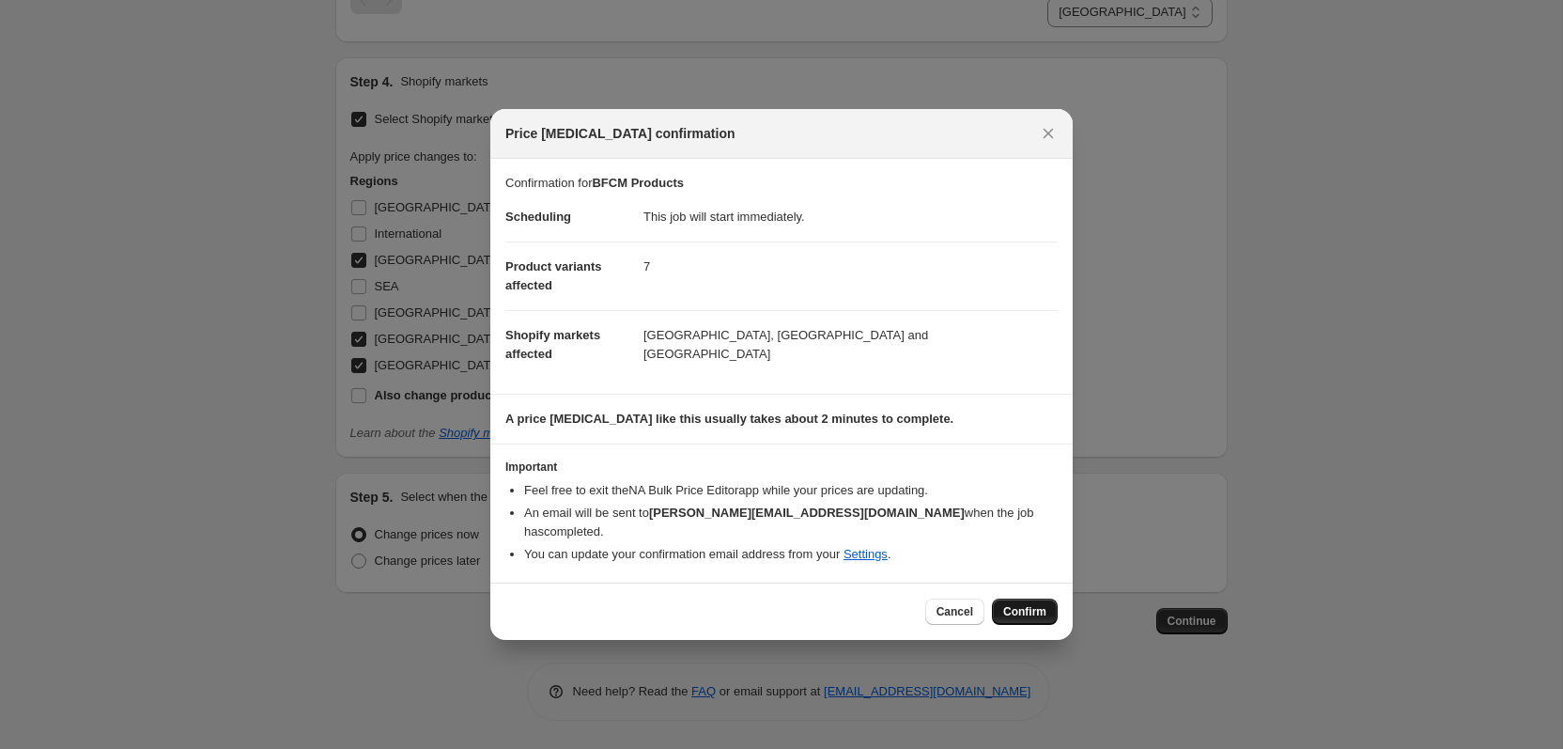
click at [1021, 605] on span "Confirm" at bounding box center [1024, 611] width 43 height 15
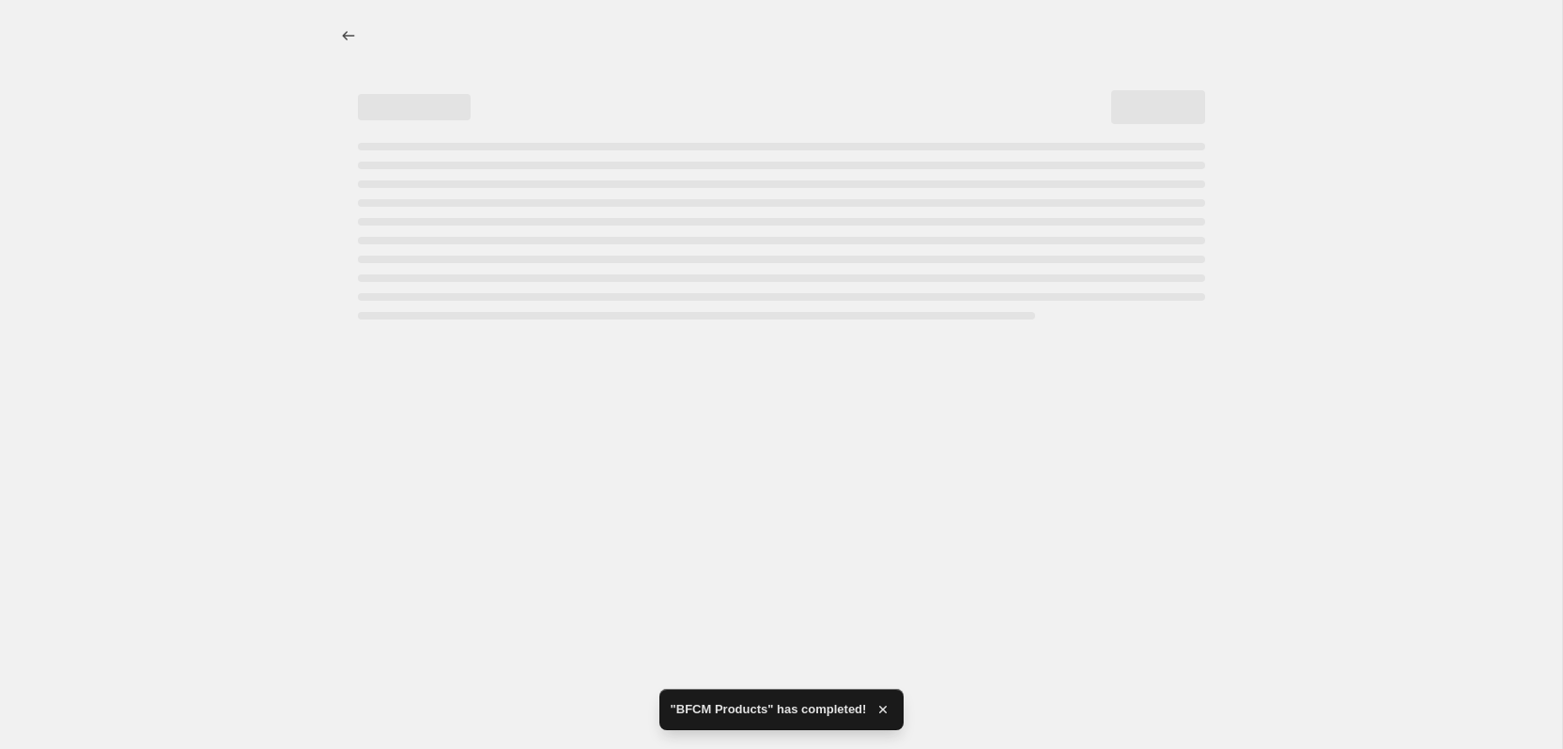
select select "28938535130"
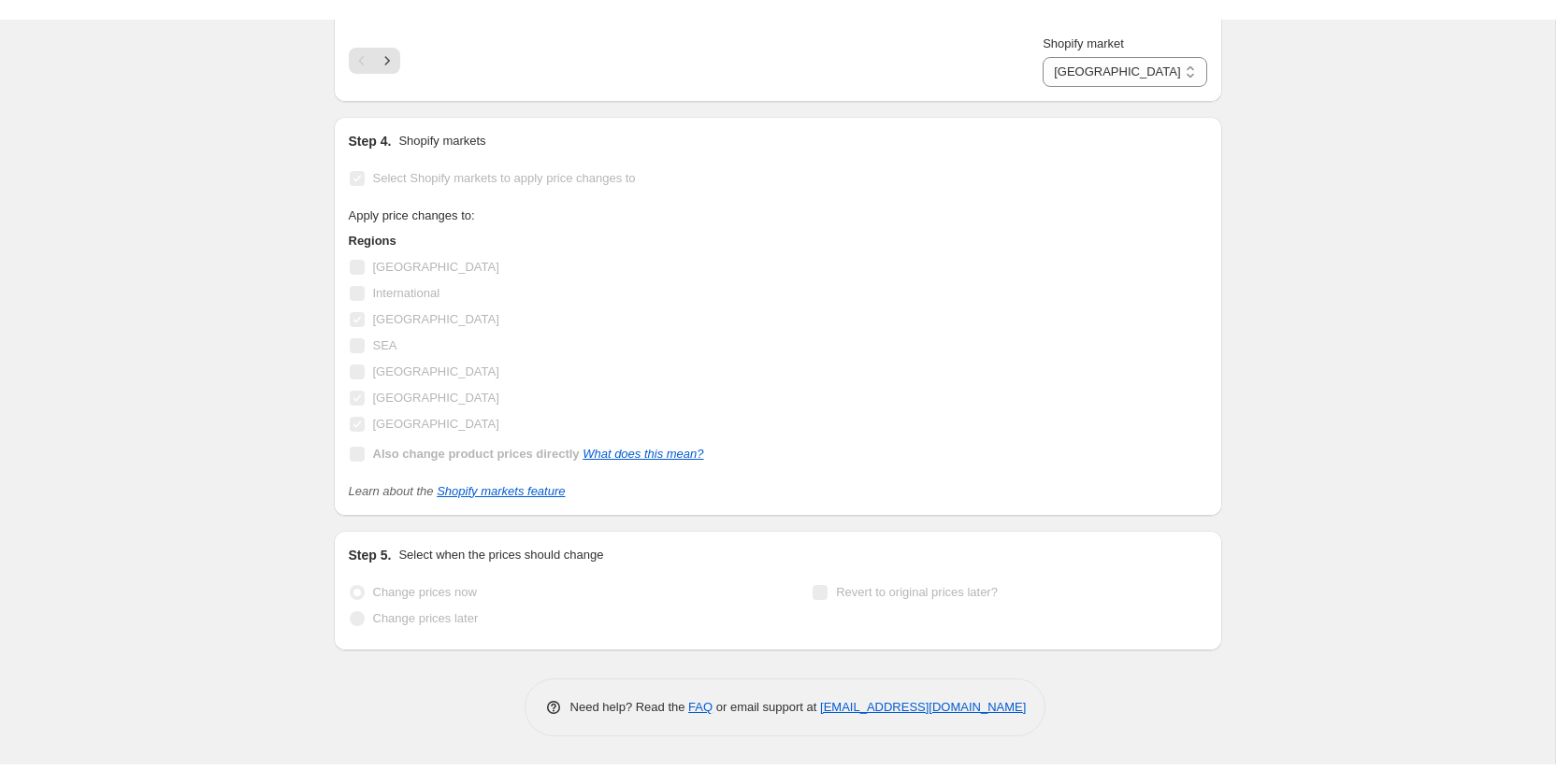
scroll to position [0, 0]
